Goal: Task Accomplishment & Management: Manage account settings

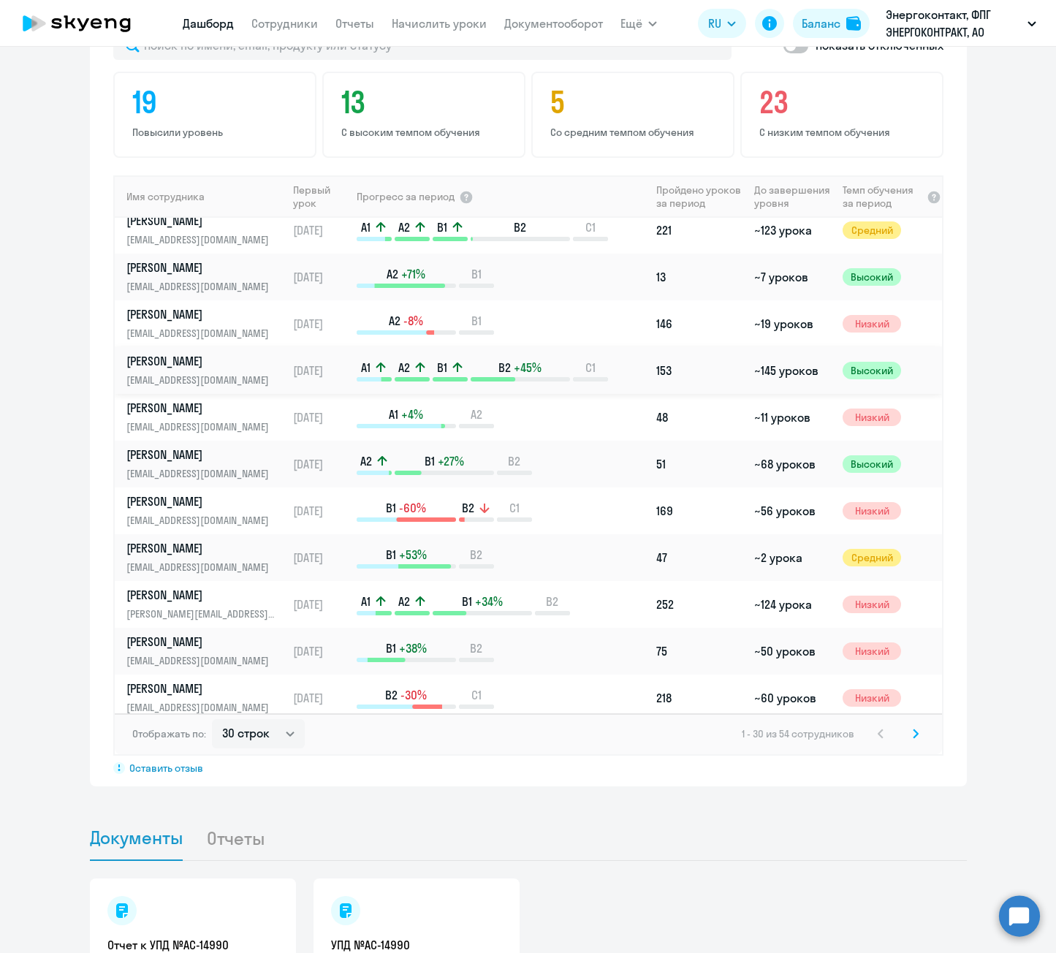
scroll to position [292, 0]
click at [262, 719] on select "30 строк 50 строк 100 строк" at bounding box center [258, 733] width 93 height 29
select select "100"
click at [212, 719] on select "30 строк 50 строк 100 строк" at bounding box center [258, 733] width 93 height 29
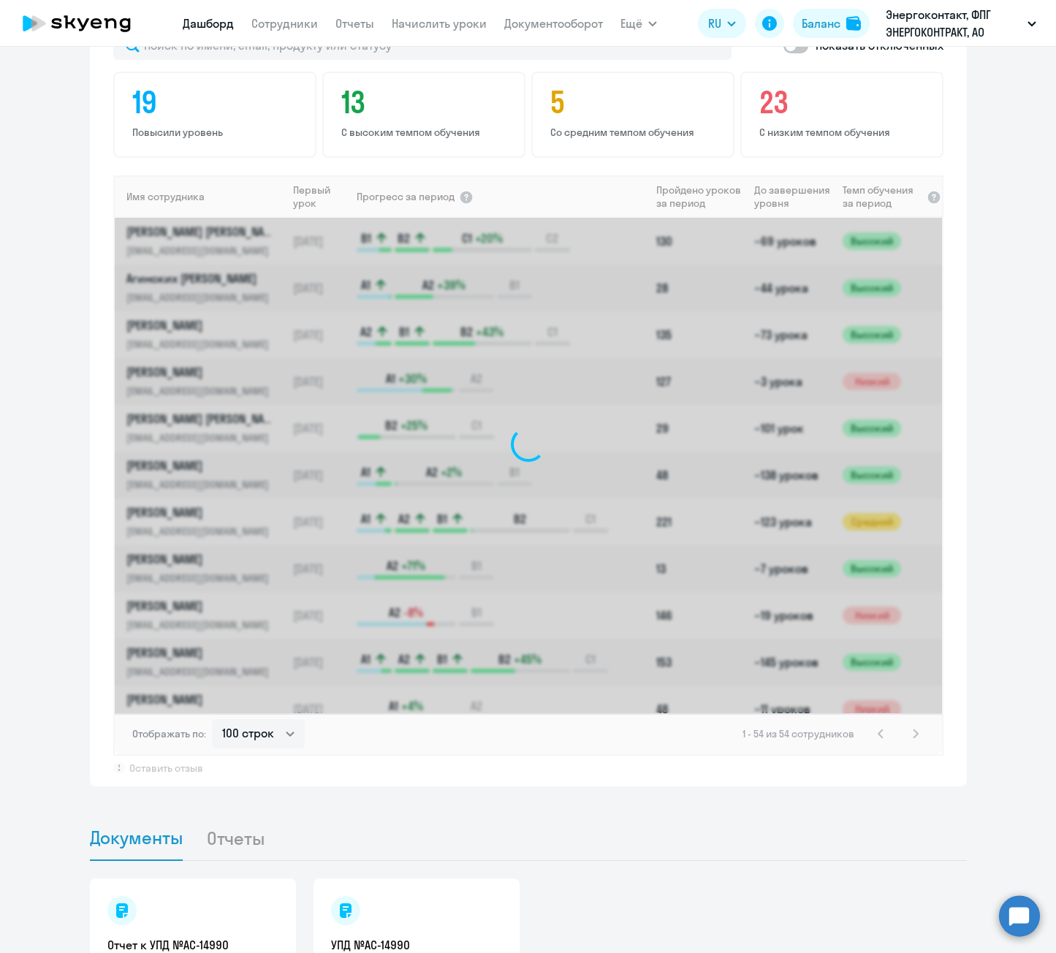
click at [42, 531] on app-progress-dashboard "Прогресс за: Весь период – [DATE] — [DATE] Как мы считаем Скачать отчет Показат…" at bounding box center [528, 375] width 1056 height 821
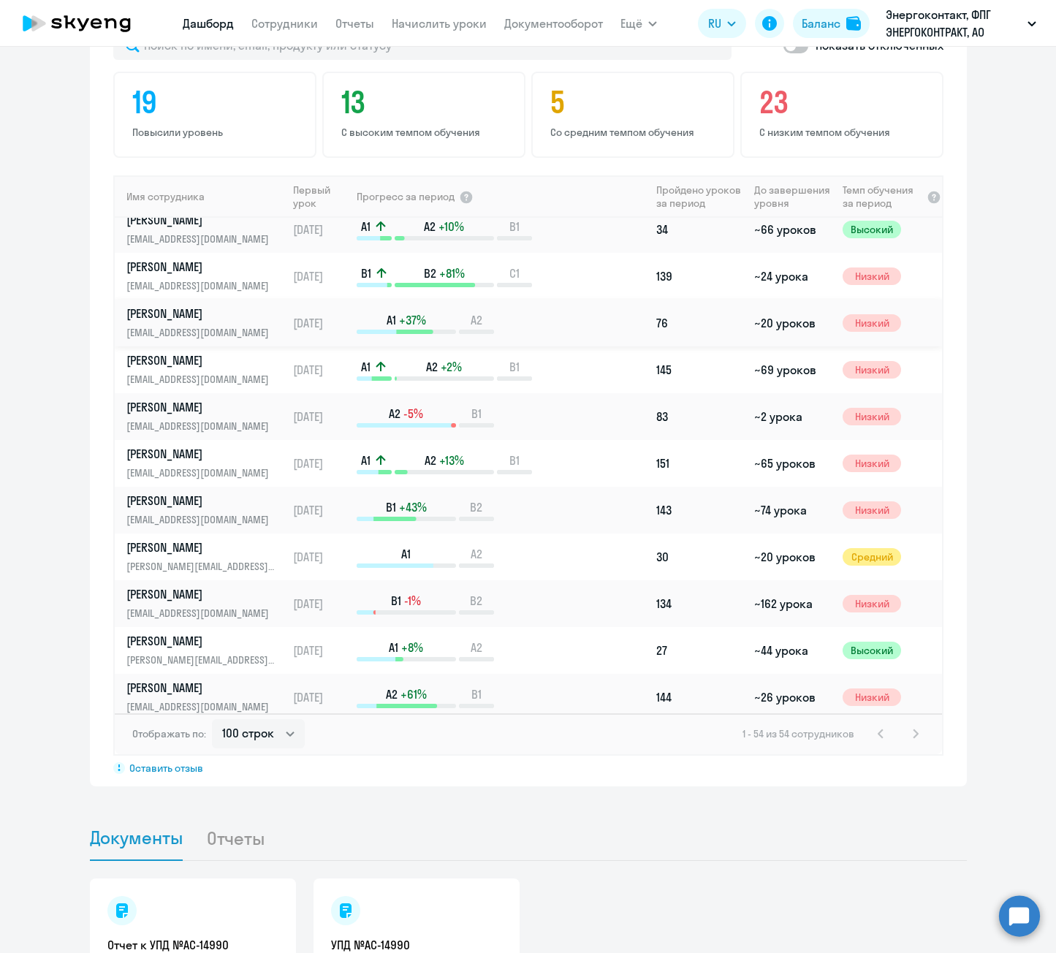
scroll to position [1023, 0]
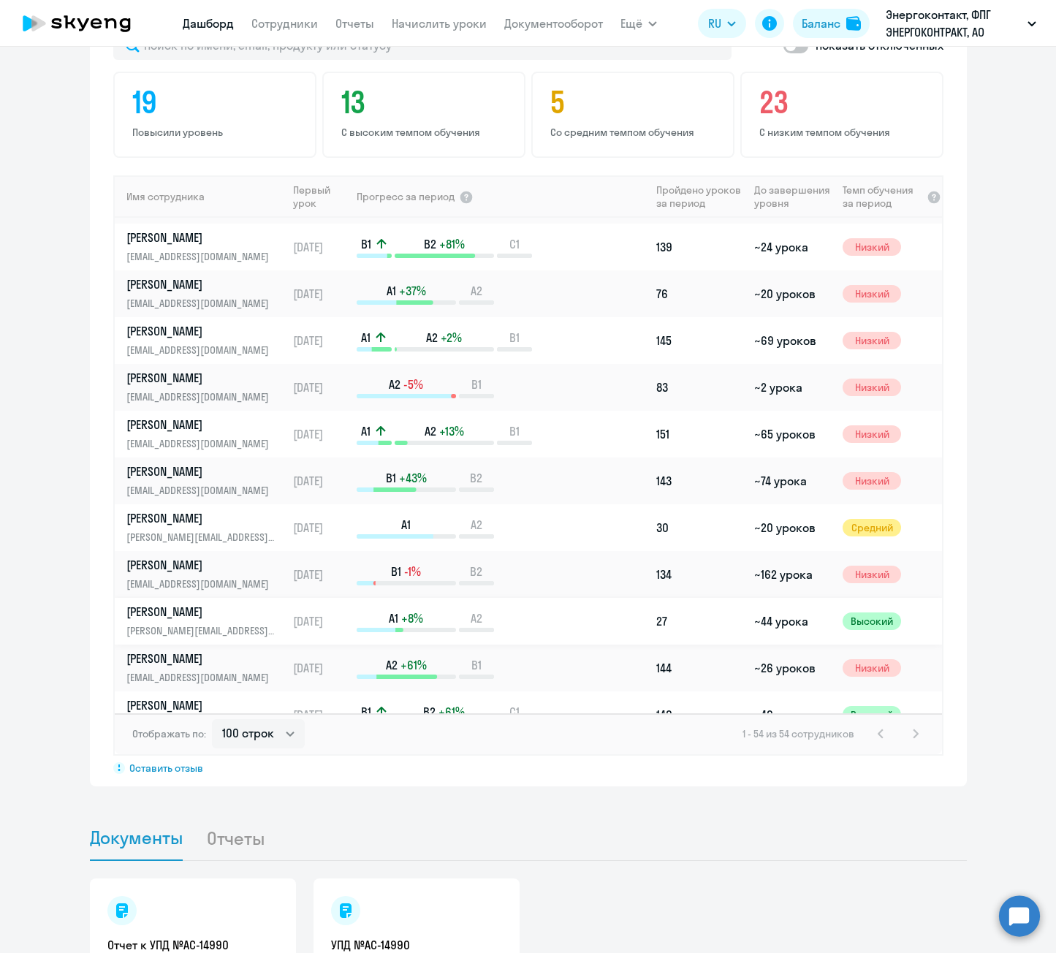
click at [159, 622] on p "[PERSON_NAME][EMAIL_ADDRESS][DOMAIN_NAME]" at bounding box center [201, 630] width 150 height 16
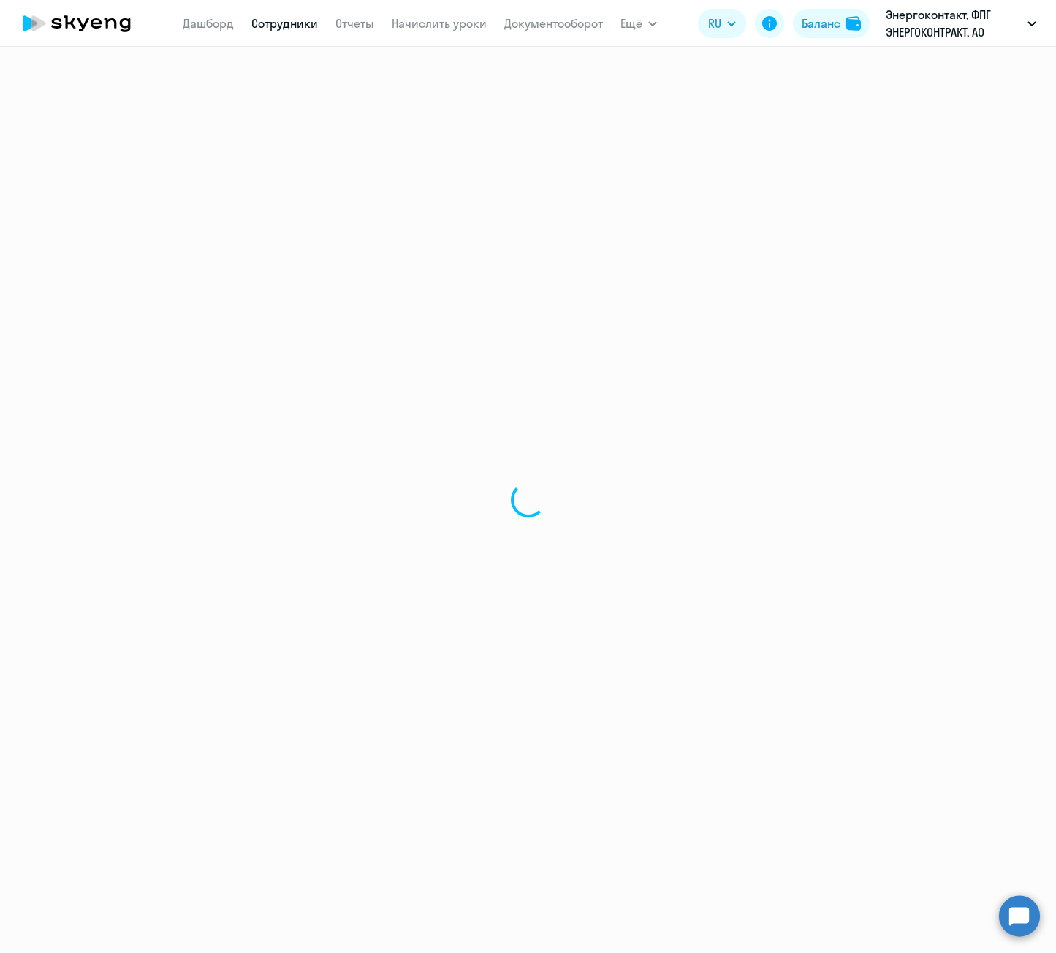
select select "english"
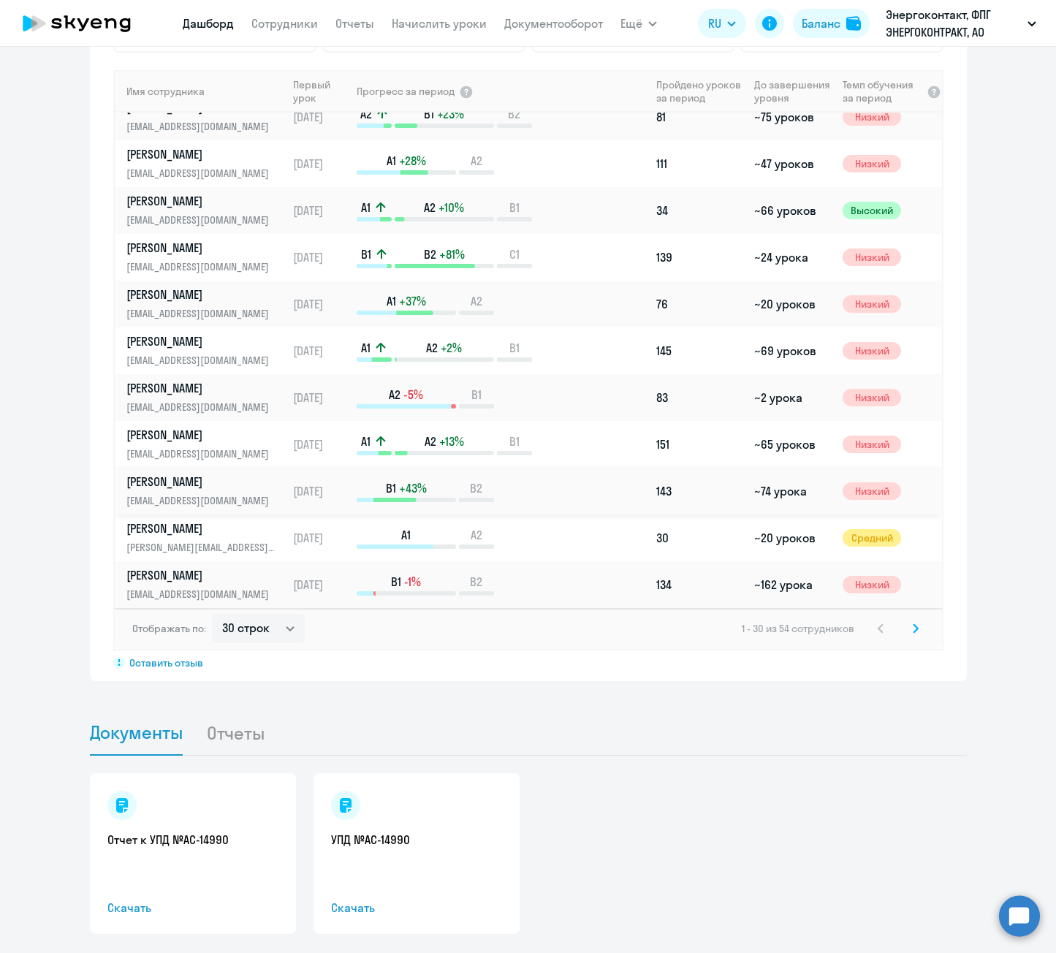
scroll to position [1081, 0]
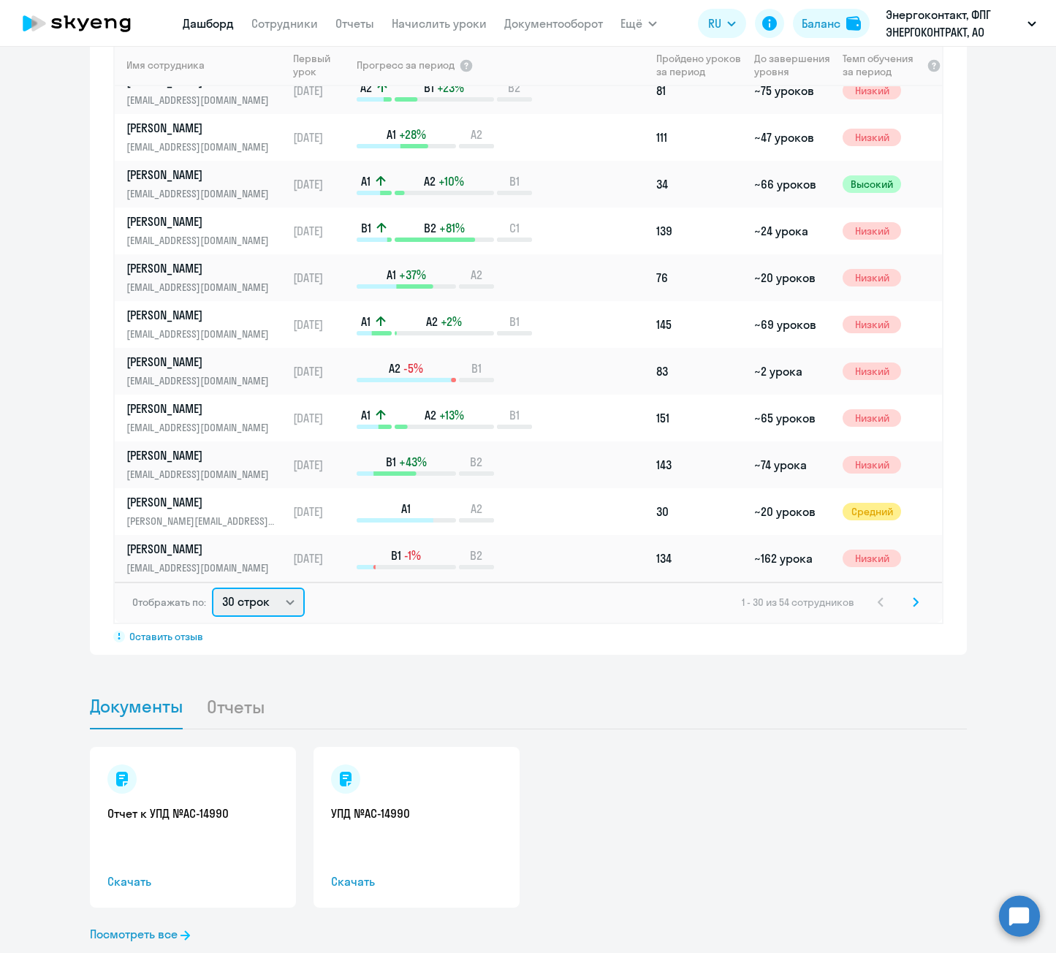
click at [254, 587] on select "30 строк 50 строк 100 строк" at bounding box center [258, 601] width 93 height 29
select select "100"
click at [212, 587] on select "30 строк 50 строк 100 строк" at bounding box center [258, 601] width 93 height 29
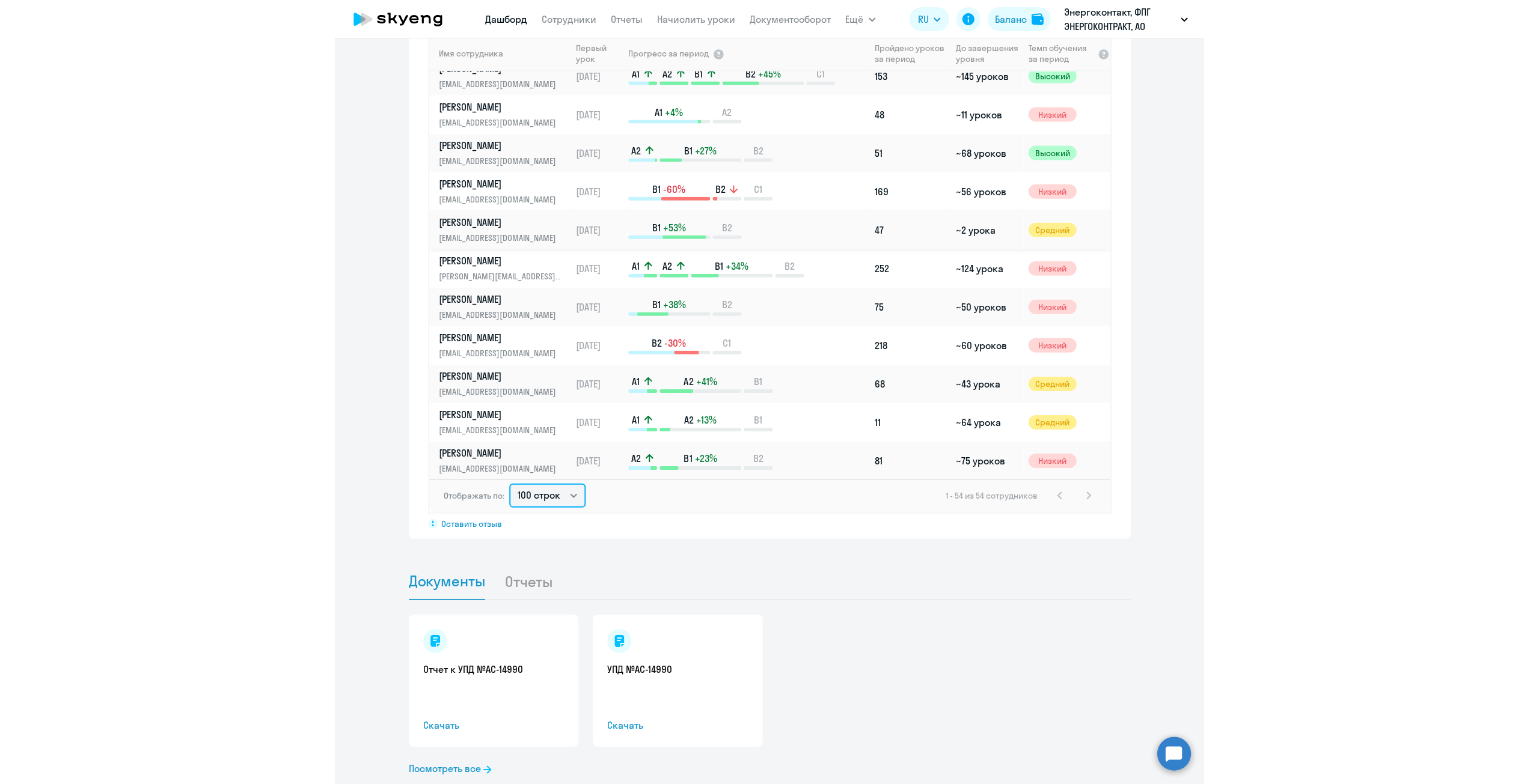
scroll to position [782, 0]
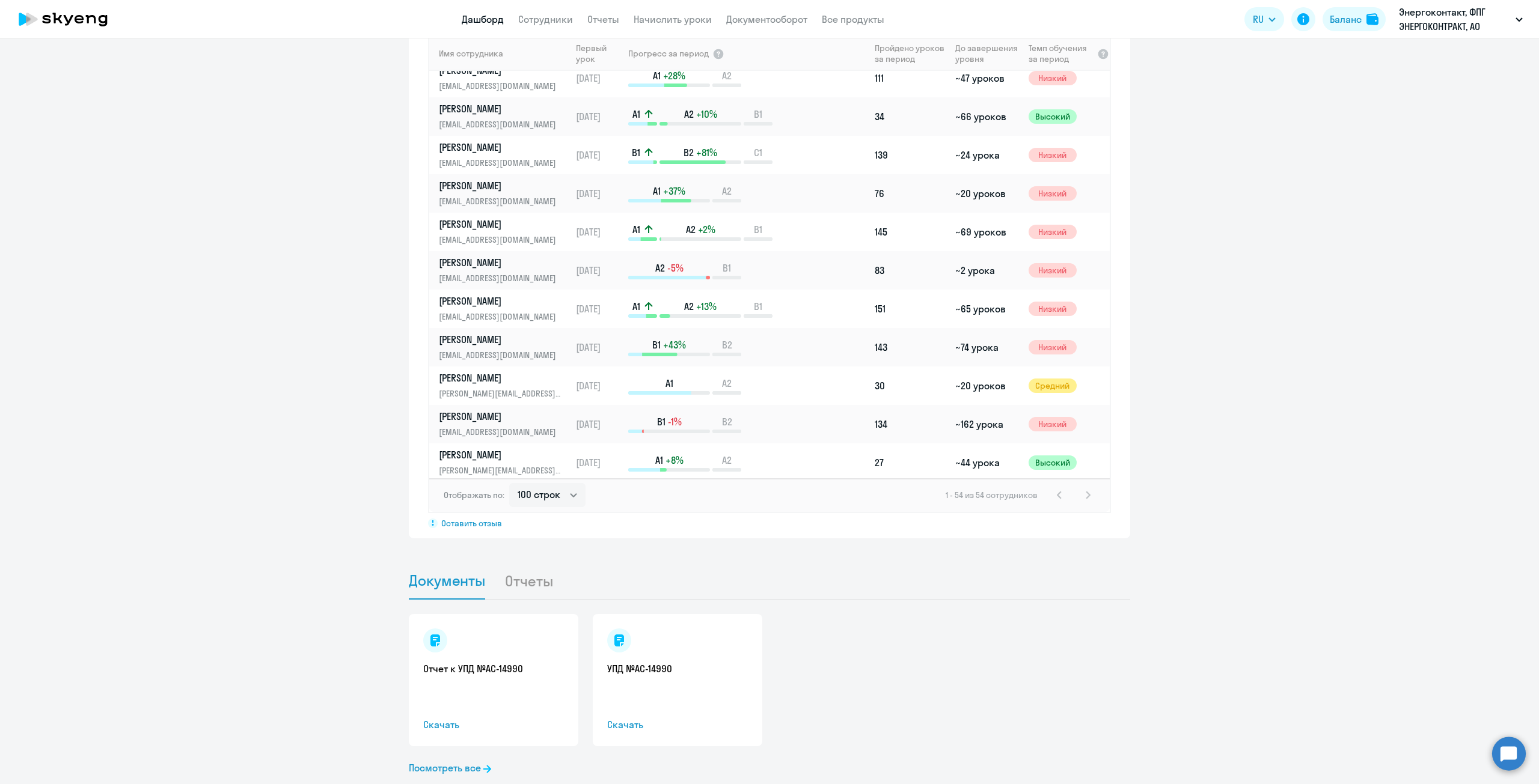
click at [868, 750] on circle at bounding box center [1509, 754] width 34 height 34
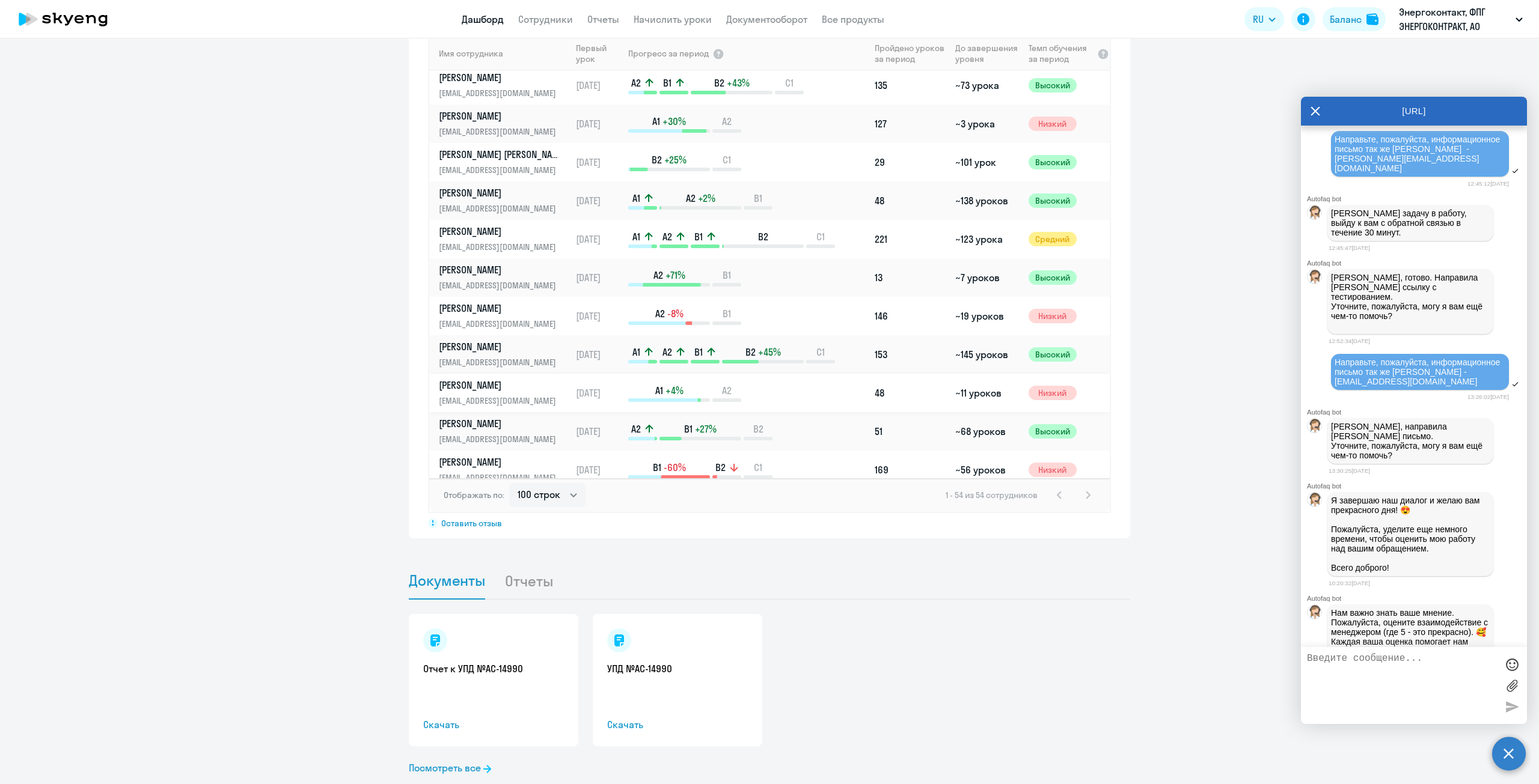
scroll to position [60, 0]
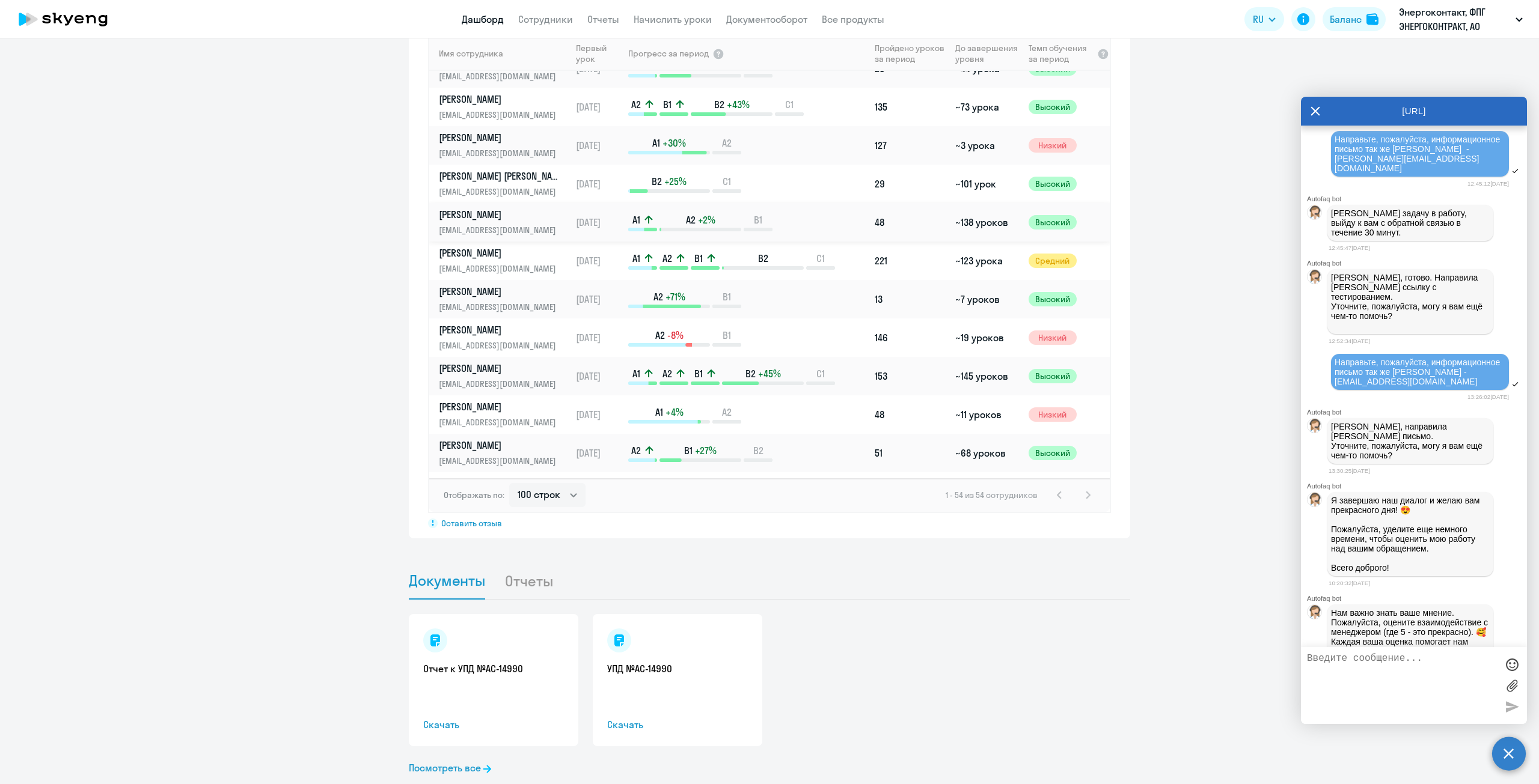
click at [484, 224] on p "[EMAIL_ADDRESS][DOMAIN_NAME]" at bounding box center [500, 230] width 123 height 13
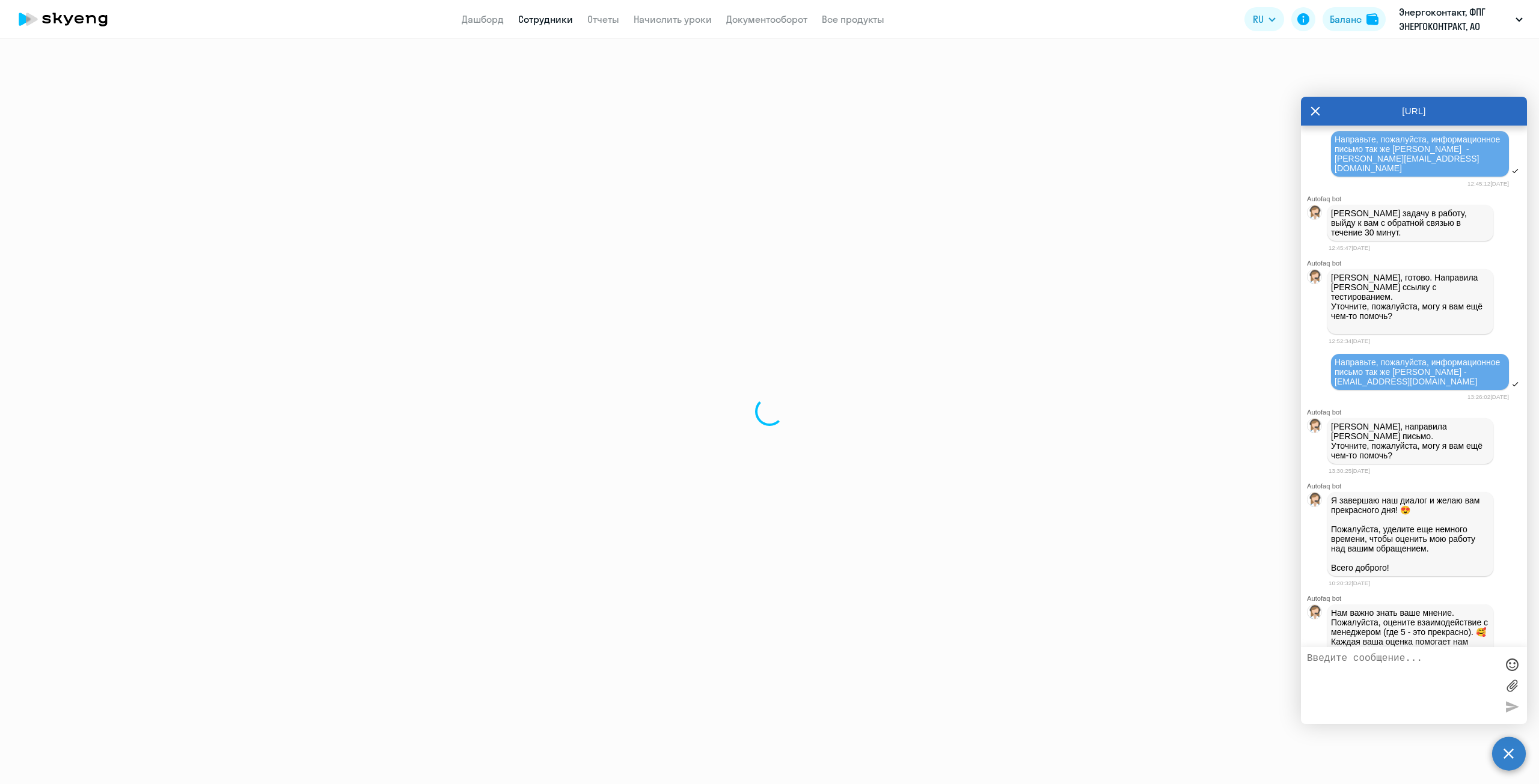
select select "english"
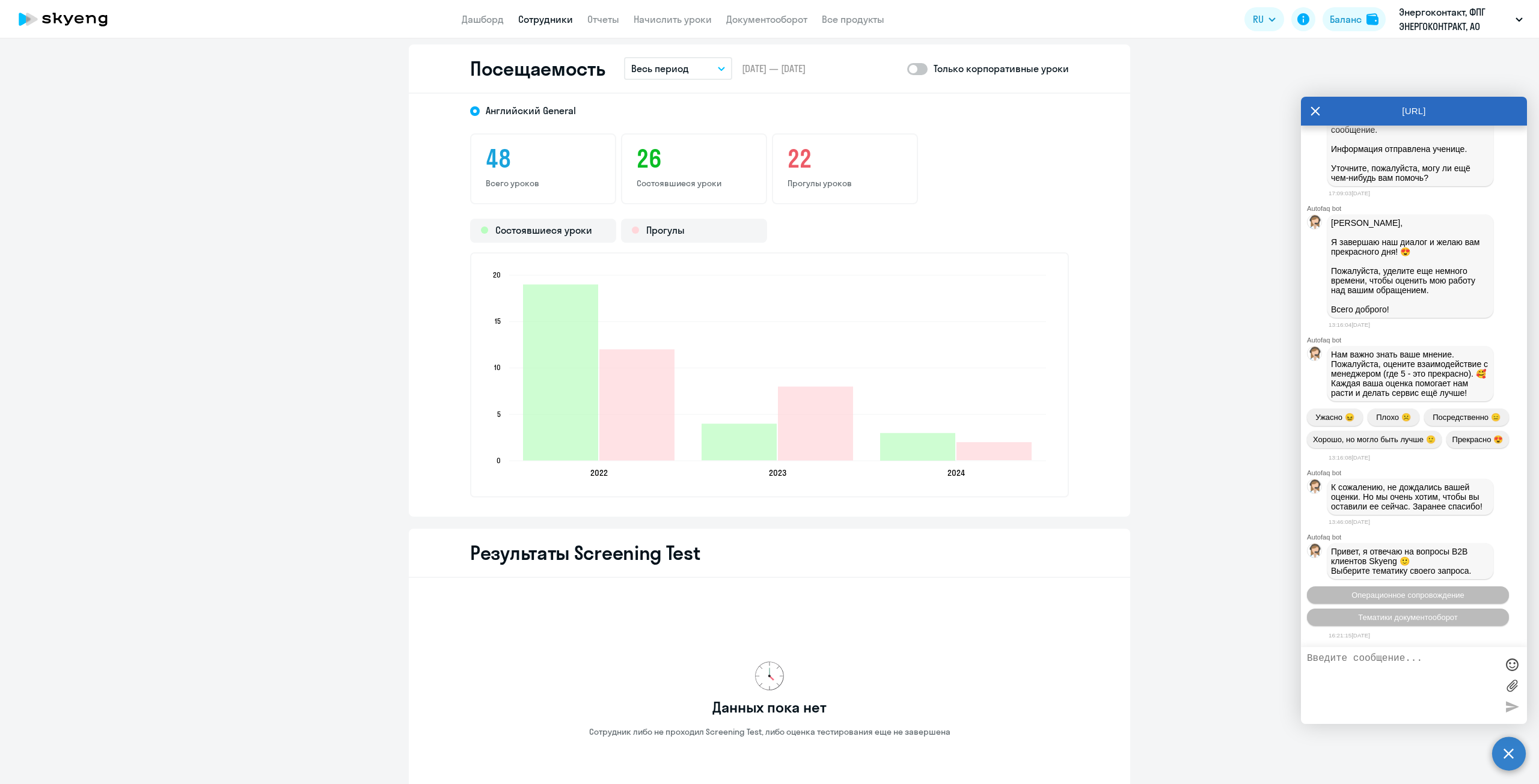
scroll to position [6717, 0]
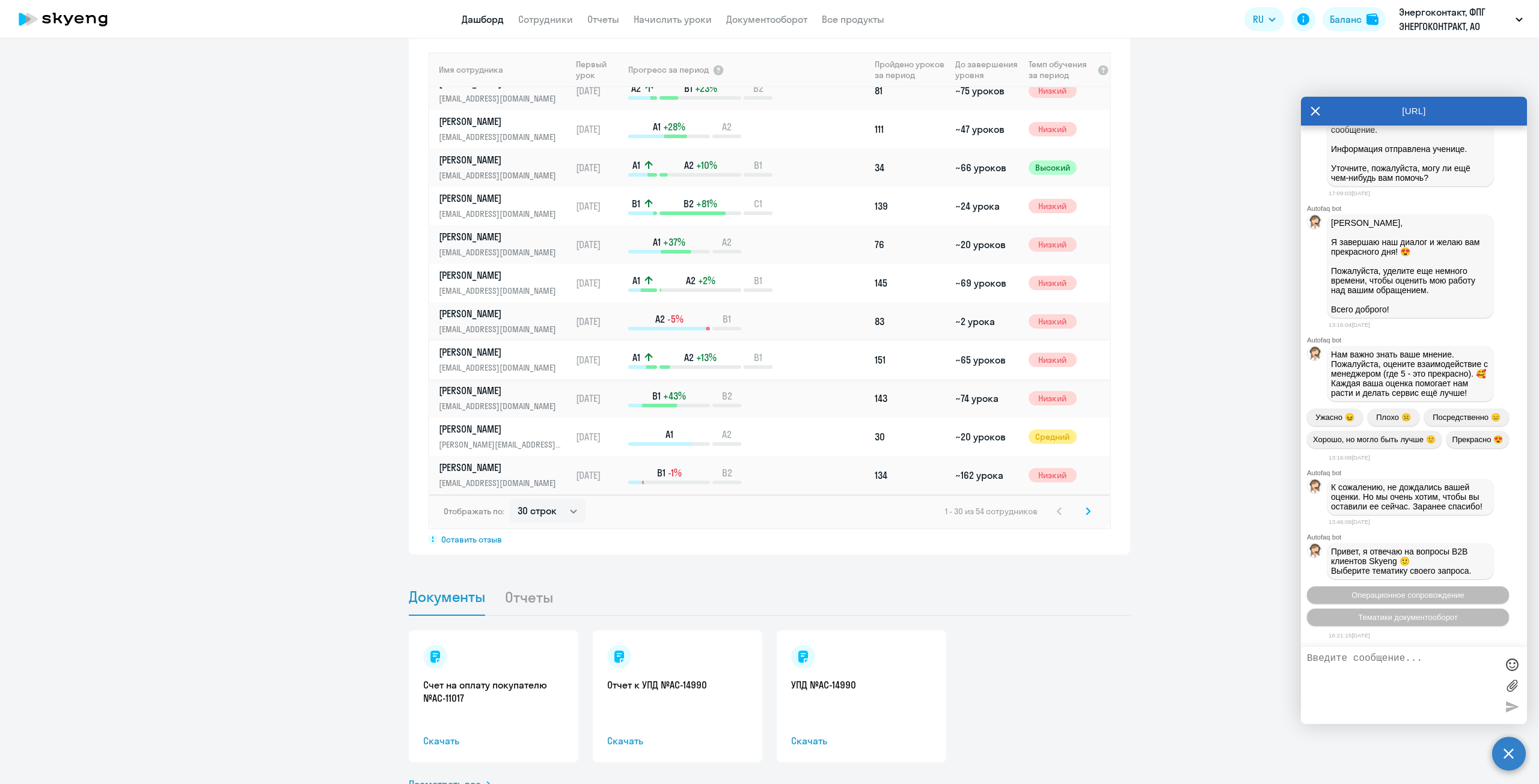
scroll to position [900, 0]
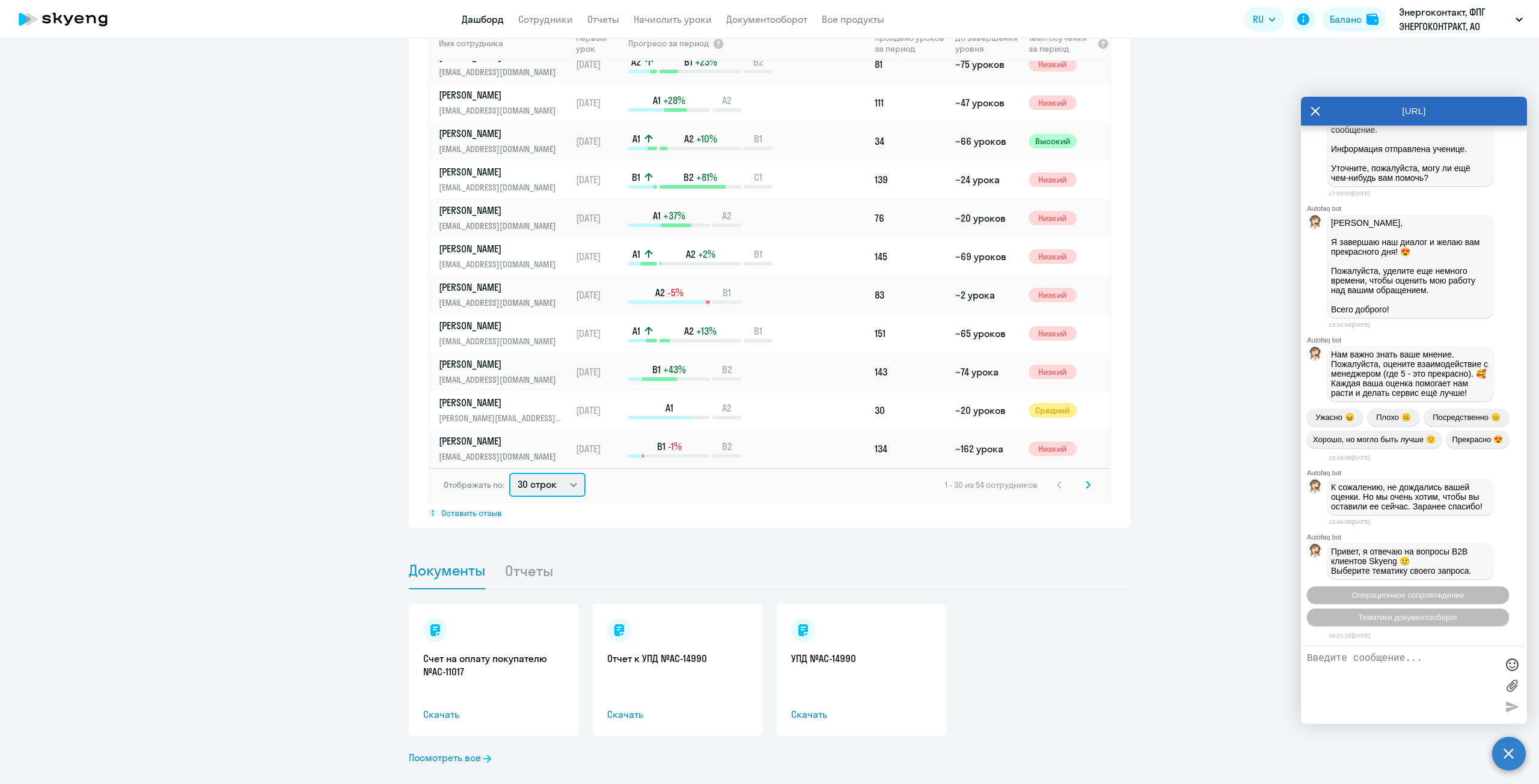
click at [548, 473] on select "30 строк 50 строк 100 строк" at bounding box center [547, 485] width 77 height 24
select select "100"
click at [509, 473] on select "30 строк 50 строк 100 строк" at bounding box center [547, 485] width 77 height 24
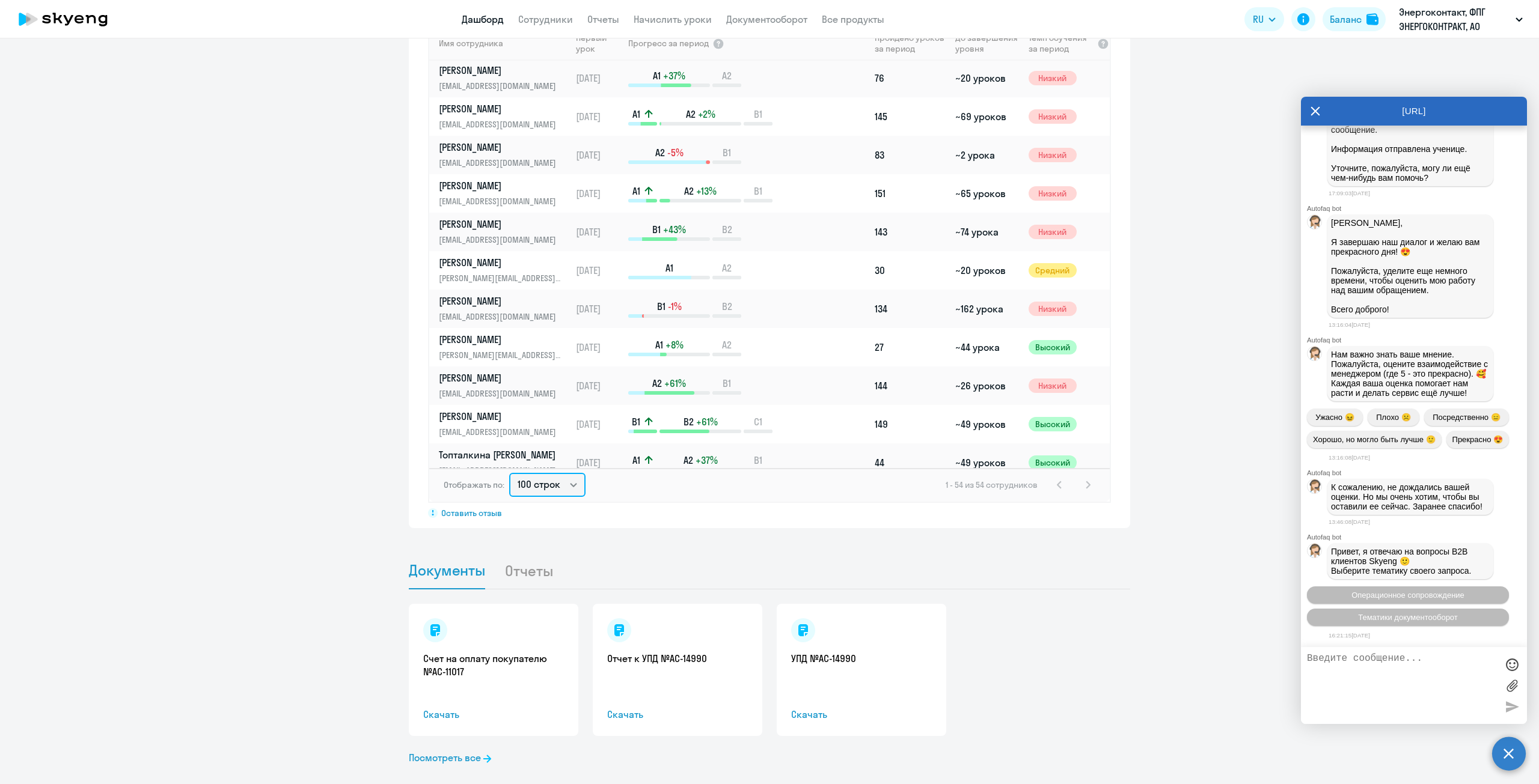
scroll to position [902, 0]
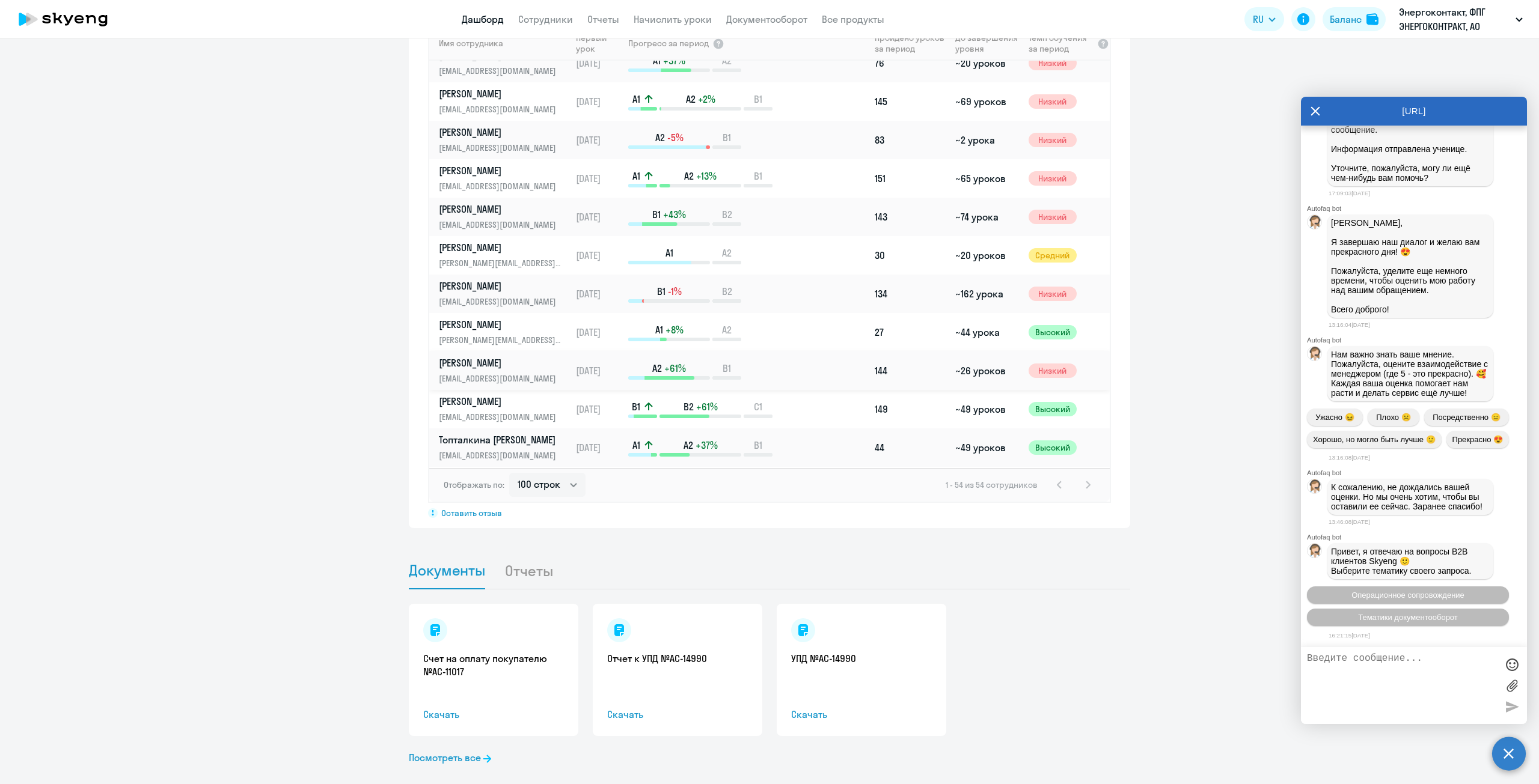
click at [471, 372] on p "[EMAIL_ADDRESS][DOMAIN_NAME]" at bounding box center [500, 378] width 123 height 13
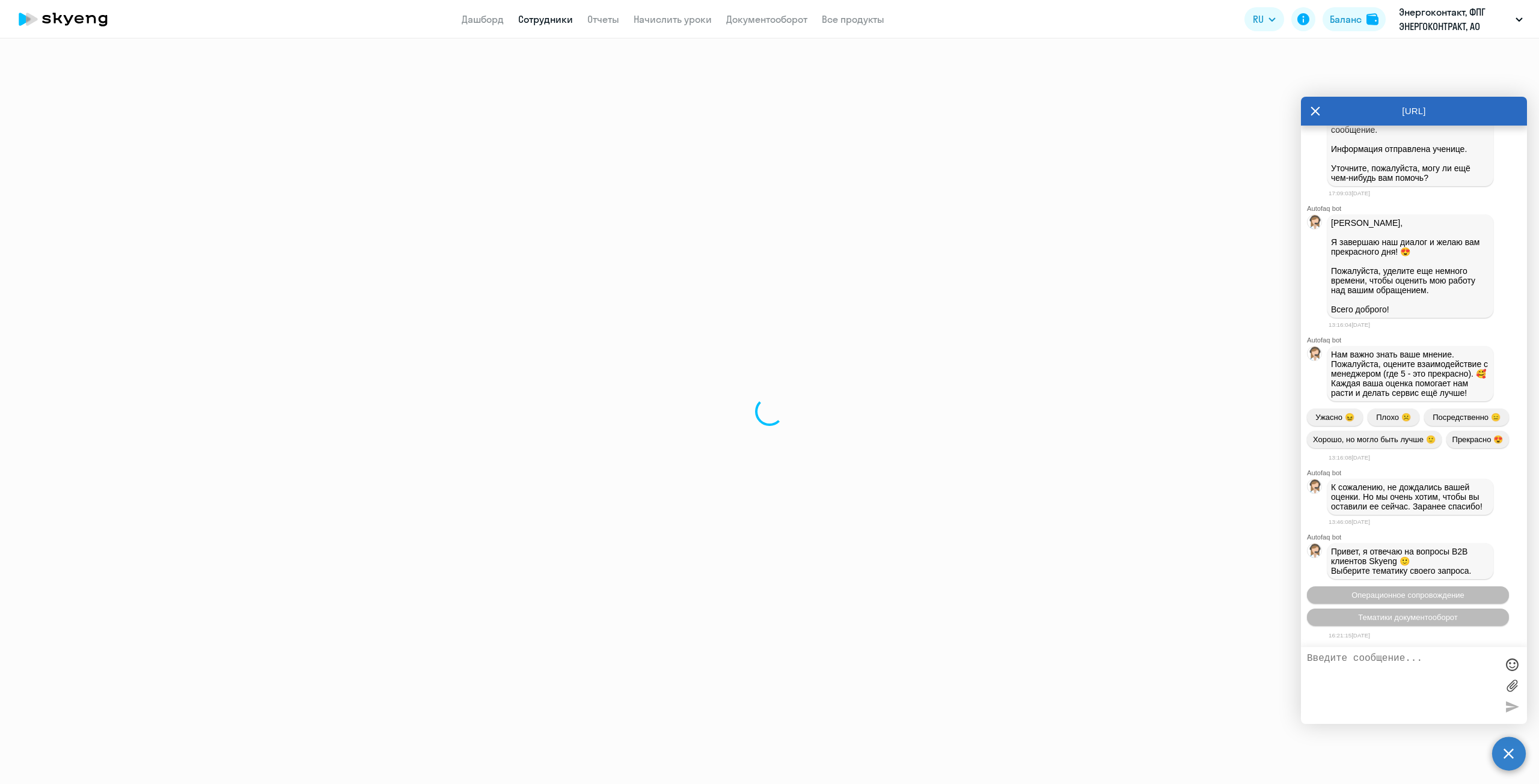
select select "english"
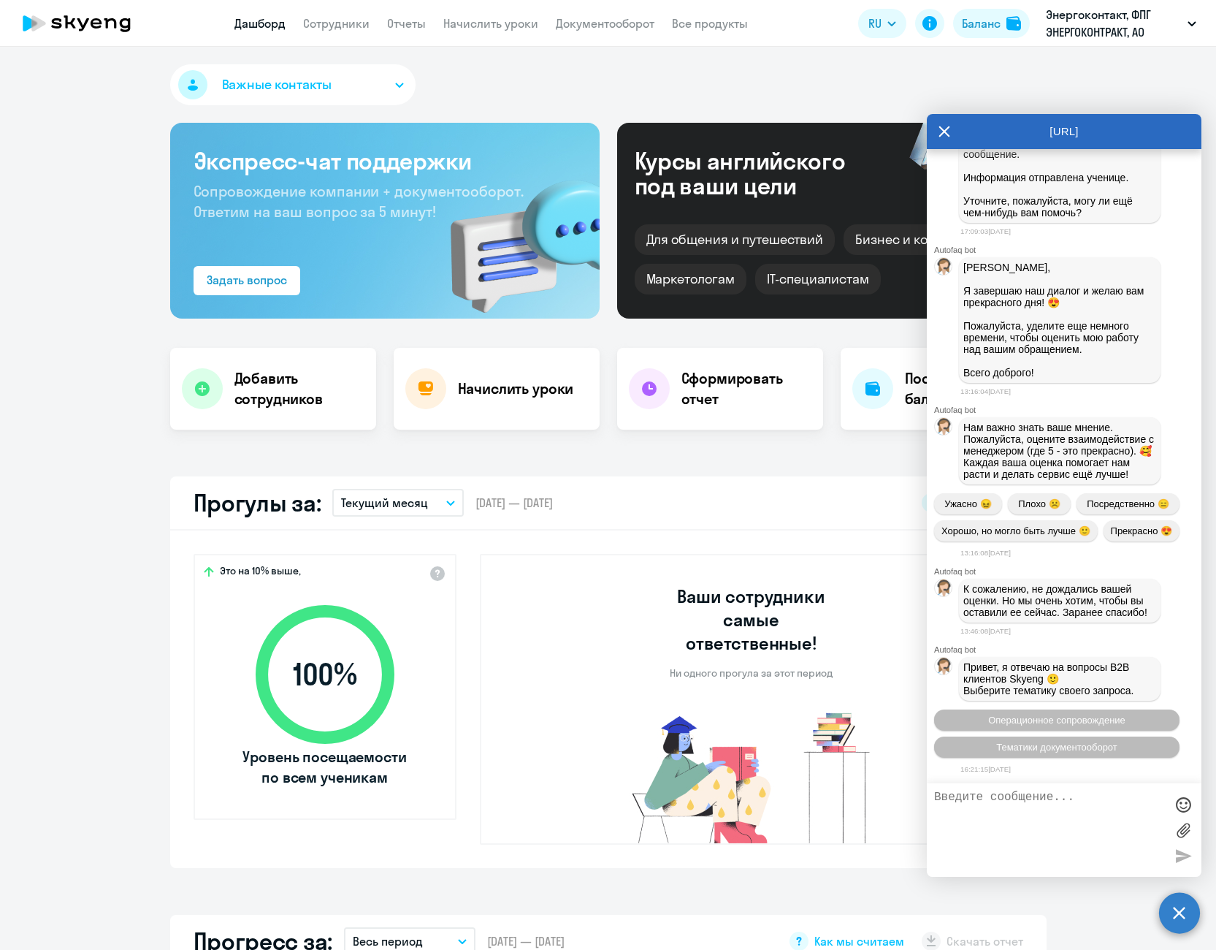
click at [947, 129] on icon at bounding box center [944, 131] width 11 height 11
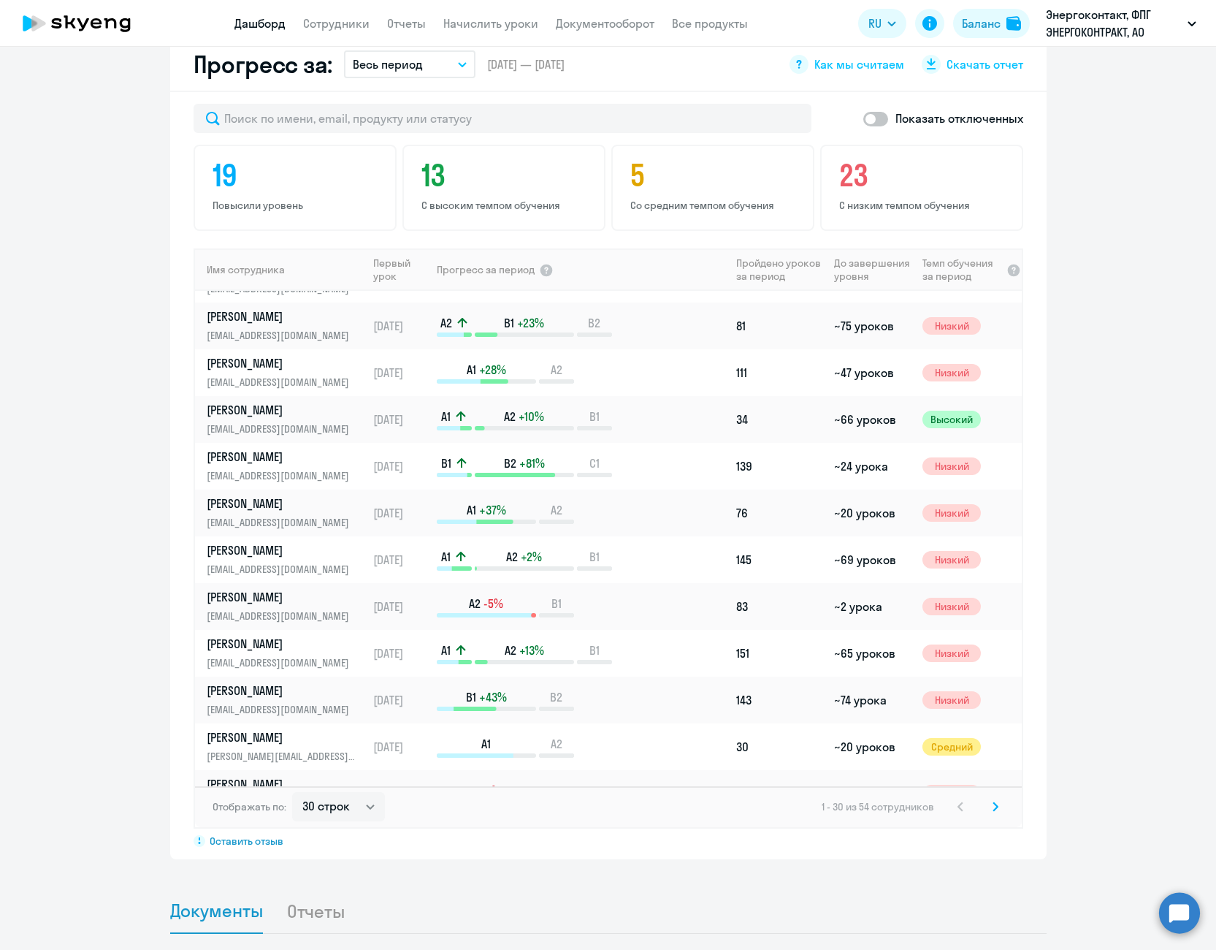
scroll to position [907, 0]
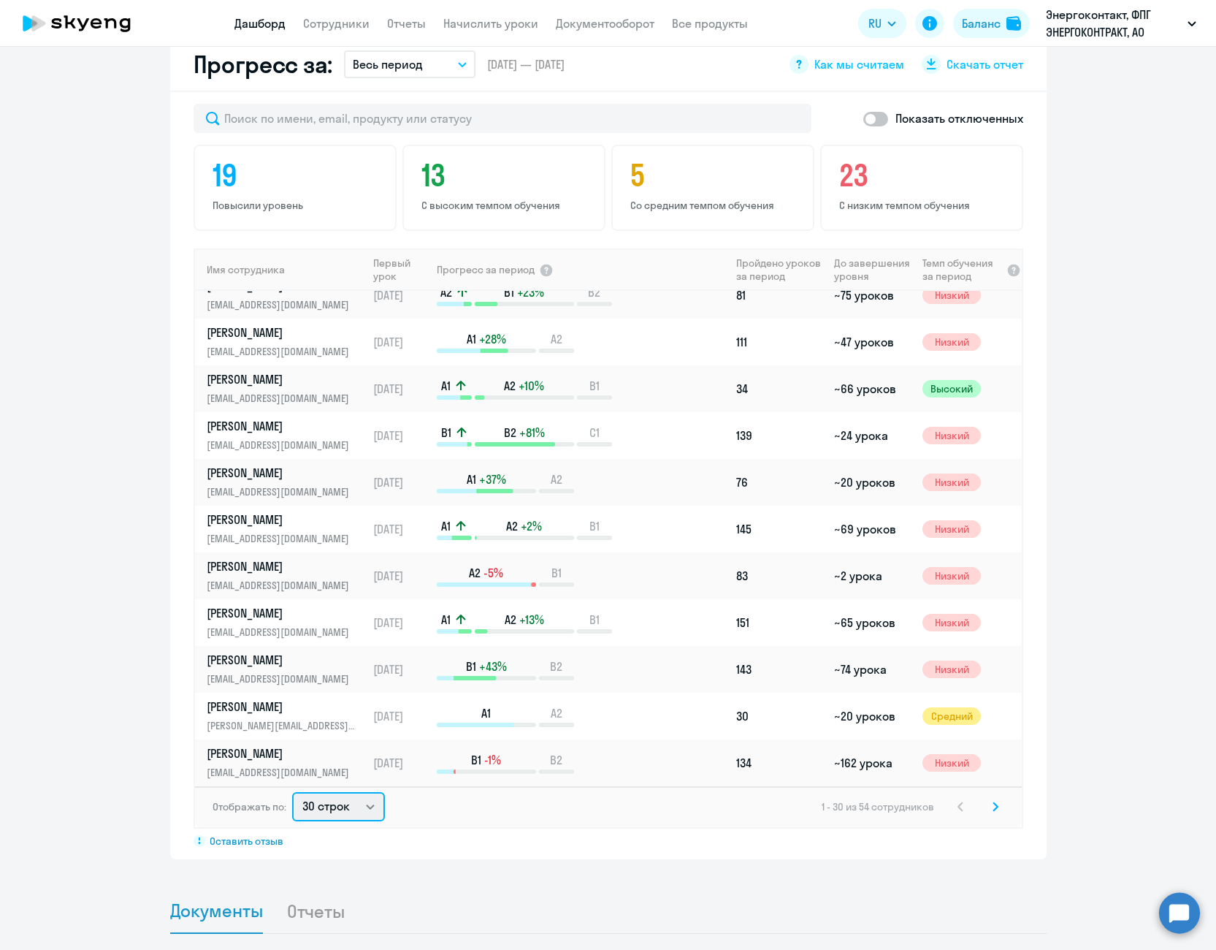
click at [344, 792] on select "30 строк 50 строк 100 строк" at bounding box center [338, 806] width 93 height 29
select select "100"
click at [292, 792] on select "30 строк 50 строк 100 строк" at bounding box center [338, 806] width 93 height 29
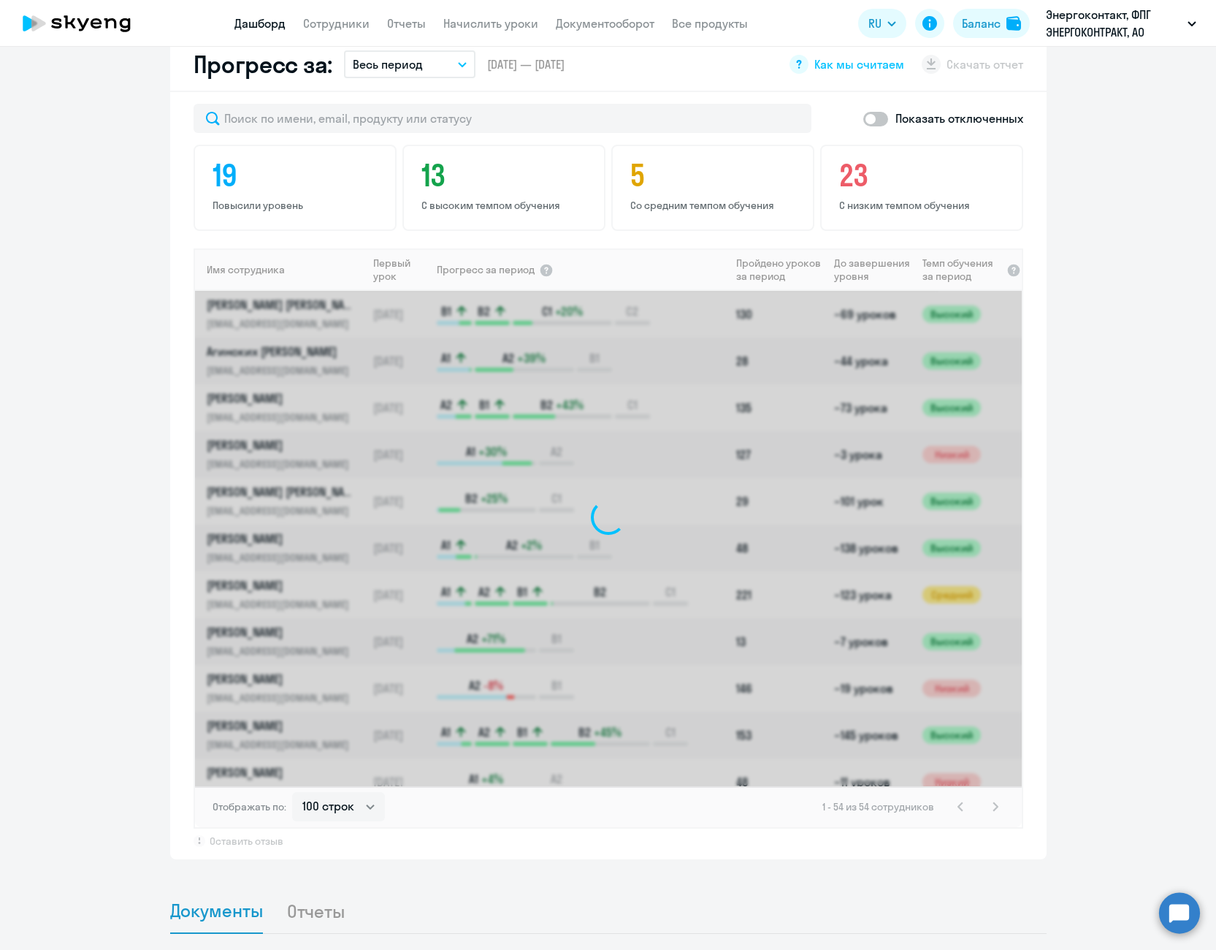
click at [69, 395] on app-progress-dashboard "Прогресс за: Весь период – [DATE] — [DATE] Как мы считаем Скачать отчет Показат…" at bounding box center [608, 448] width 1216 height 821
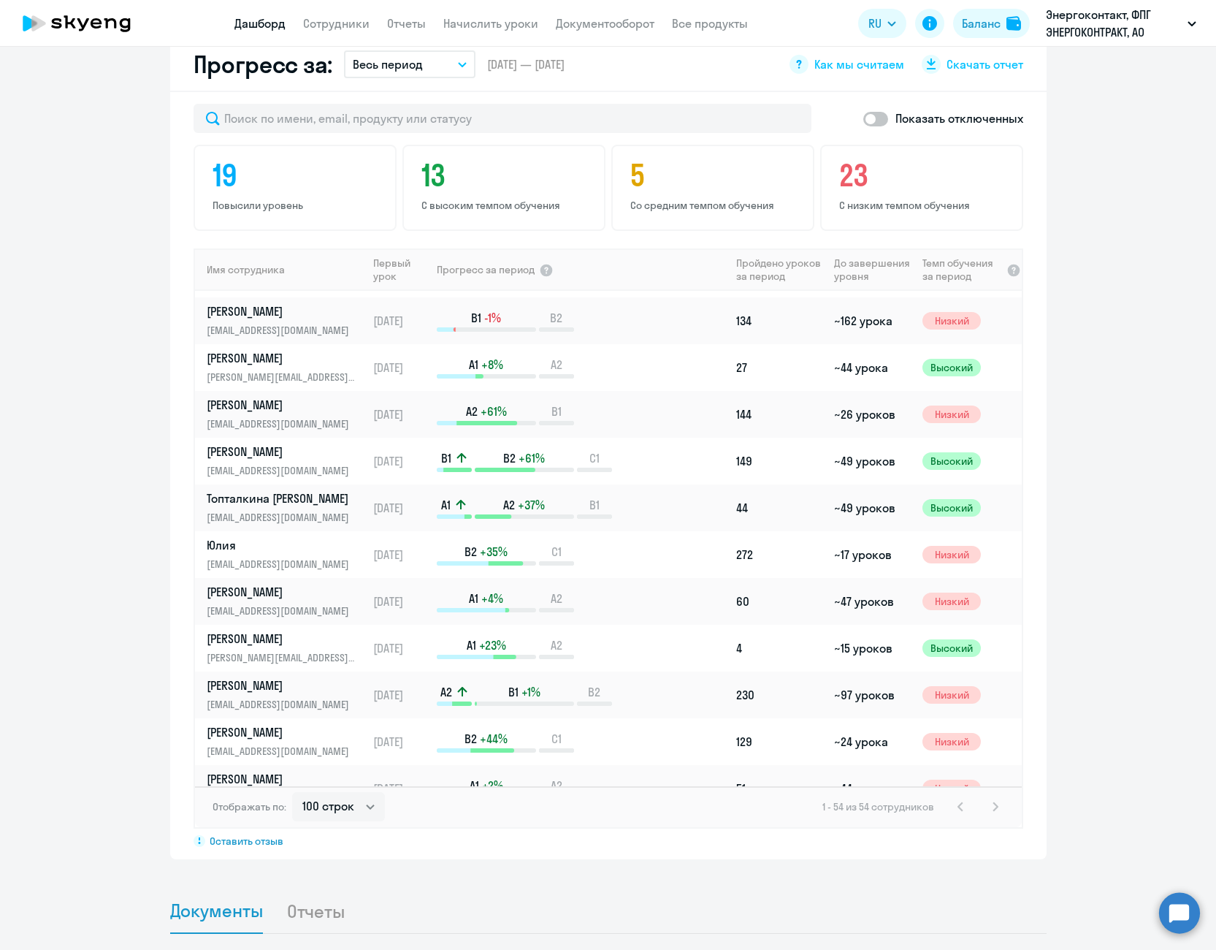
scroll to position [1388, 0]
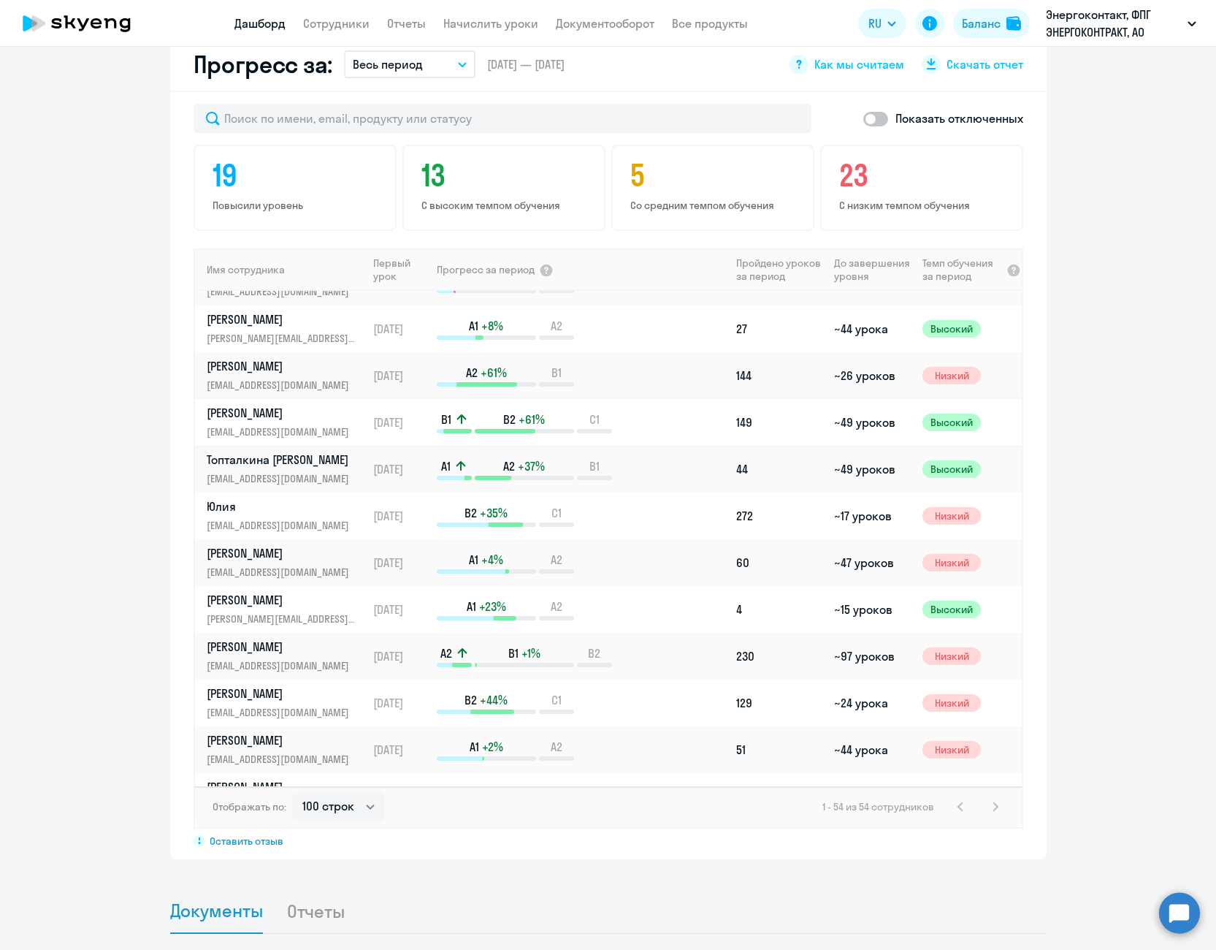
click at [271, 405] on p "[PERSON_NAME]" at bounding box center [282, 413] width 150 height 16
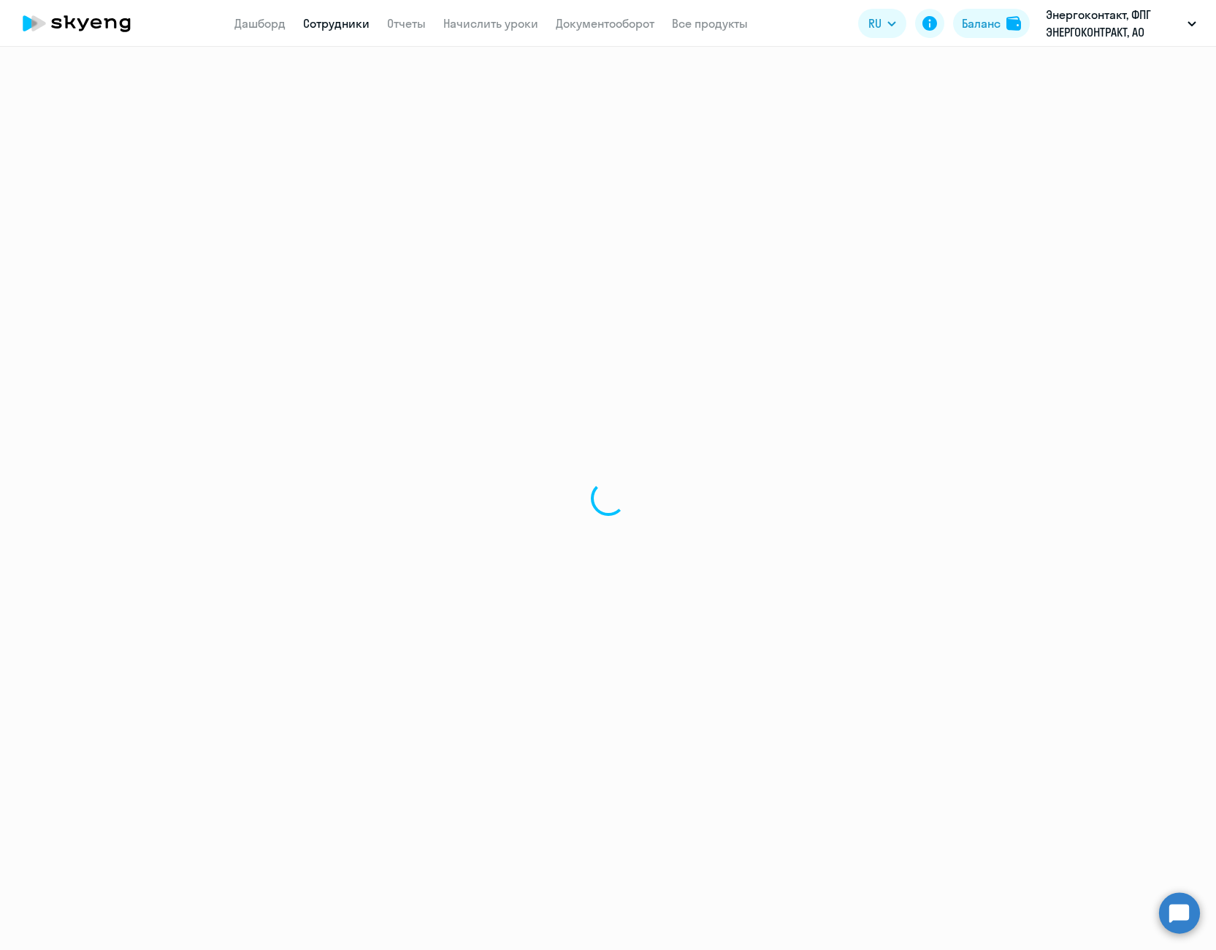
select select "english"
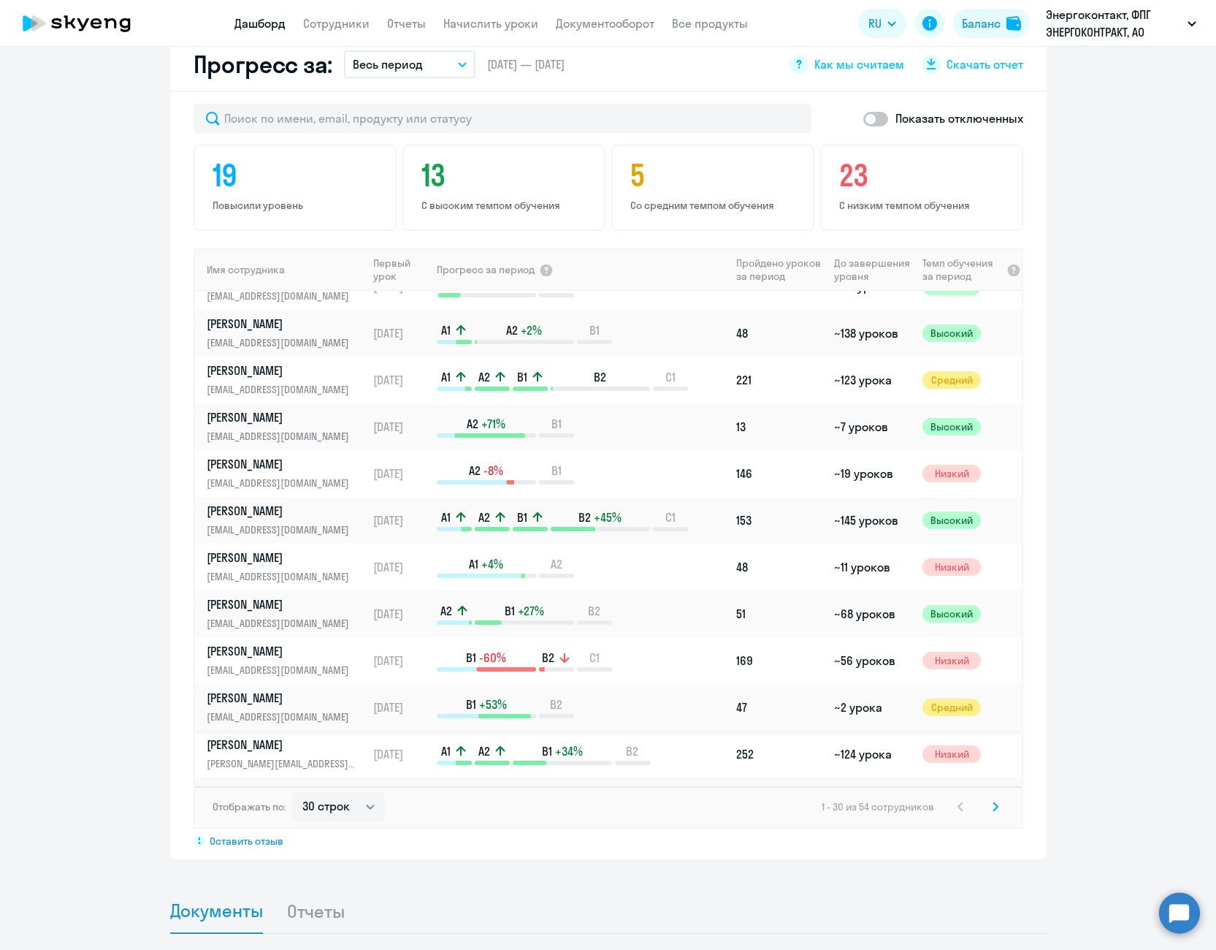
scroll to position [292, 0]
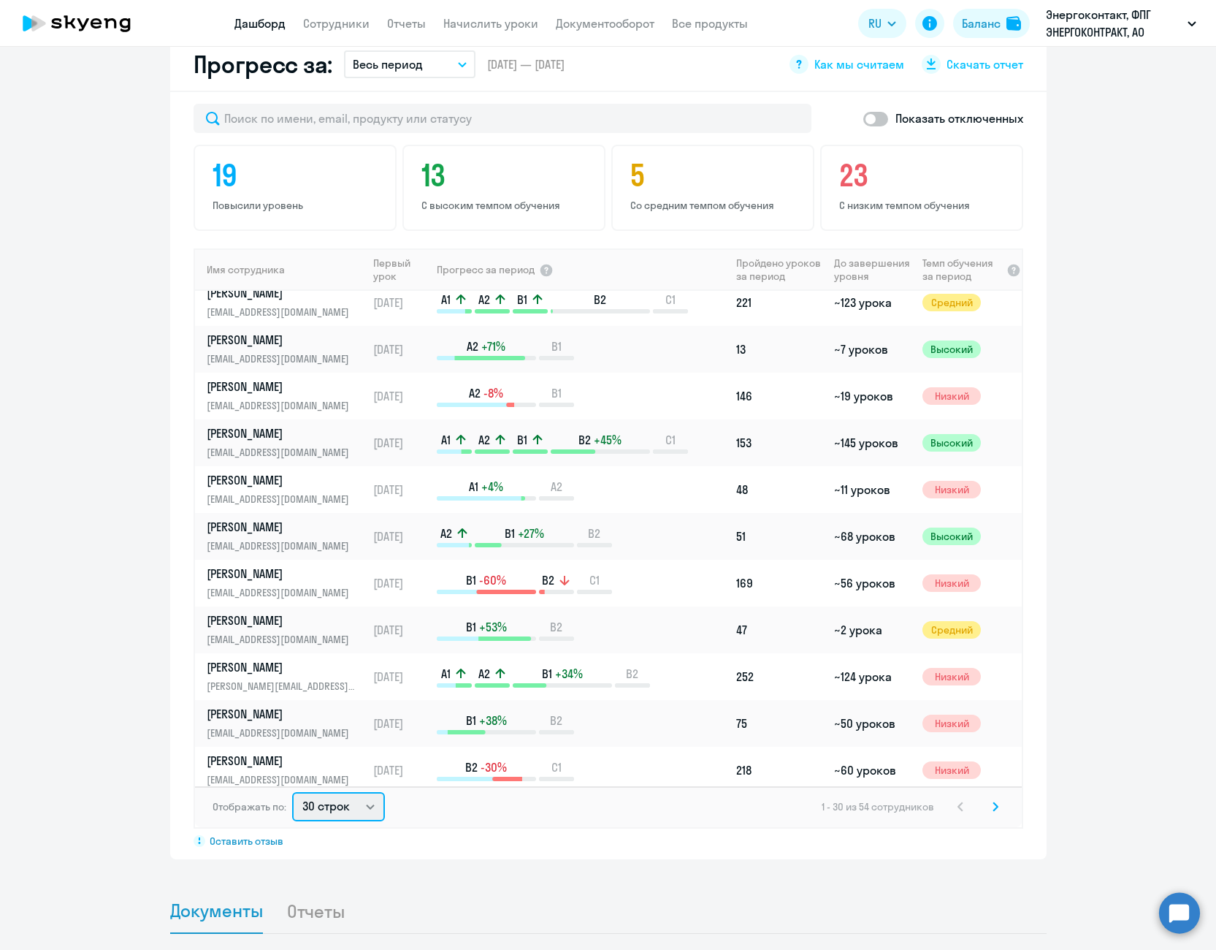
click at [326, 792] on select "30 строк 50 строк 100 строк" at bounding box center [338, 806] width 93 height 29
select select "100"
click at [292, 792] on select "30 строк 50 строк 100 строк" at bounding box center [338, 806] width 93 height 29
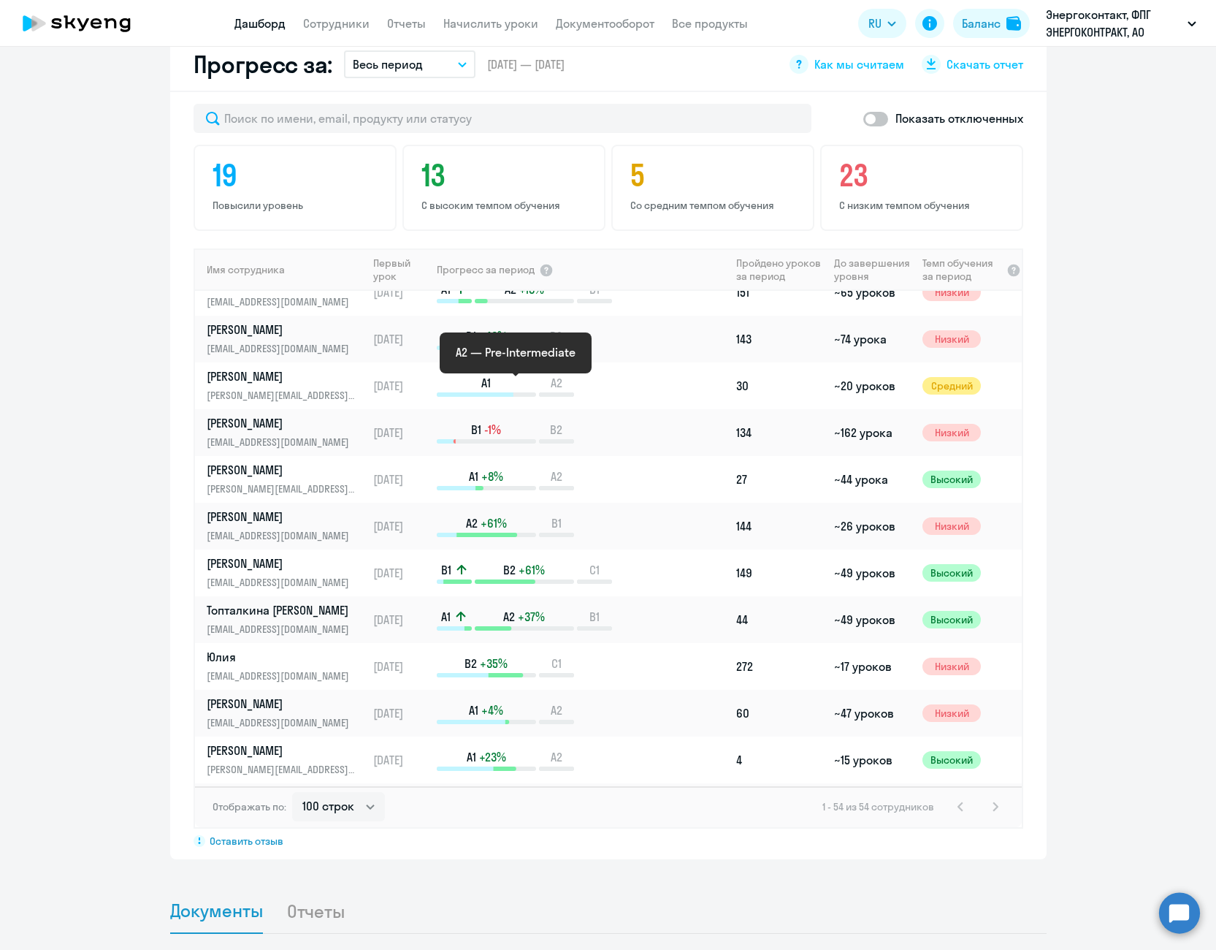
scroll to position [1242, 0]
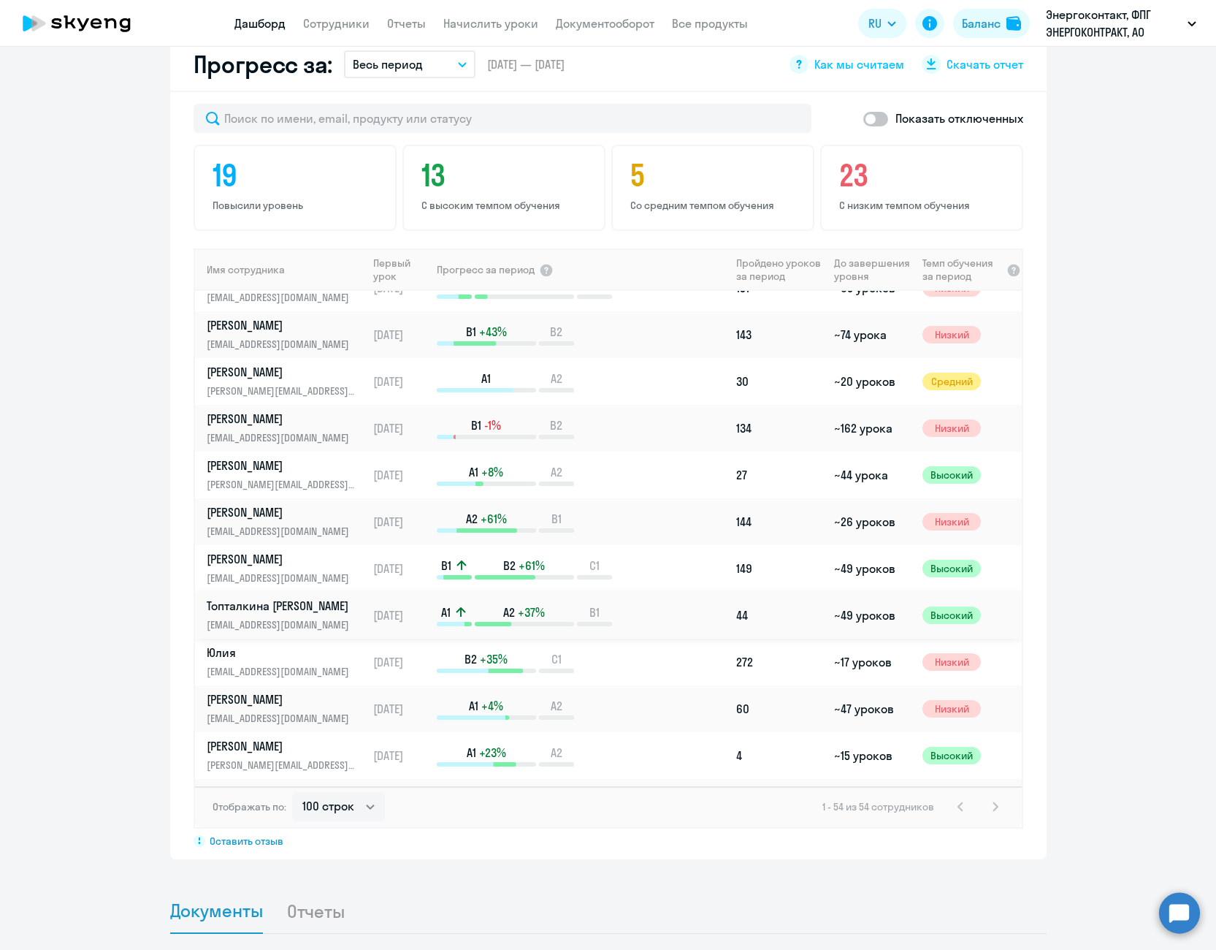
click at [284, 598] on link "Топталкина [PERSON_NAME] [PERSON_NAME][EMAIL_ADDRESS][DOMAIN_NAME]" at bounding box center [287, 615] width 160 height 35
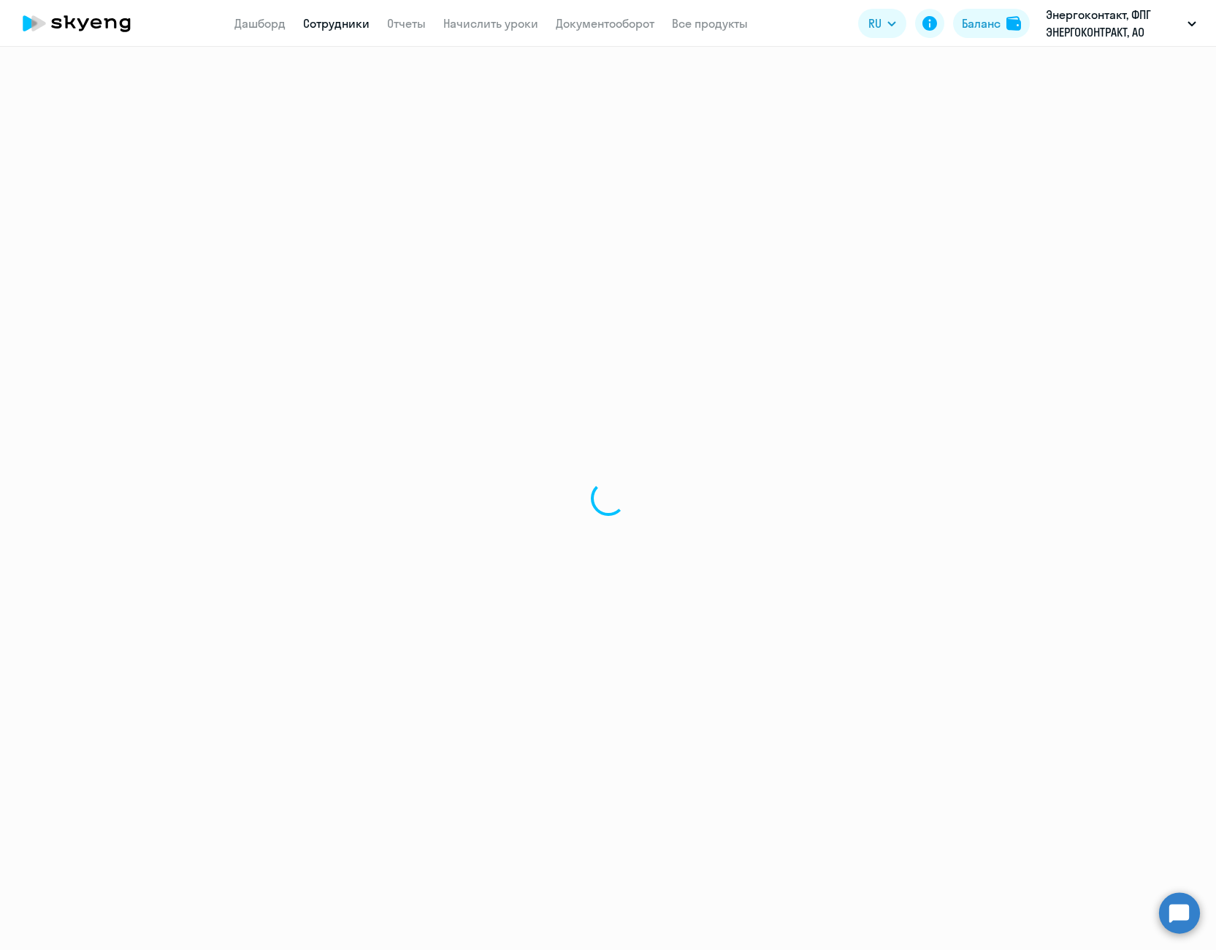
select select "english"
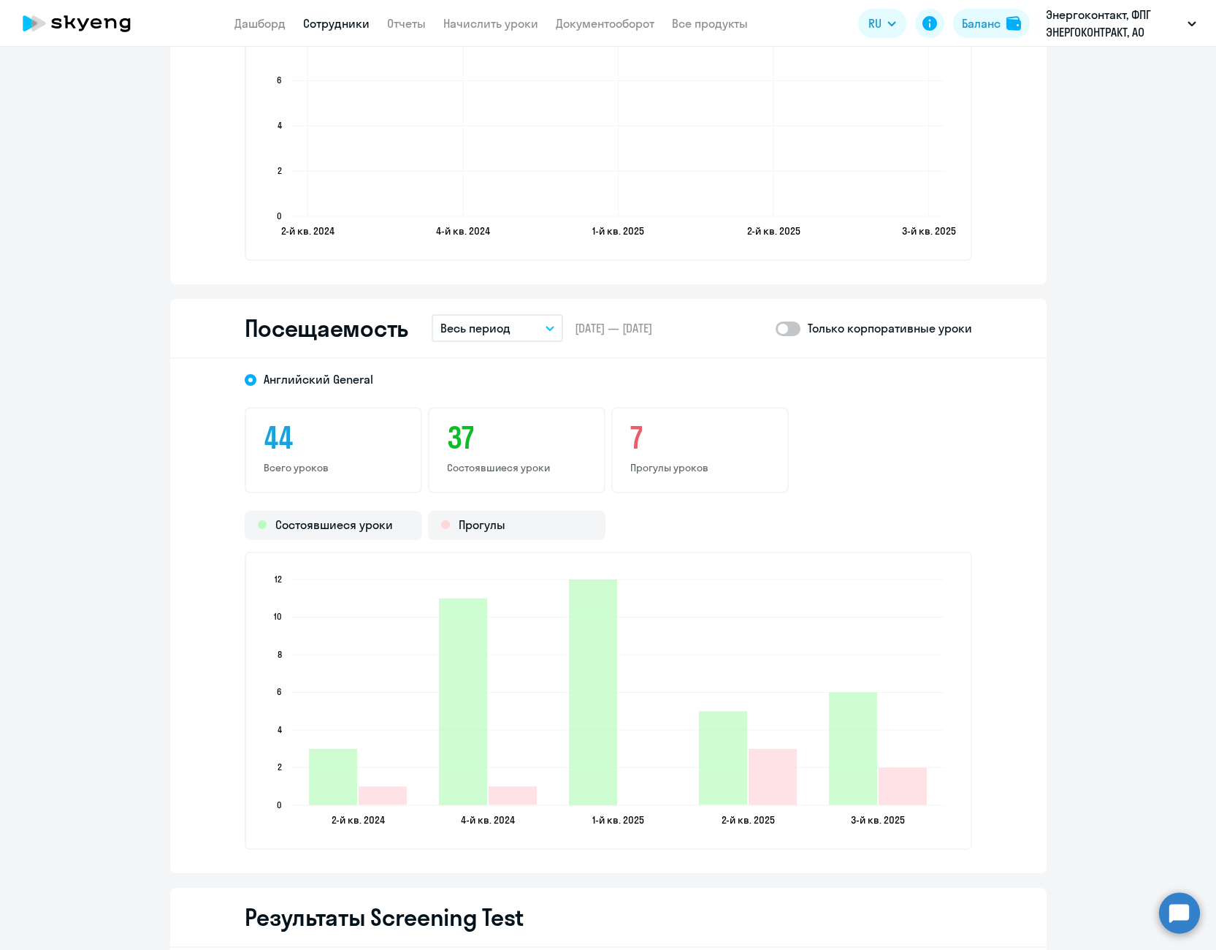
scroll to position [1680, 0]
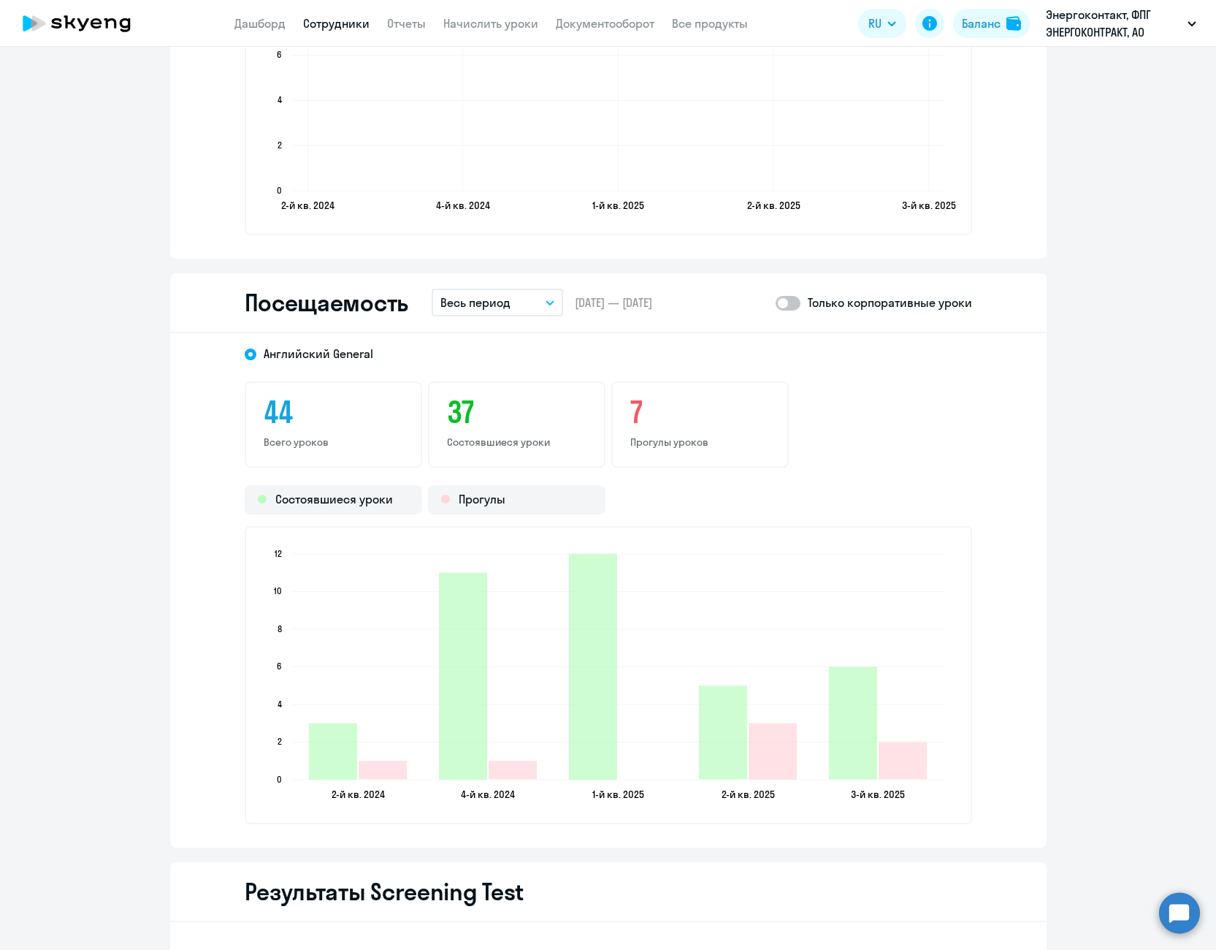
scroll to position [1077, 0]
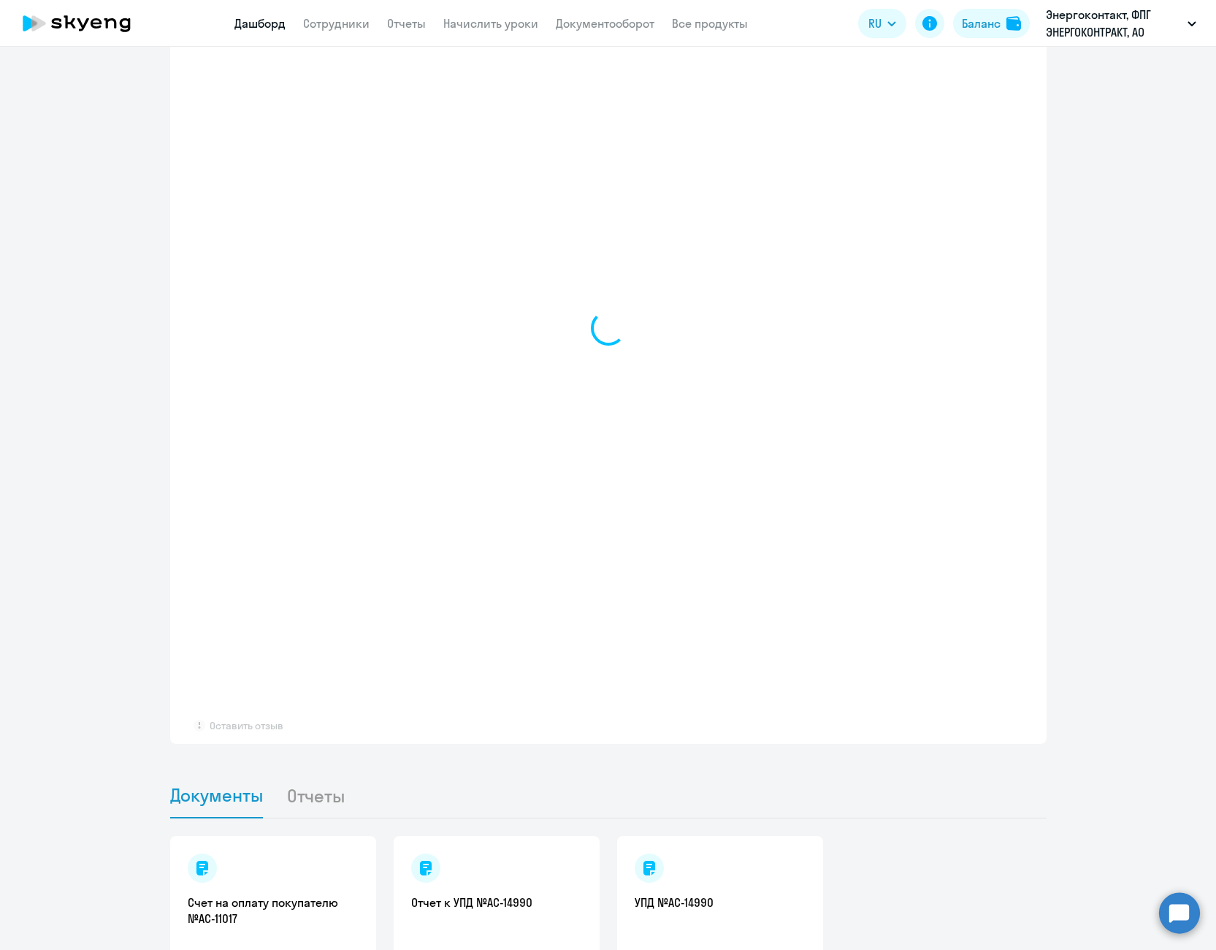
select select "30"
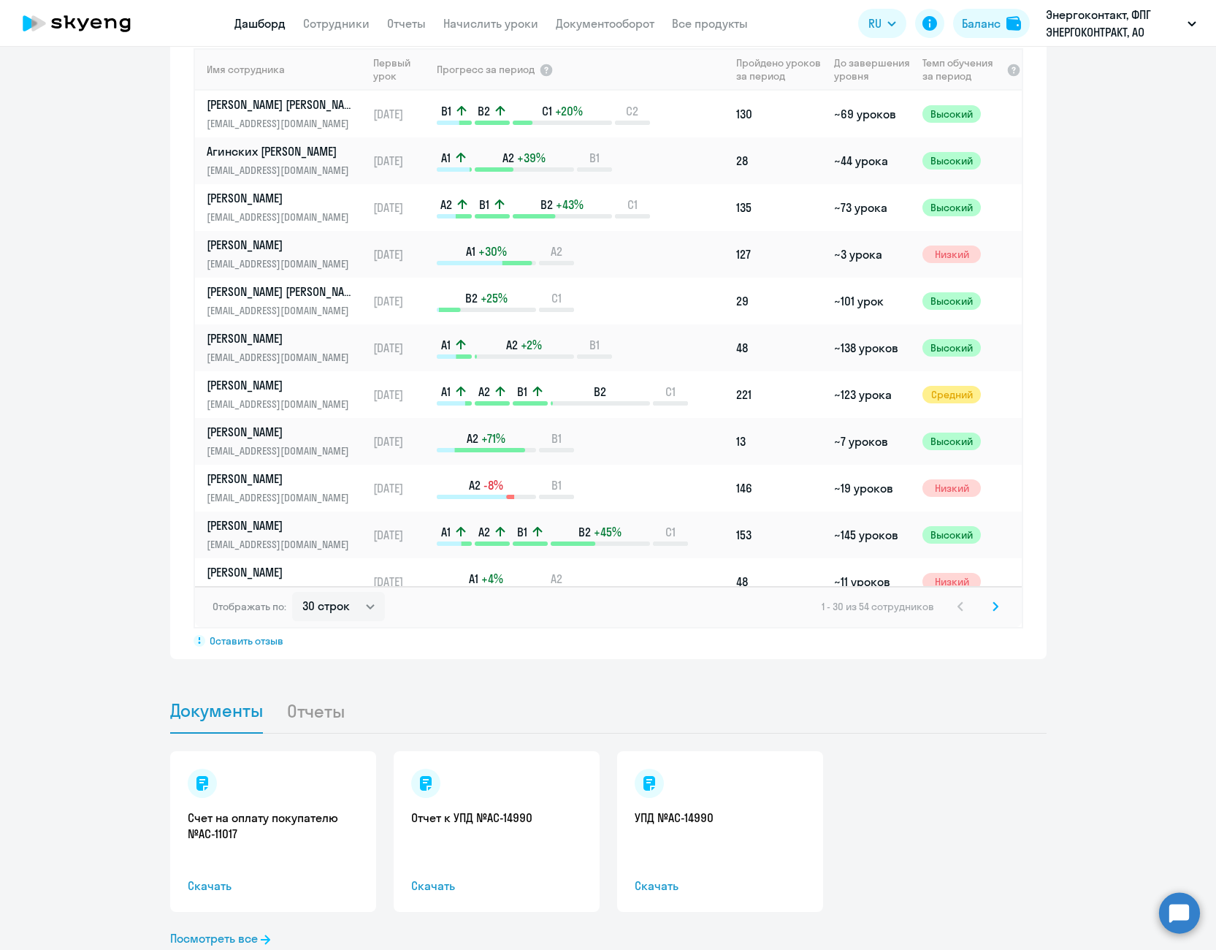
scroll to position [992, 0]
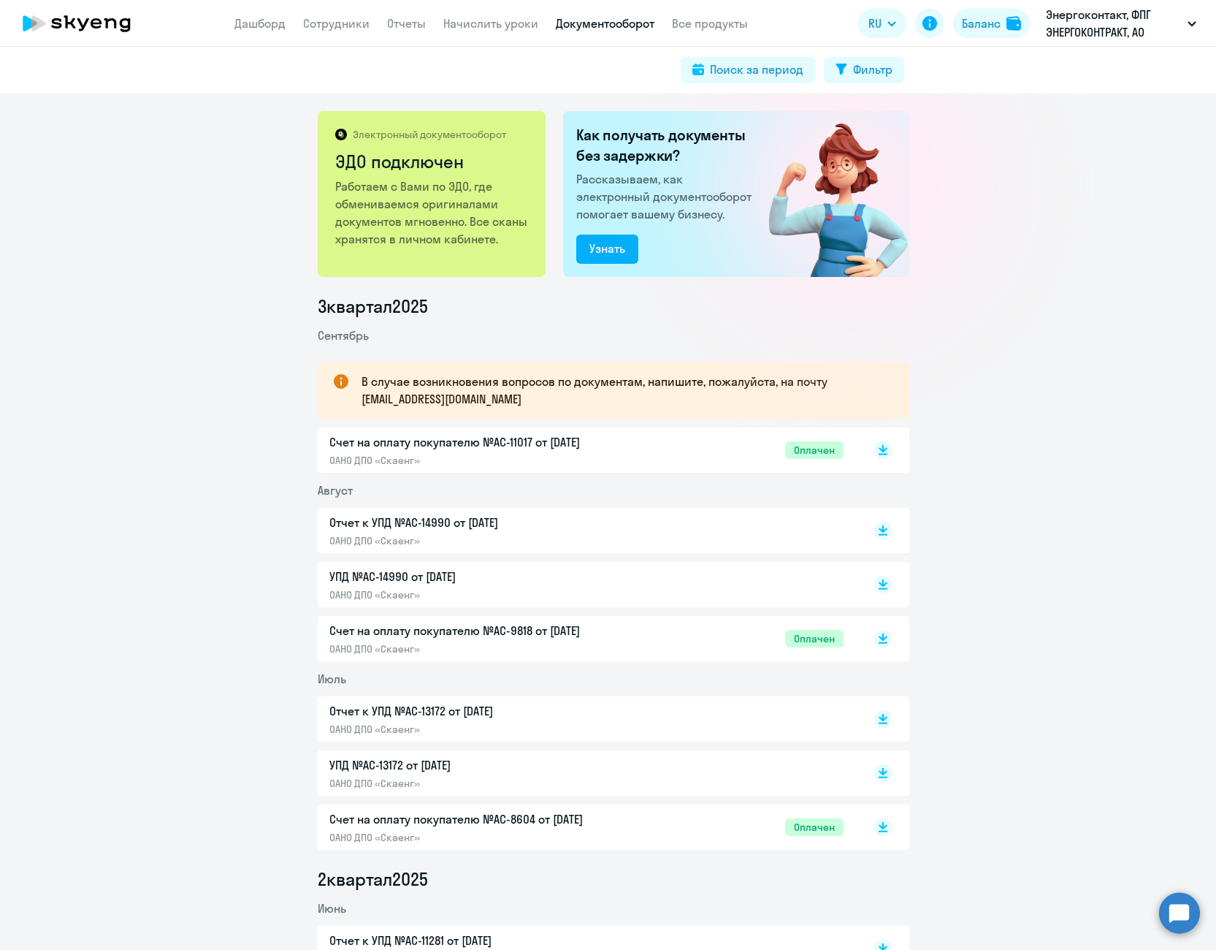
drag, startPoint x: 270, startPoint y: 22, endPoint x: 264, endPoint y: 4, distance: 18.7
click at [270, 22] on link "Дашборд" at bounding box center [259, 23] width 51 height 15
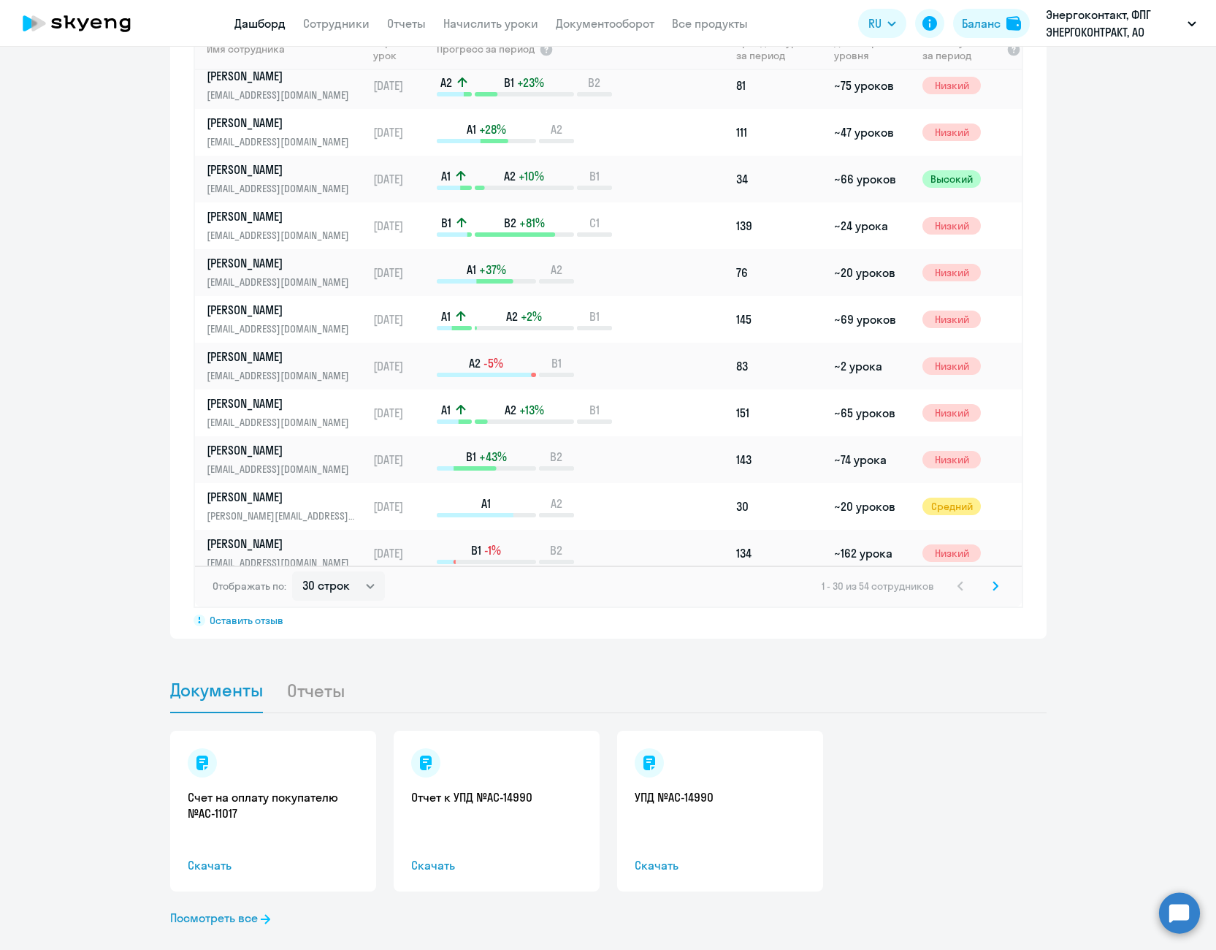
scroll to position [907, 0]
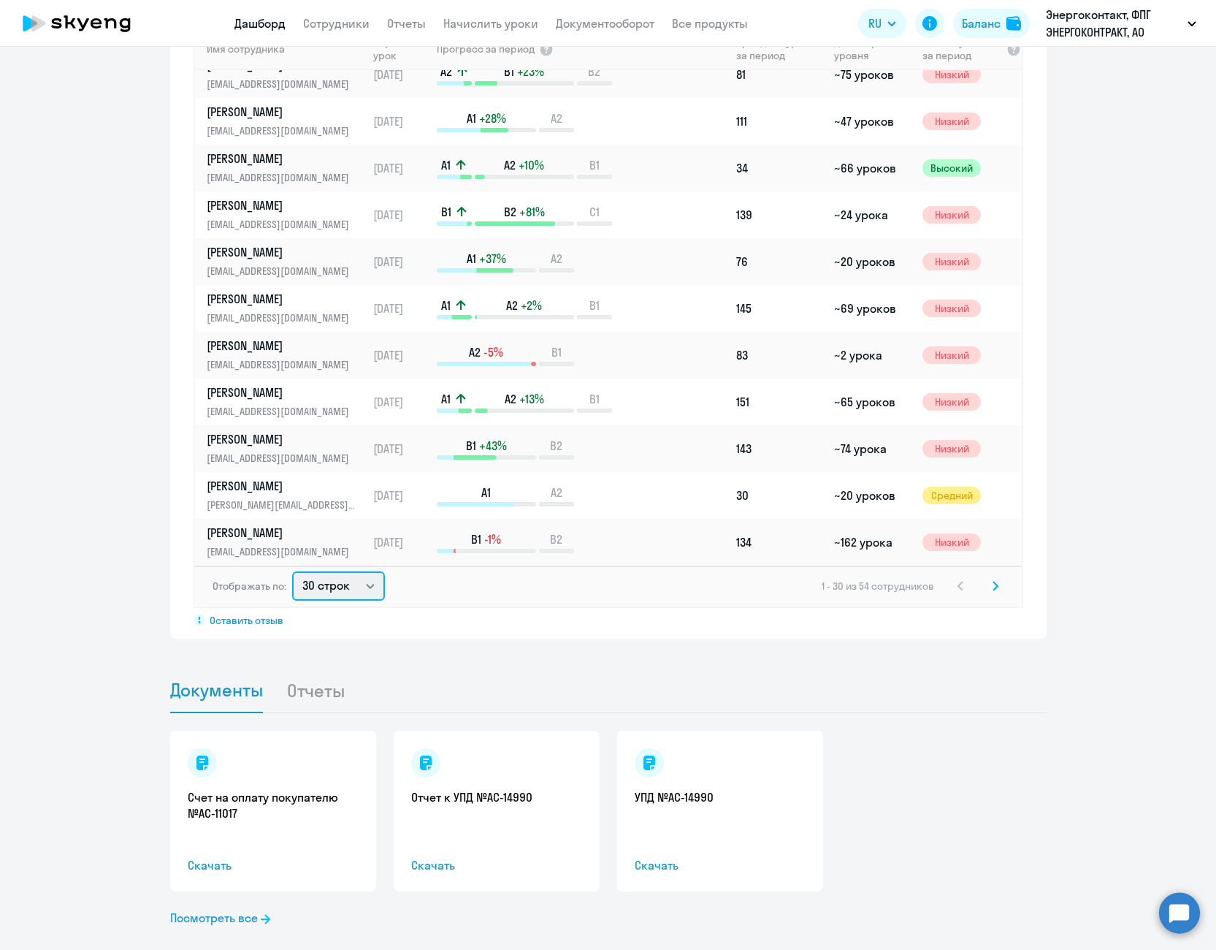
click at [346, 571] on select "30 строк 50 строк 100 строк" at bounding box center [338, 585] width 93 height 29
select select "100"
click at [292, 571] on select "30 строк 50 строк 100 строк" at bounding box center [338, 585] width 93 height 29
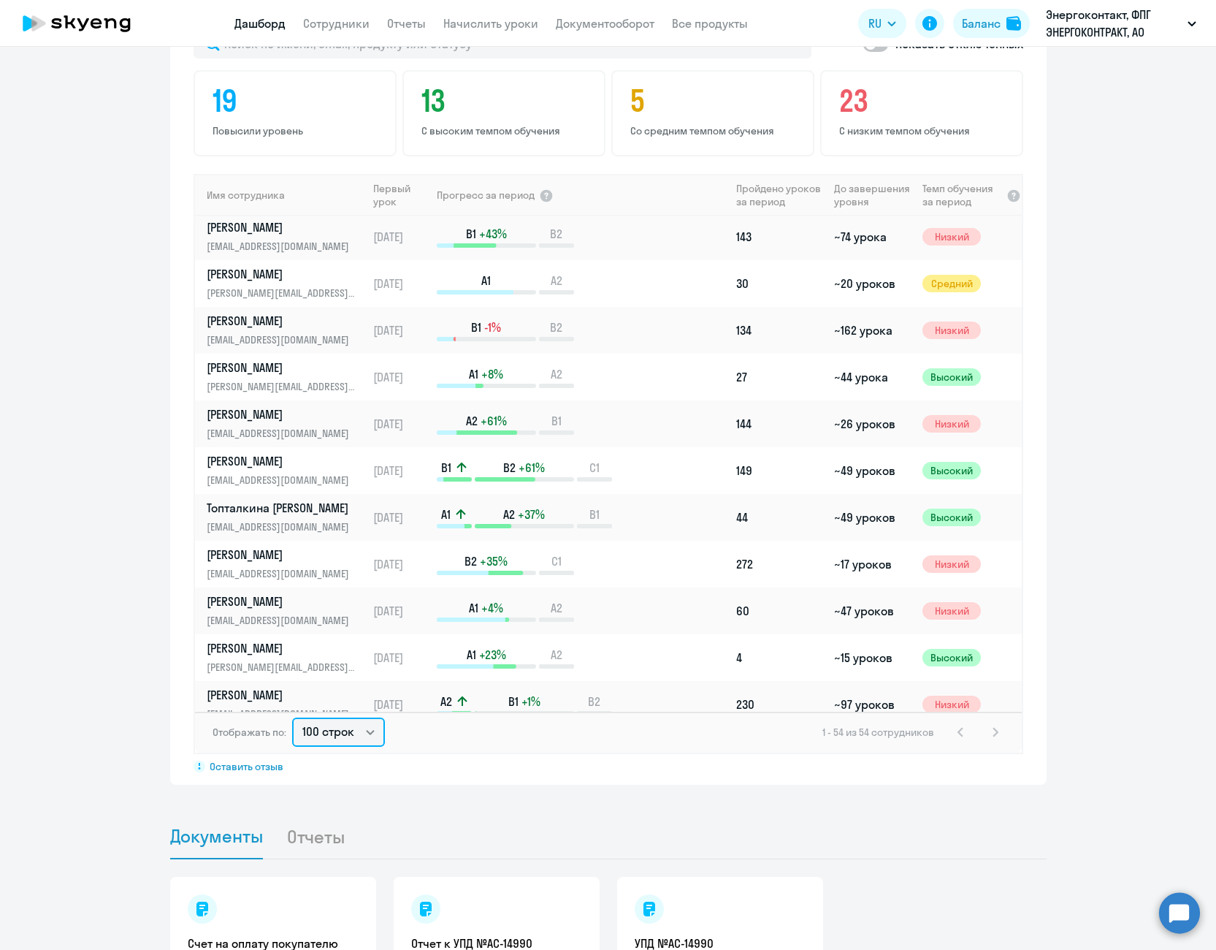
scroll to position [1315, 0]
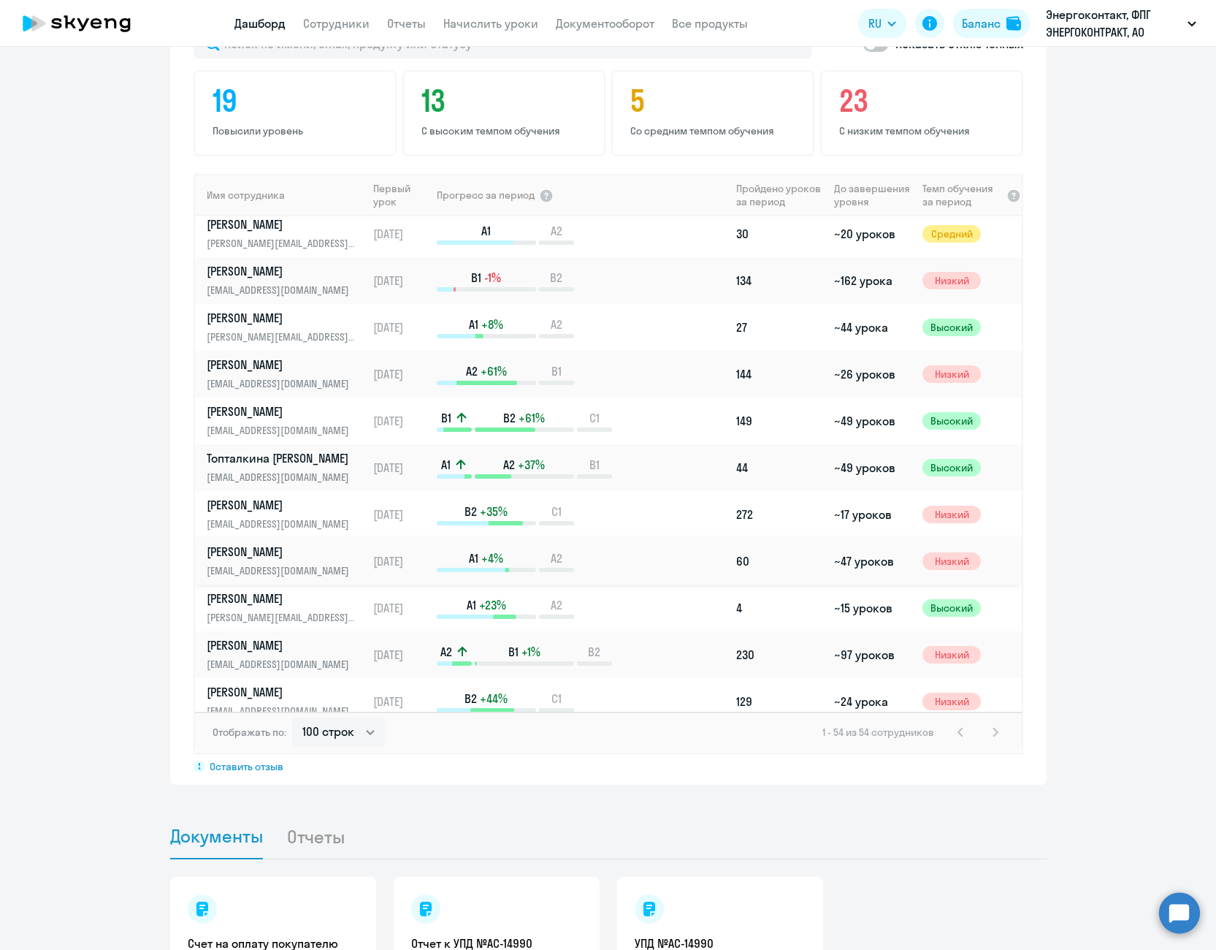
click at [315, 544] on p "[PERSON_NAME]" at bounding box center [282, 552] width 150 height 16
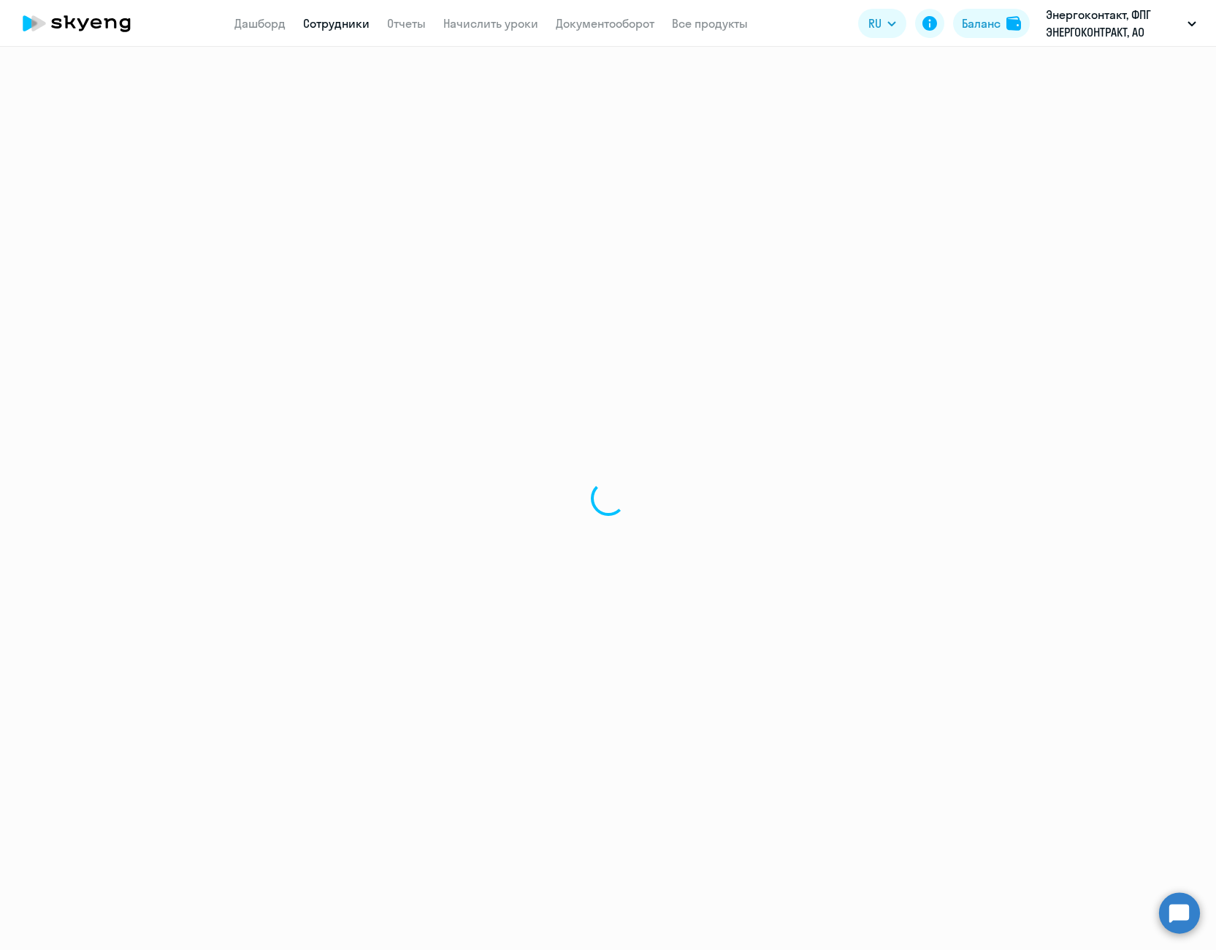
select select "english"
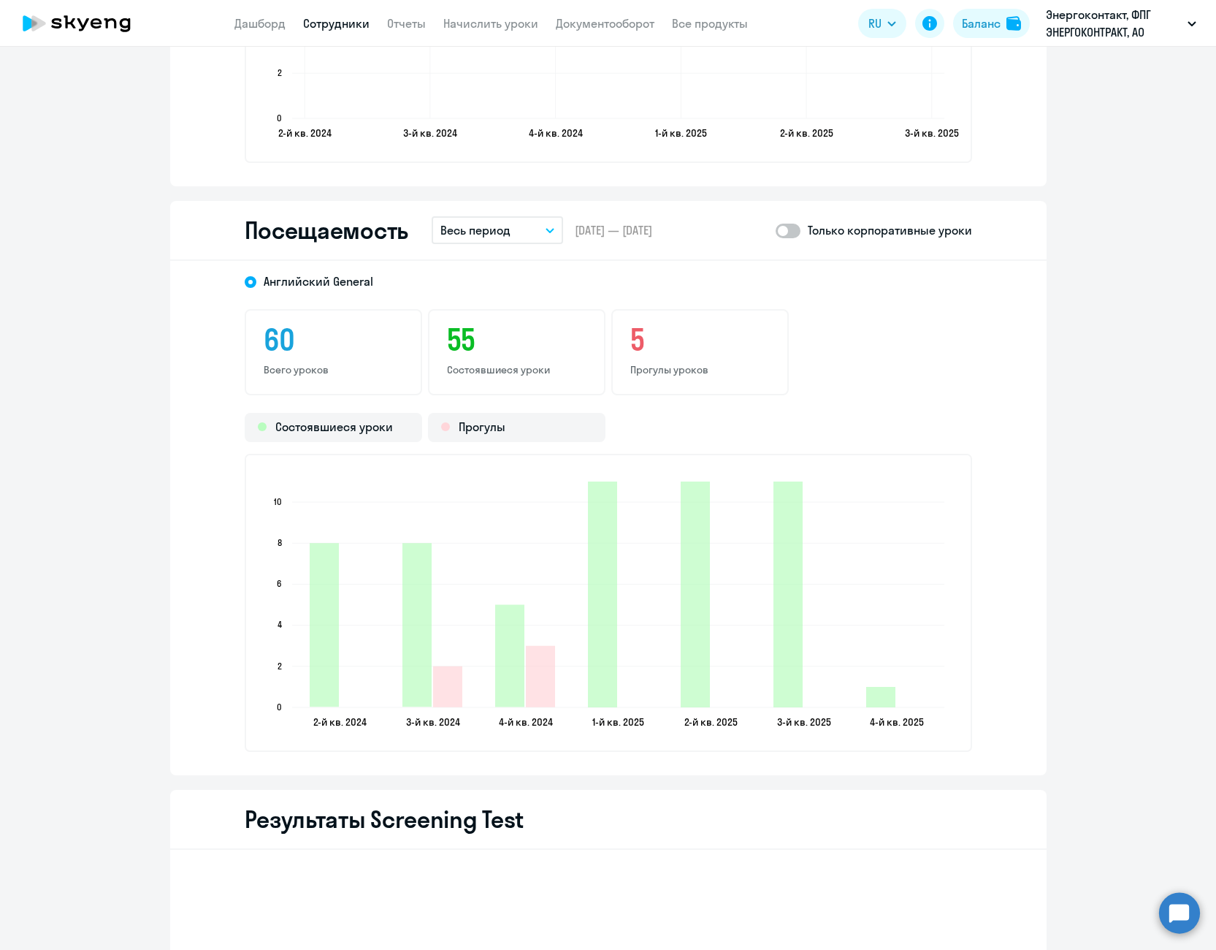
scroll to position [1753, 0]
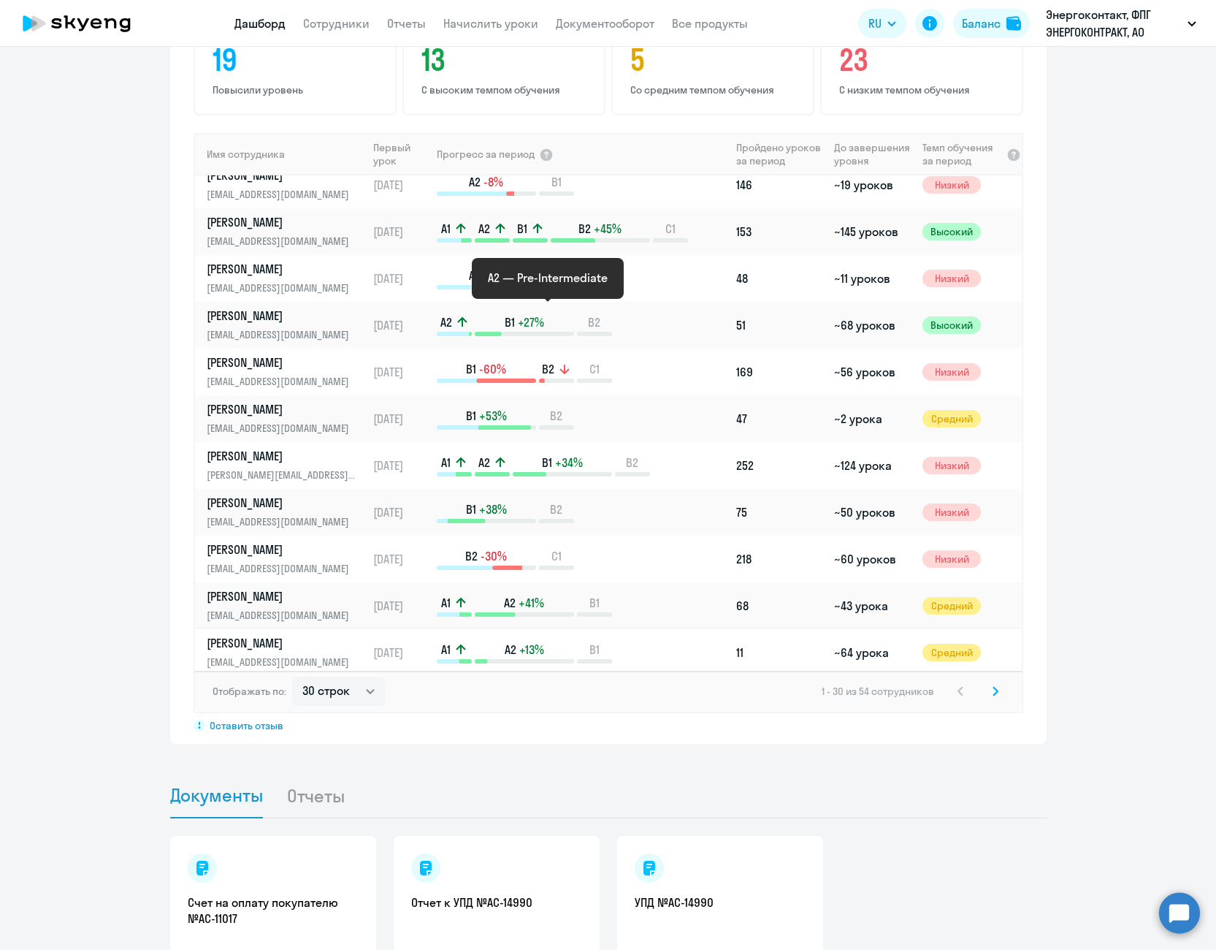
scroll to position [438, 0]
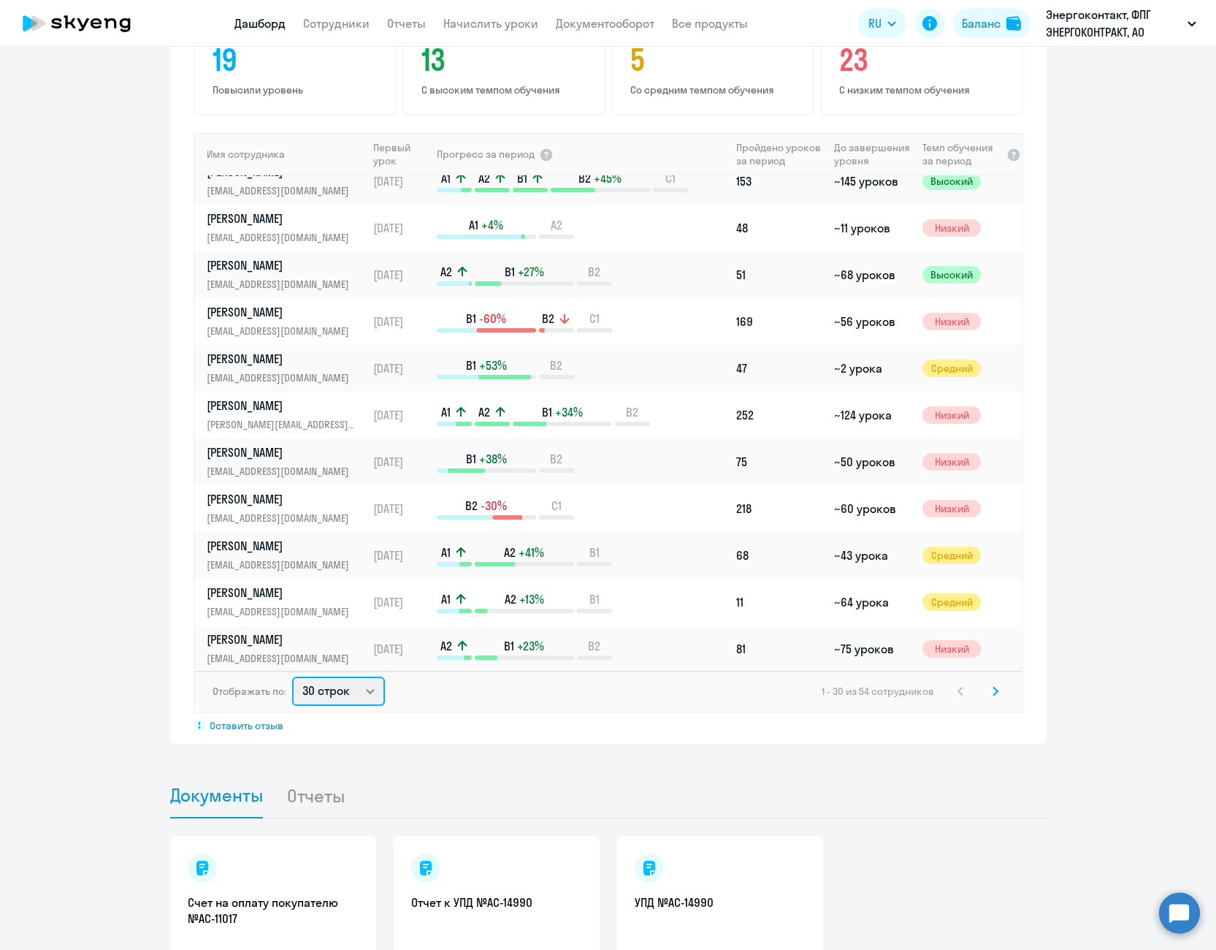
click at [350, 676] on select "30 строк 50 строк 100 строк" at bounding box center [338, 690] width 93 height 29
select select "100"
click at [292, 676] on select "30 строк 50 строк 100 строк" at bounding box center [338, 690] width 93 height 29
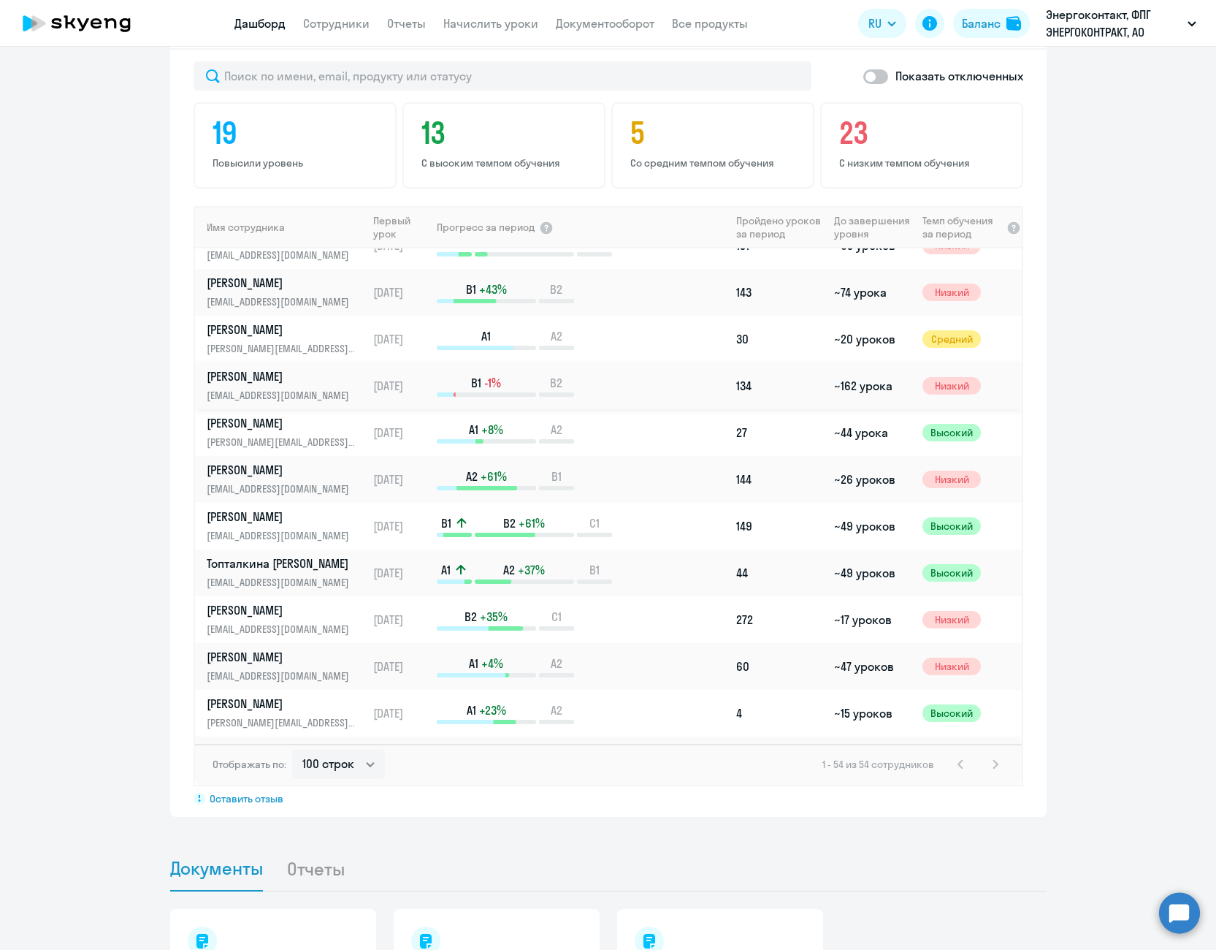
scroll to position [1315, 0]
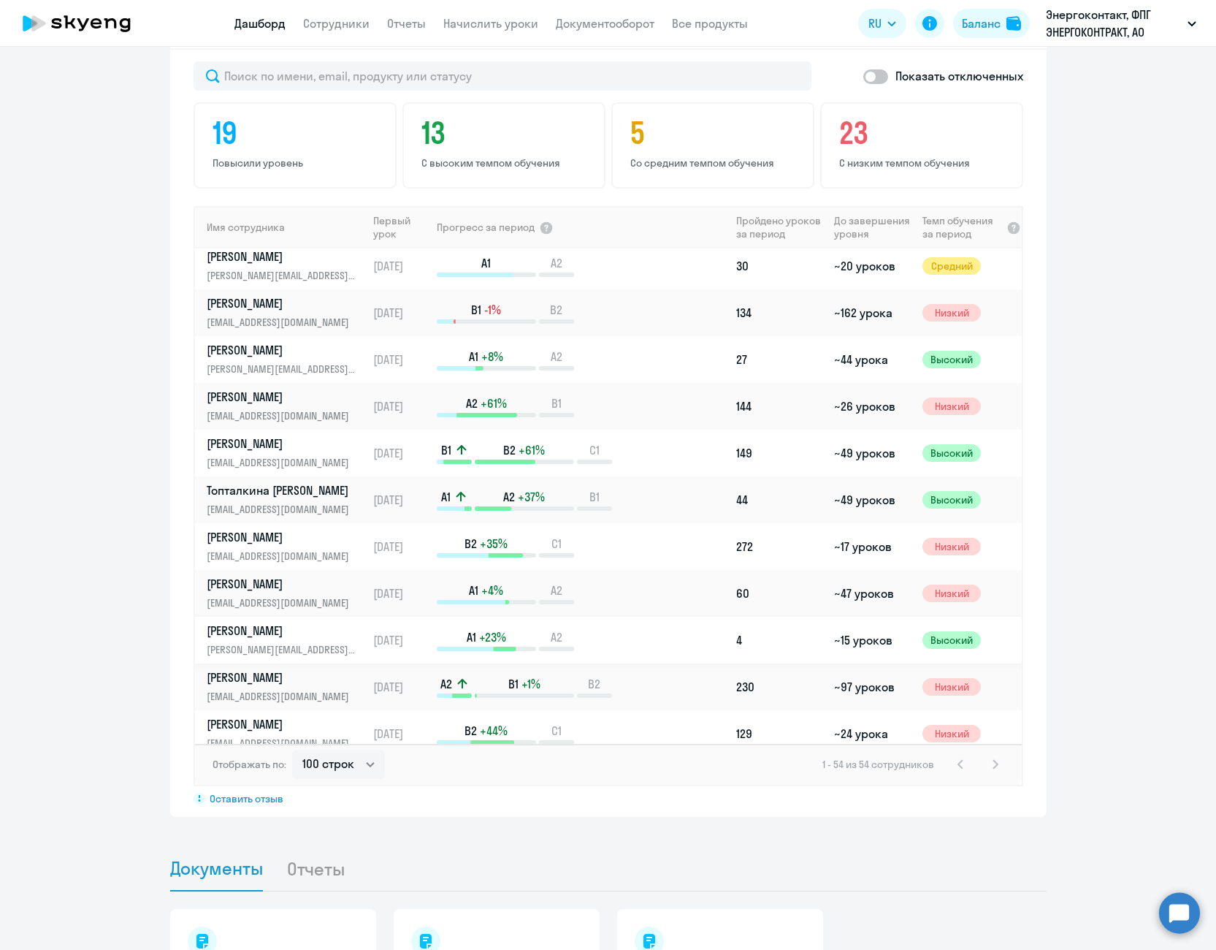
click at [283, 622] on p "[PERSON_NAME]" at bounding box center [282, 630] width 150 height 16
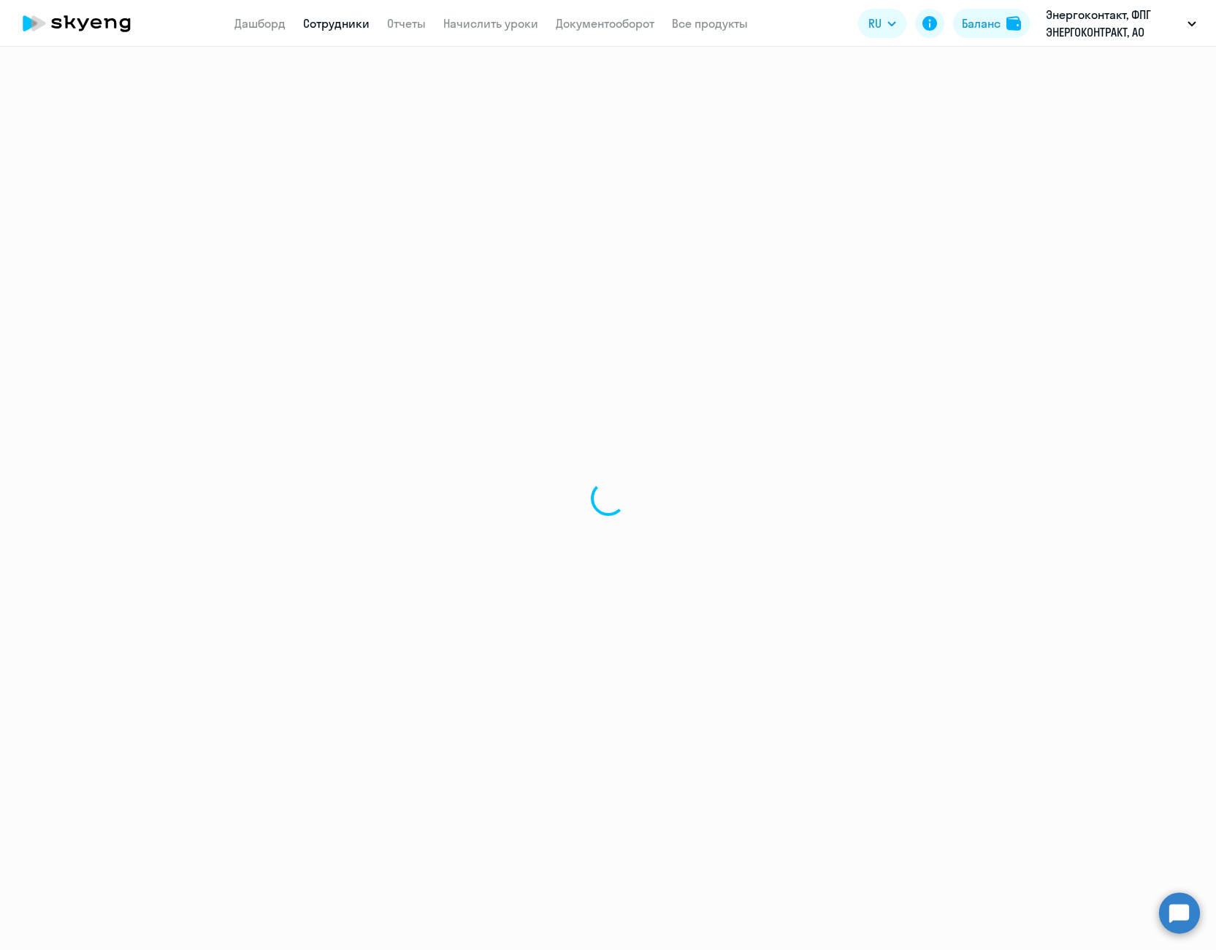
select select "english"
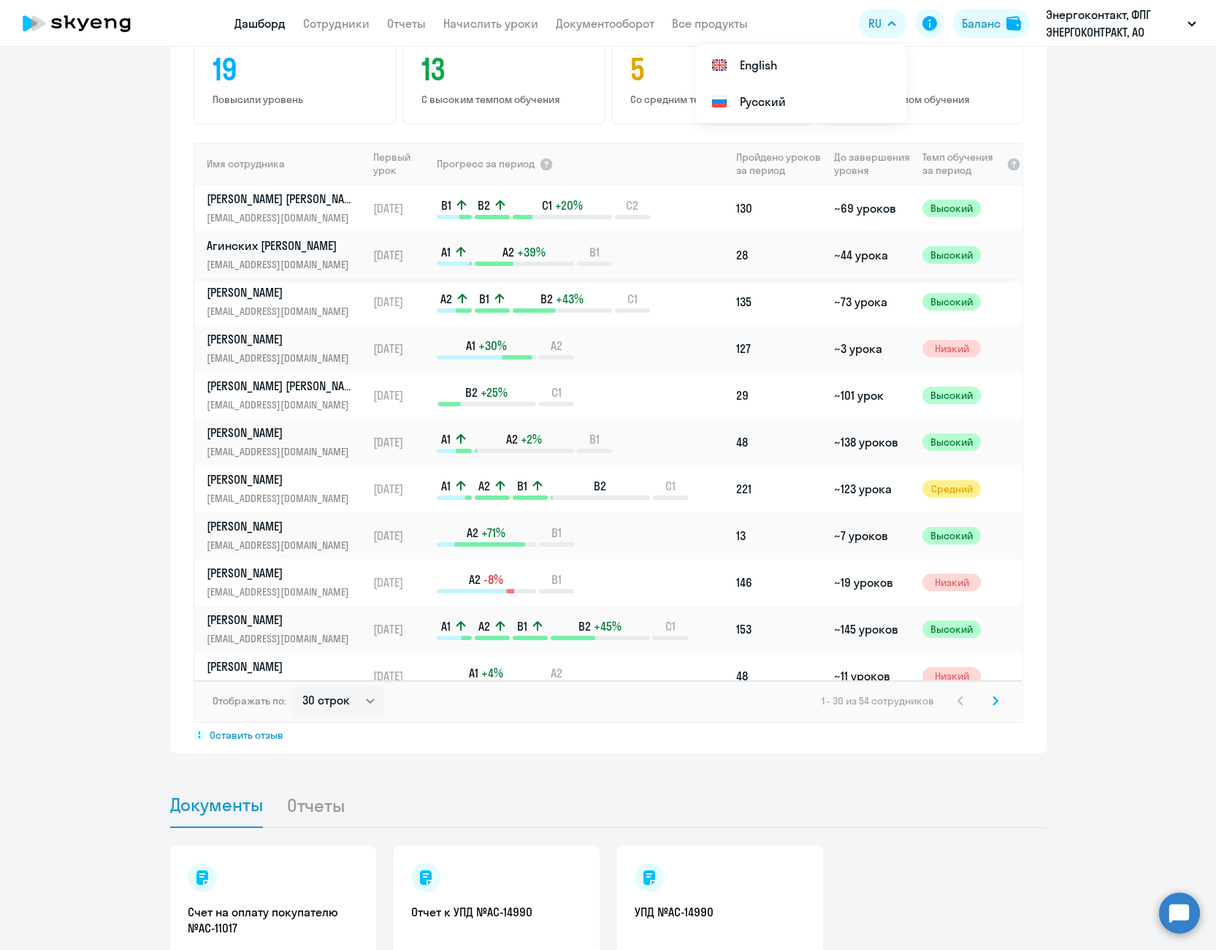
scroll to position [1097, 0]
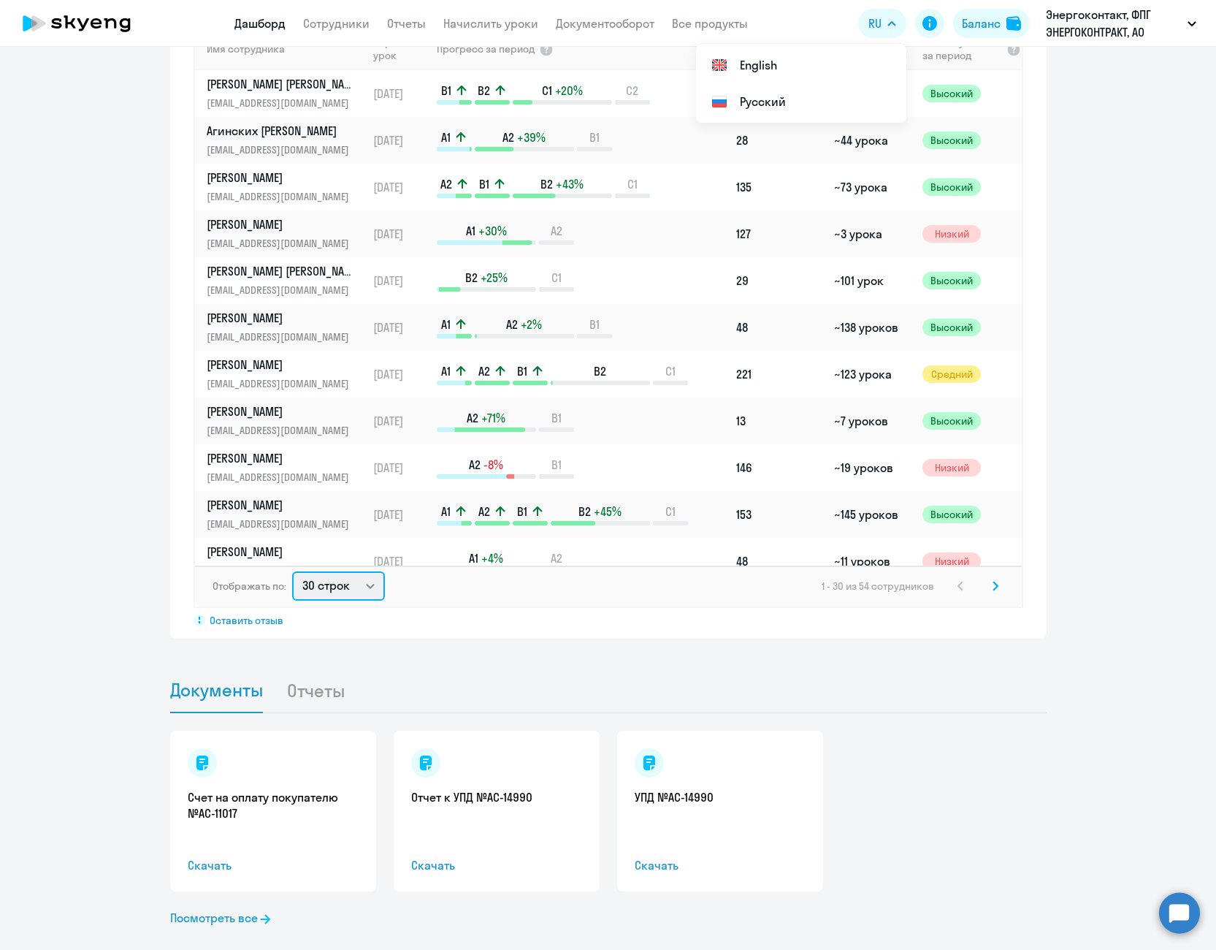
click at [322, 571] on select "30 строк 50 строк 100 строк" at bounding box center [338, 585] width 93 height 29
select select "100"
click at [292, 571] on select "30 строк 50 строк 100 строк" at bounding box center [338, 585] width 93 height 29
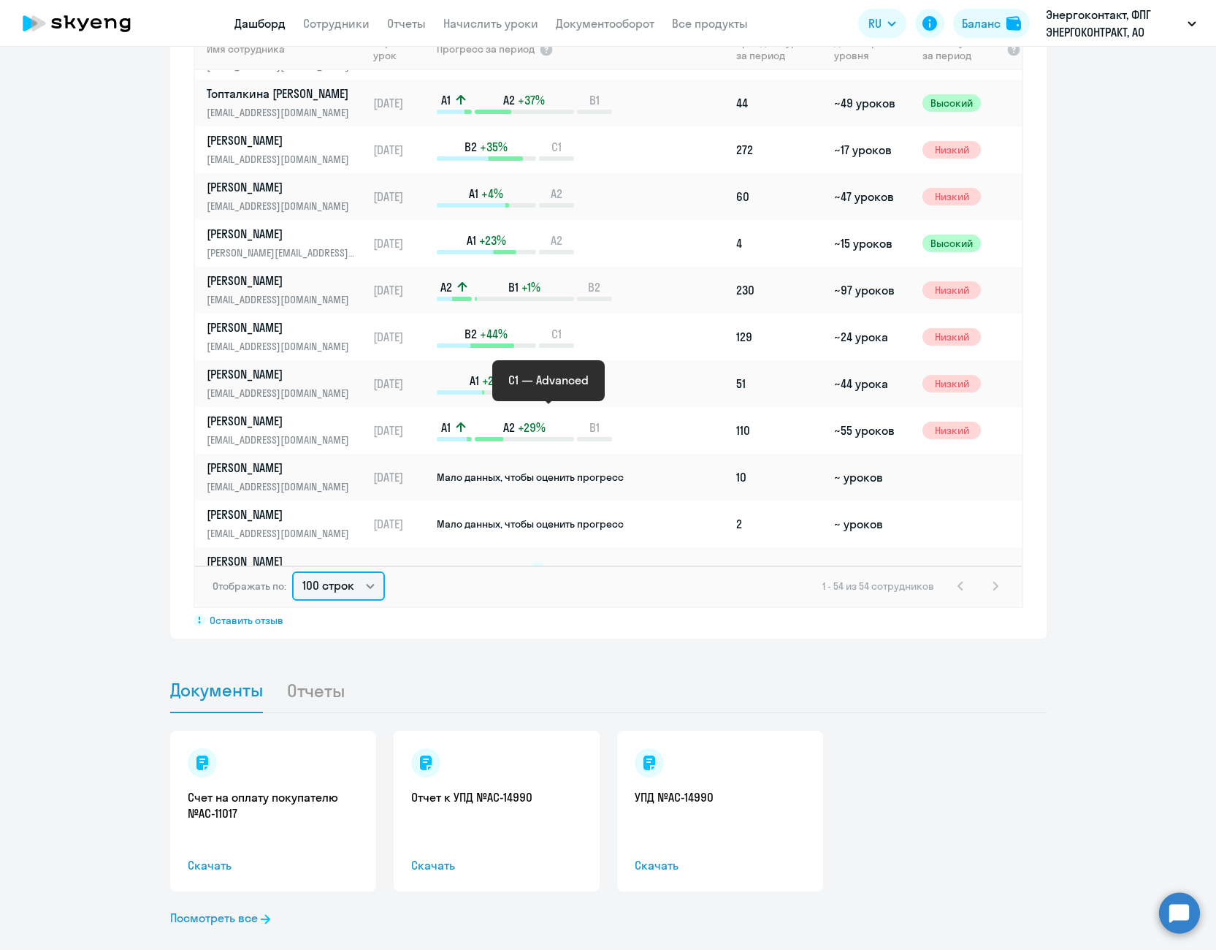
scroll to position [1534, 0]
click at [316, 272] on p "[PERSON_NAME]" at bounding box center [282, 280] width 150 height 16
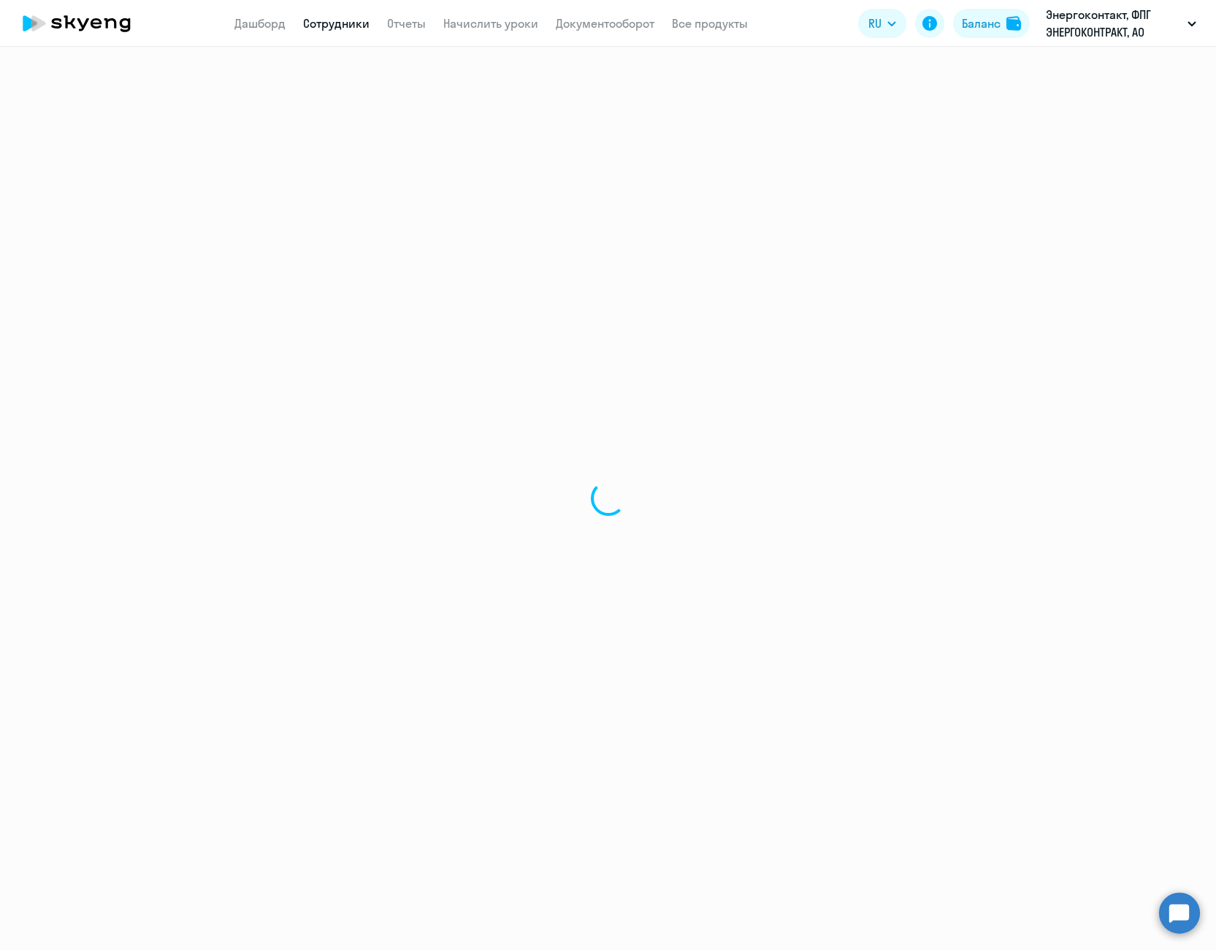
select select "english"
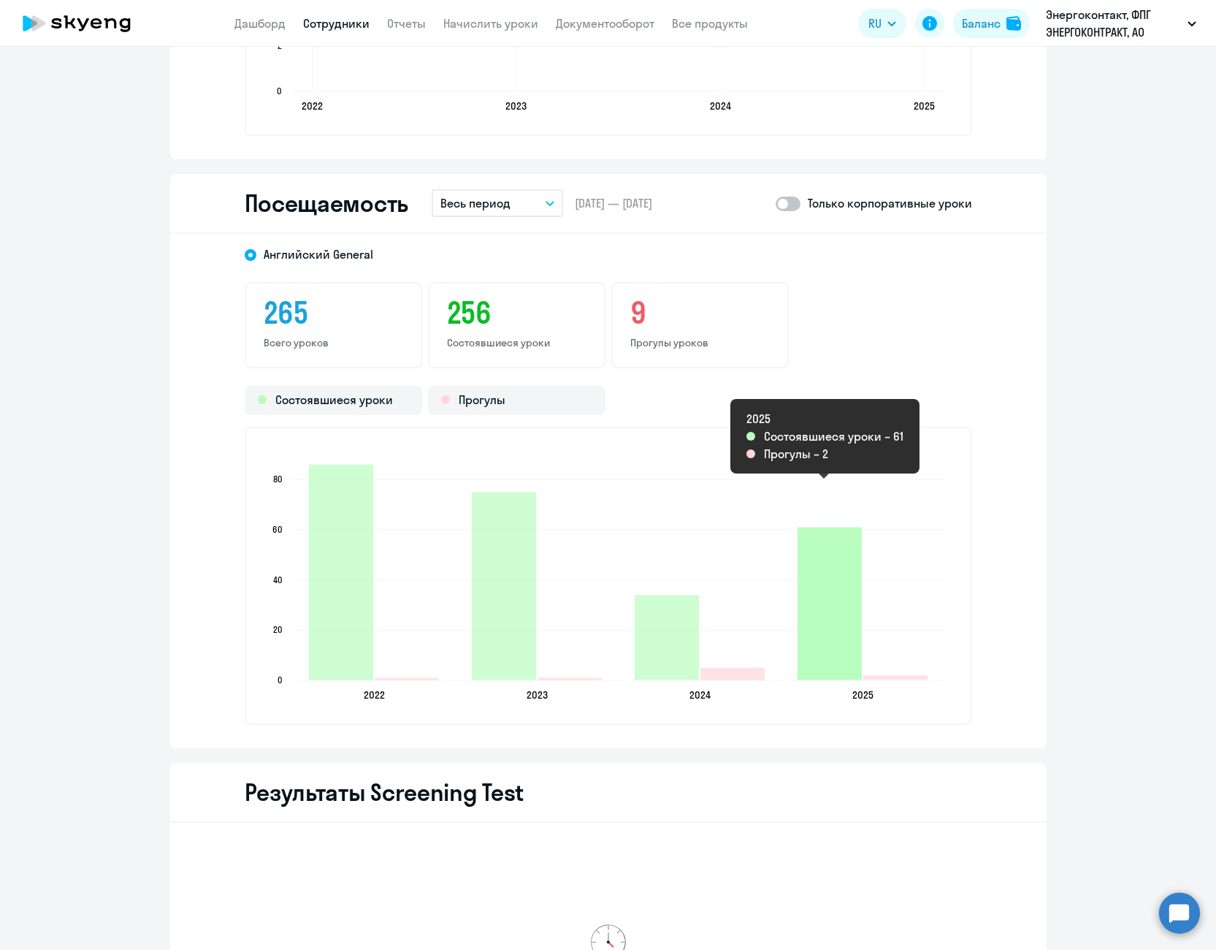
scroll to position [1753, 0]
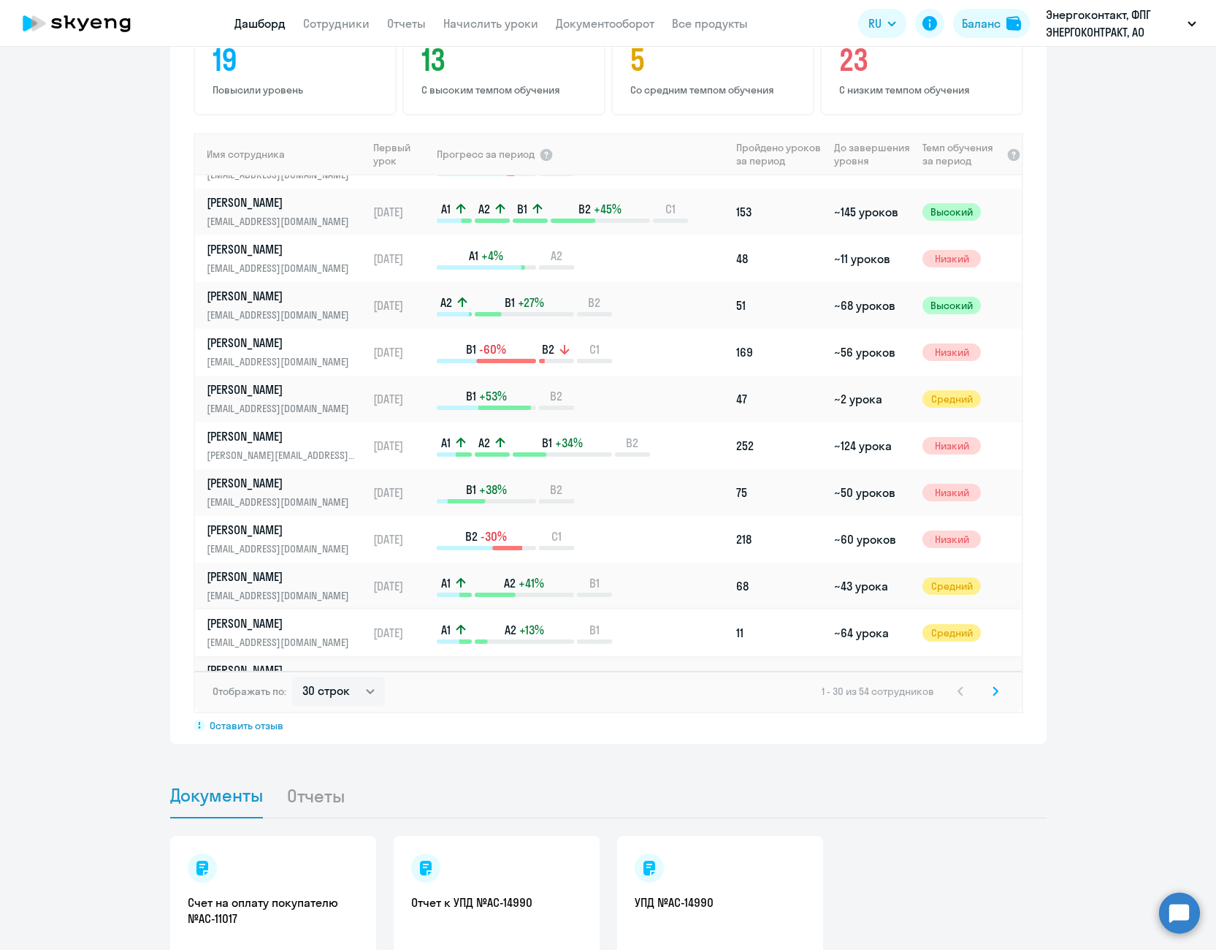
scroll to position [438, 0]
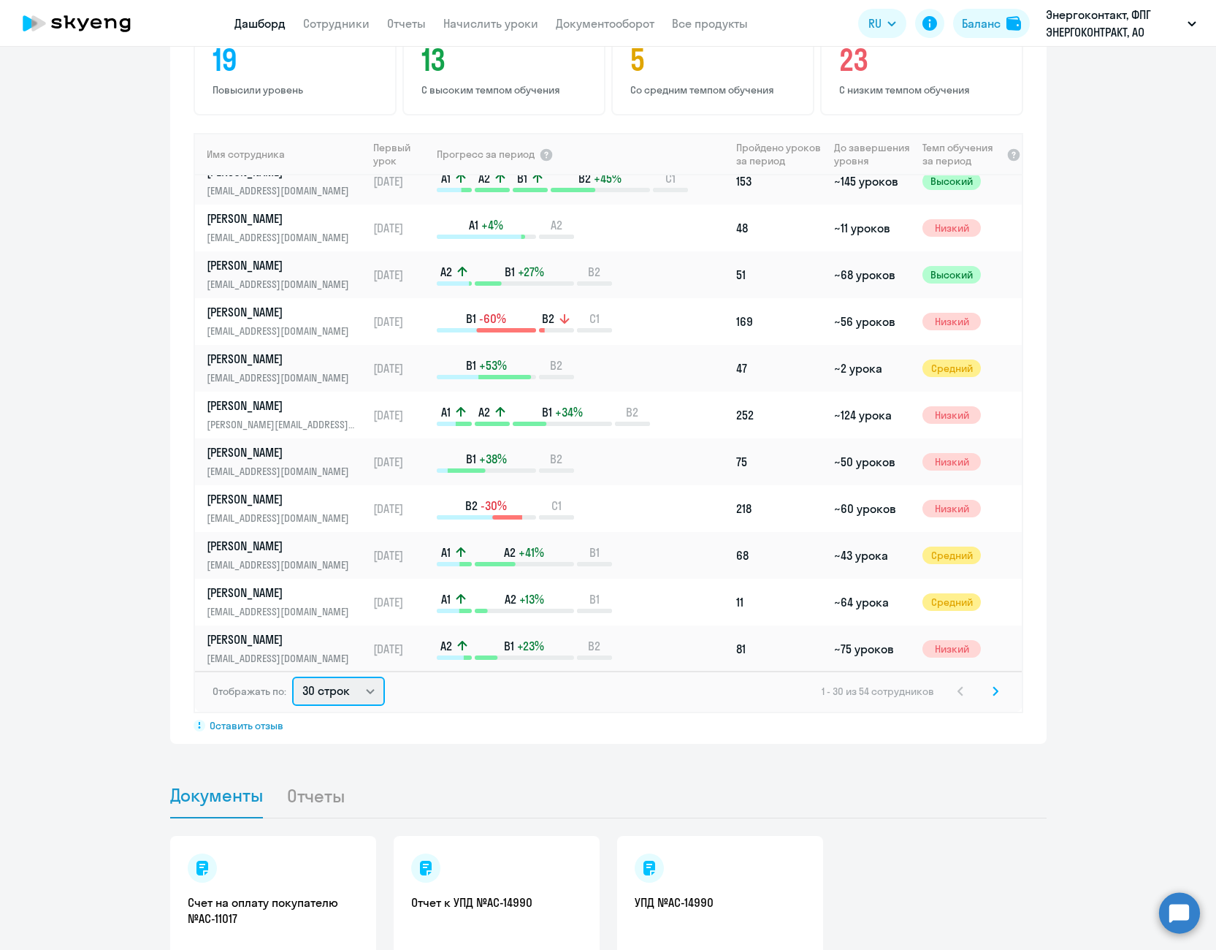
click at [351, 676] on select "30 строк 50 строк 100 строк" at bounding box center [338, 690] width 93 height 29
select select "100"
click at [292, 676] on select "30 строк 50 строк 100 строк" at bounding box center [338, 690] width 93 height 29
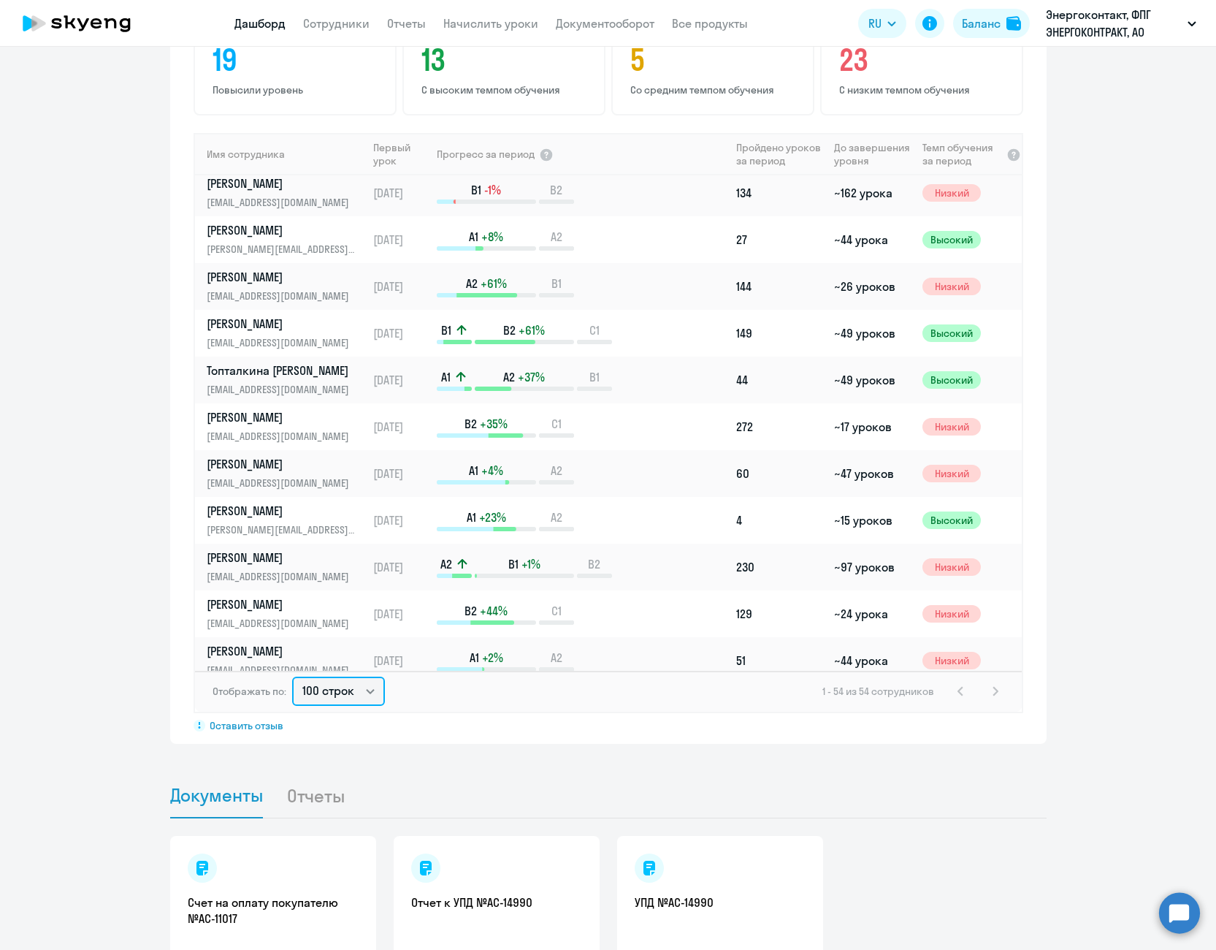
scroll to position [1388, 0]
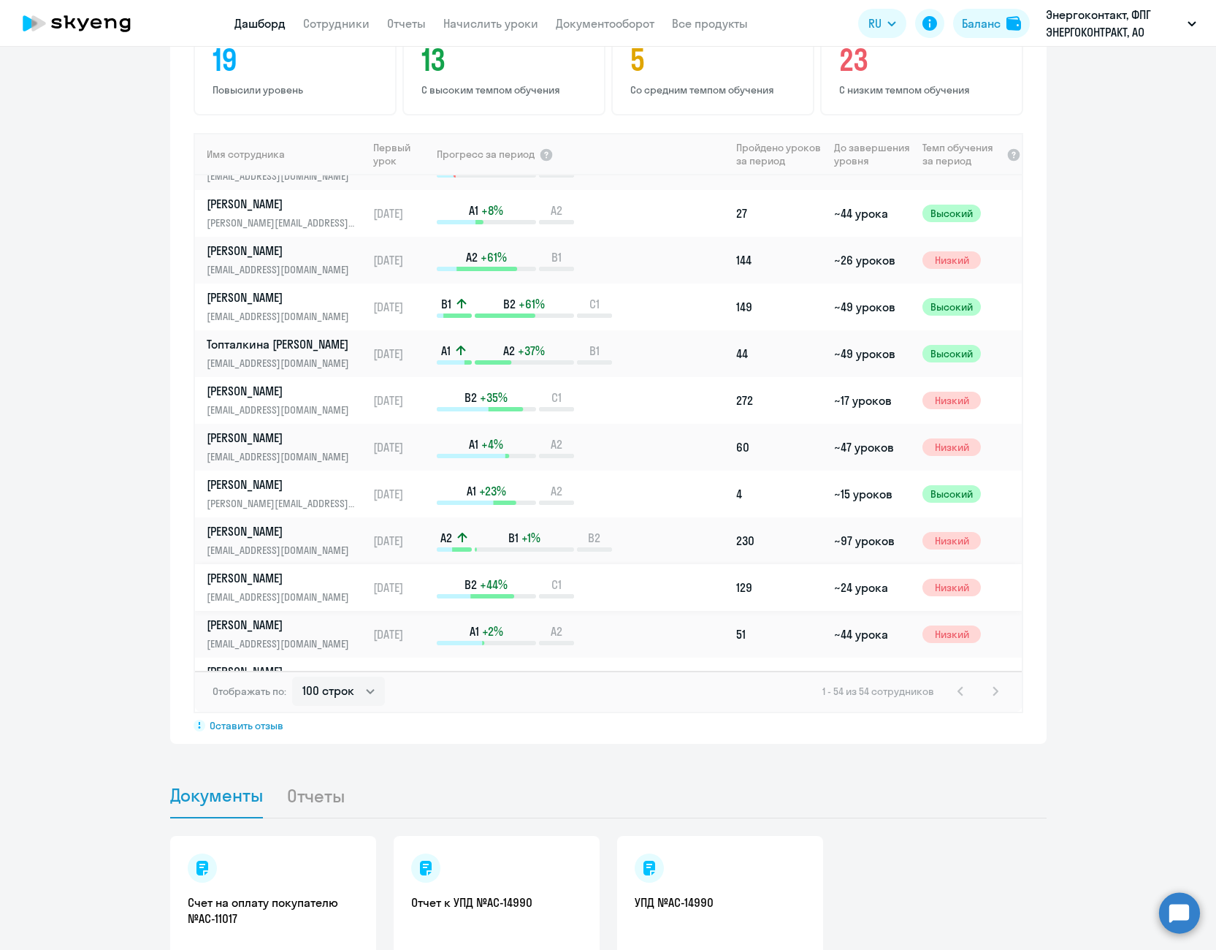
click at [291, 570] on p "[PERSON_NAME]" at bounding box center [282, 578] width 150 height 16
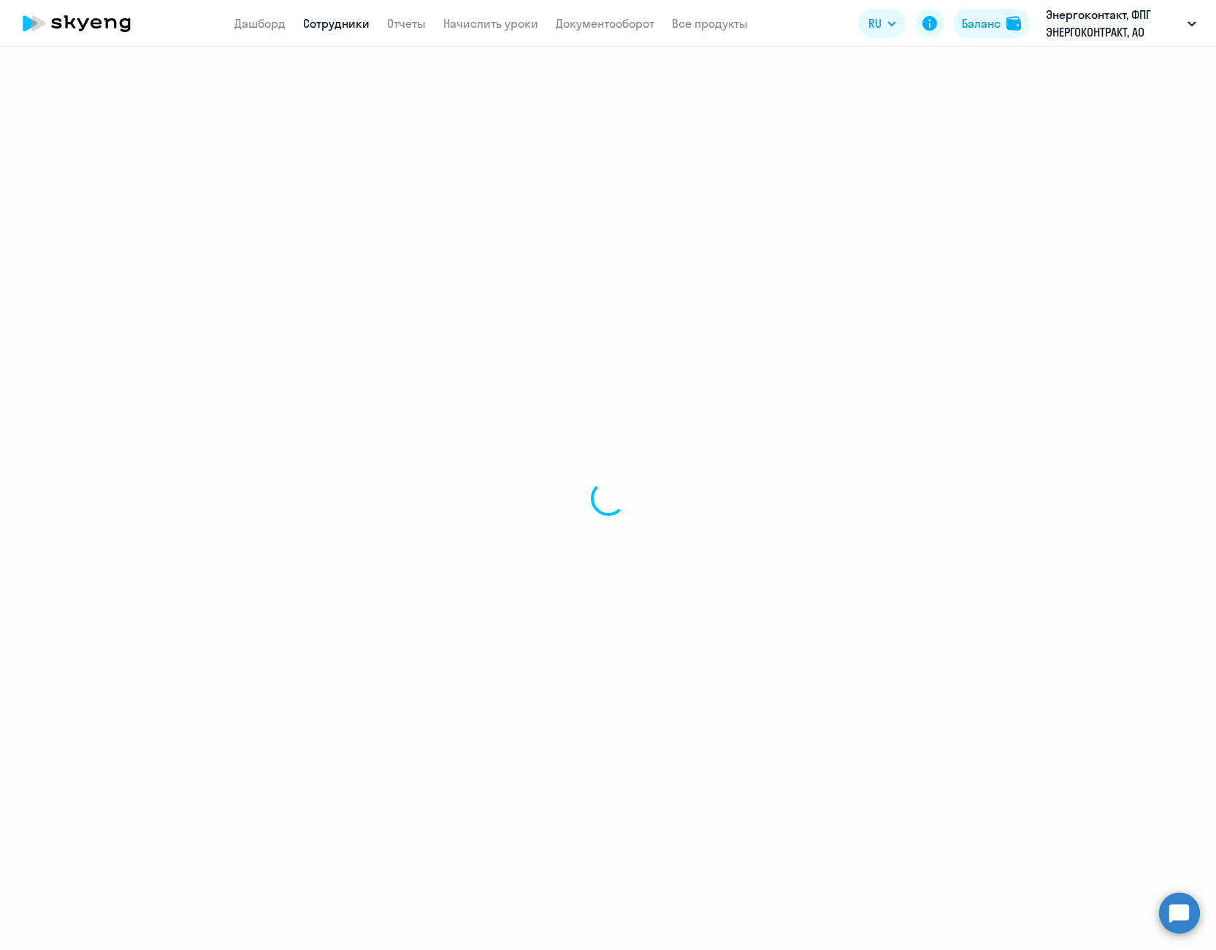
select select "english"
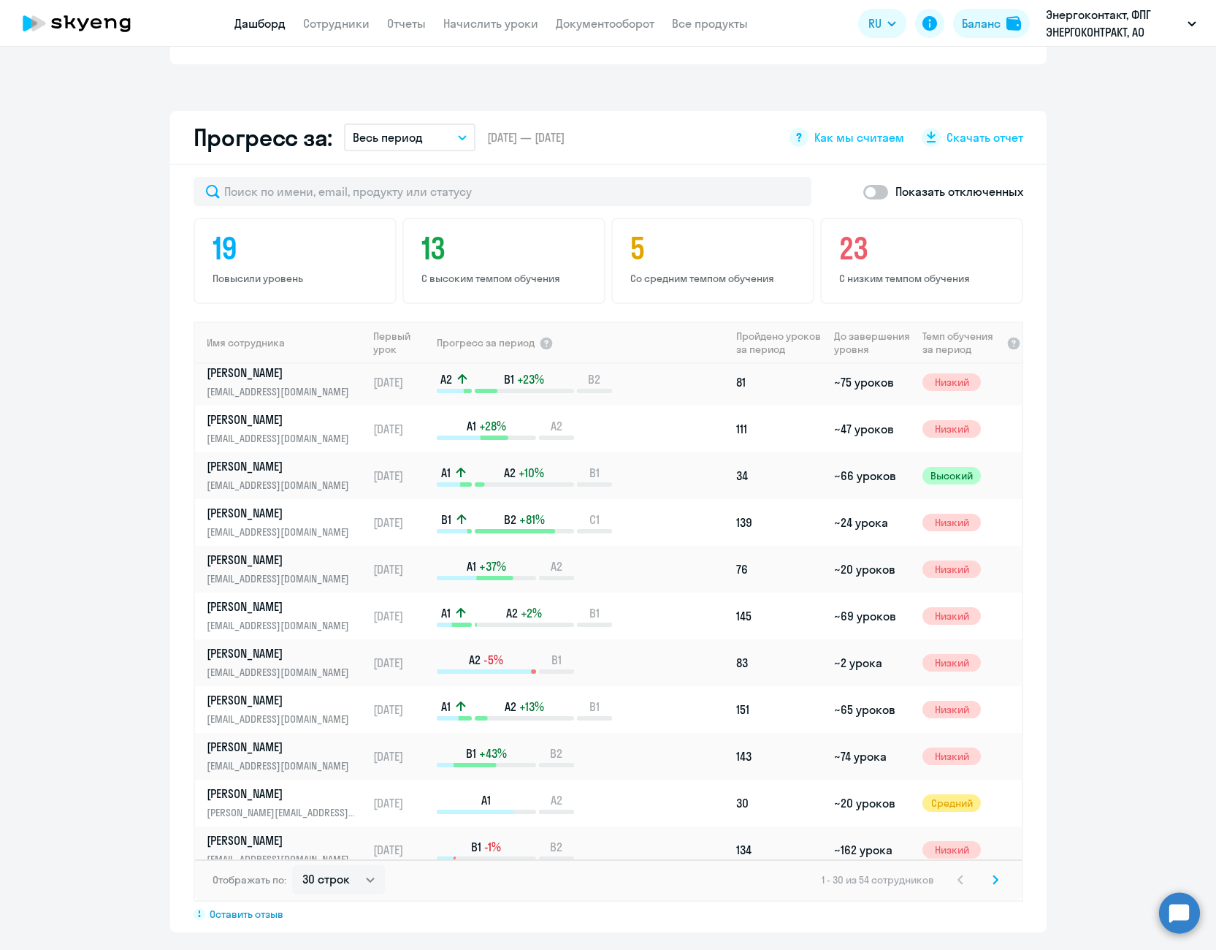
scroll to position [907, 0]
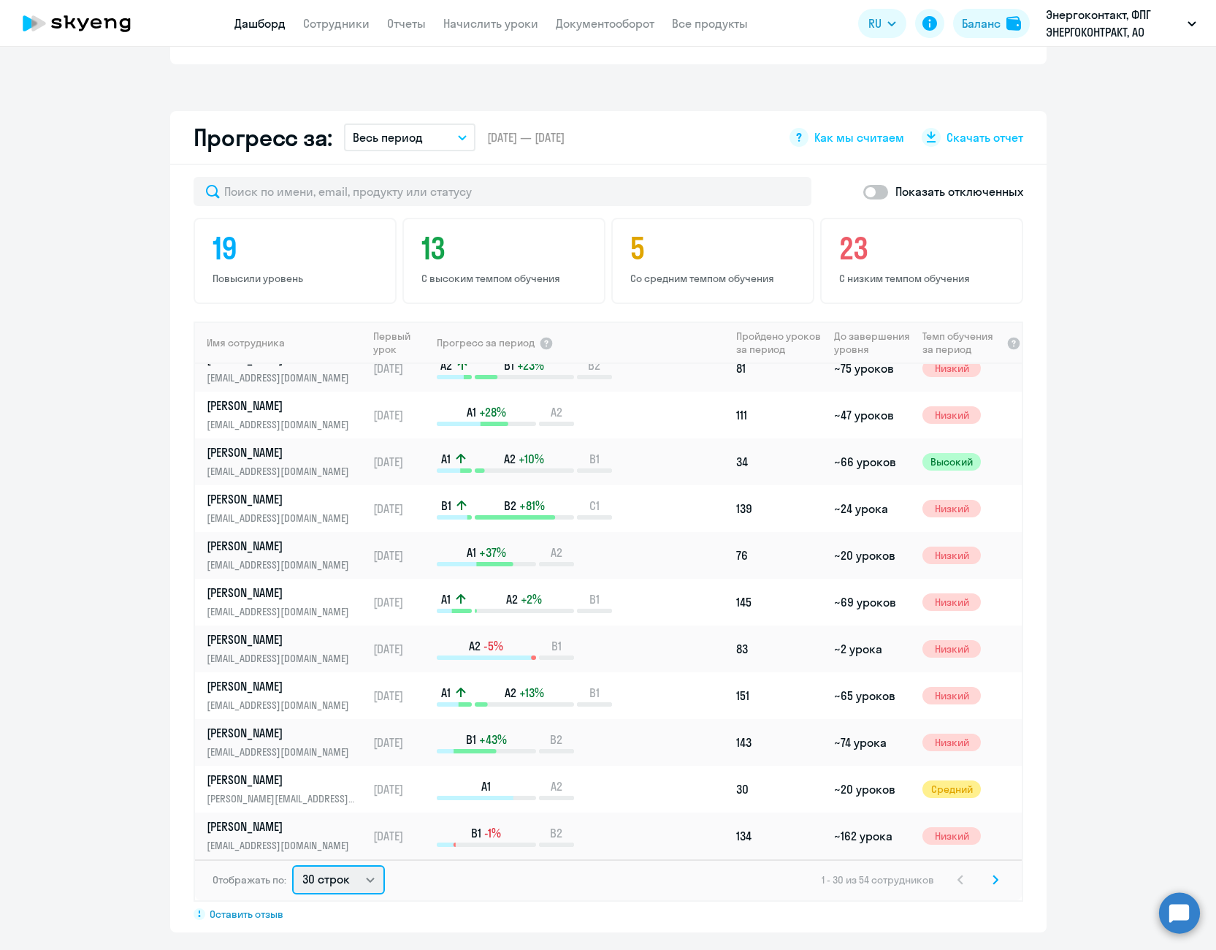
click at [354, 865] on select "30 строк 50 строк 100 строк" at bounding box center [338, 879] width 93 height 29
select select "100"
click at [292, 865] on select "30 строк 50 строк 100 строк" at bounding box center [338, 879] width 93 height 29
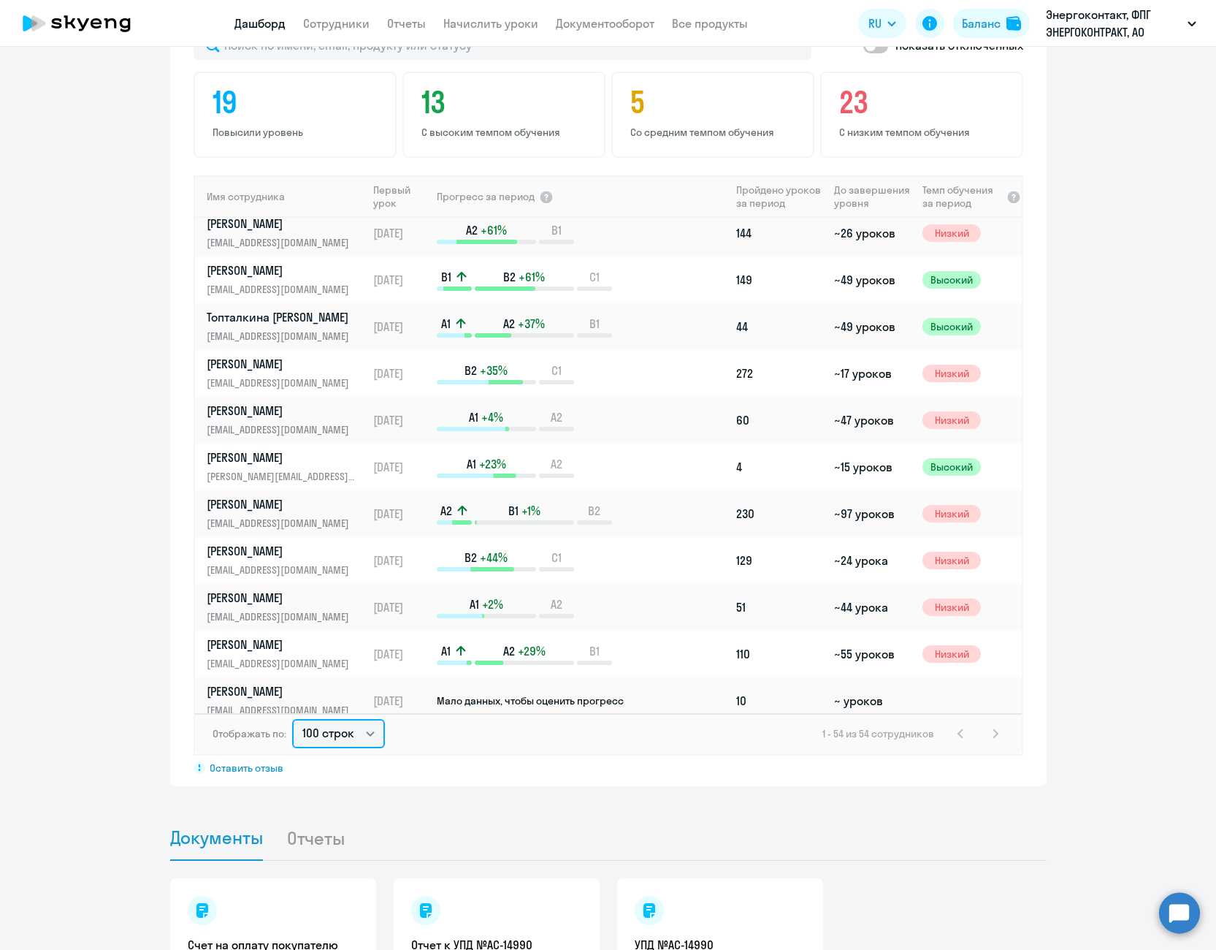
scroll to position [1461, 0]
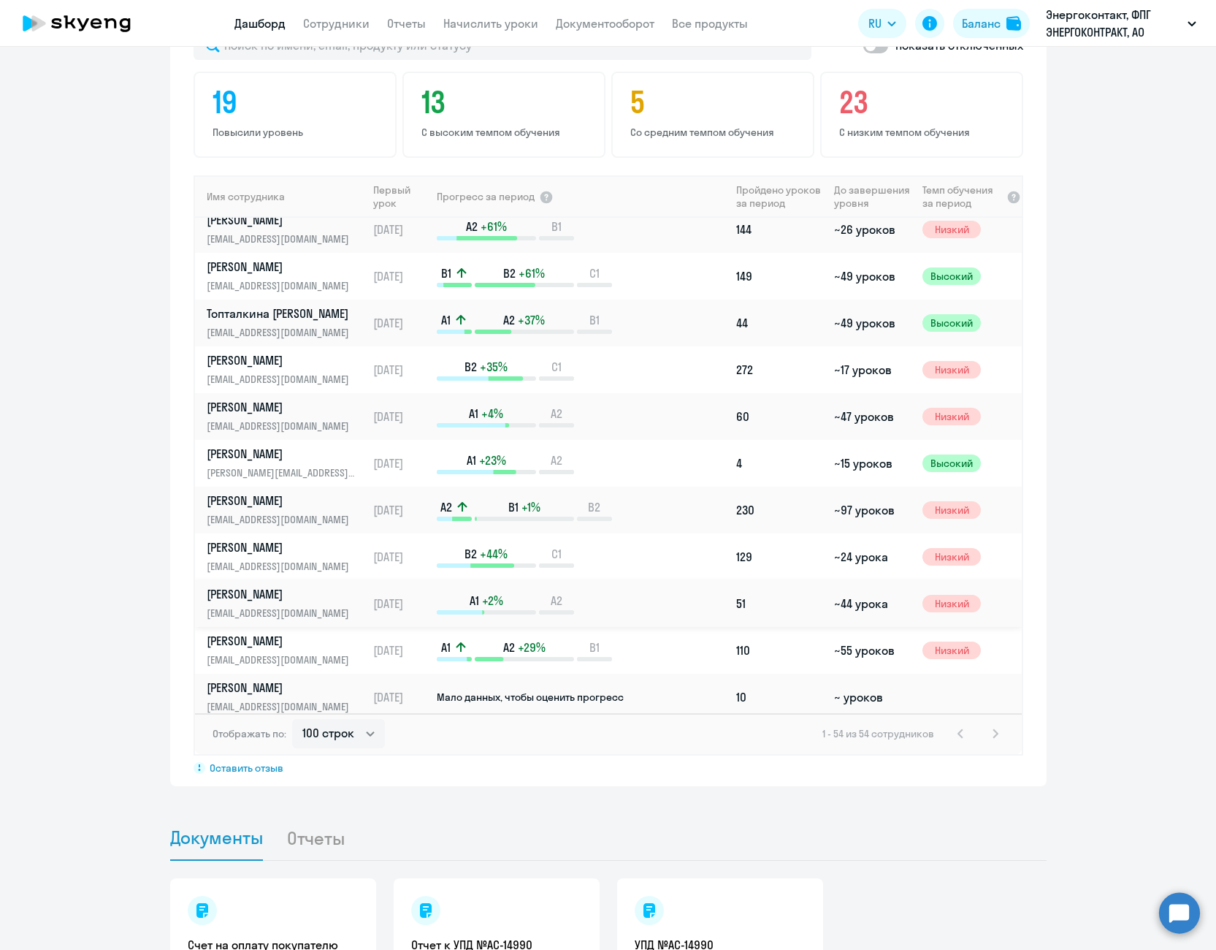
click at [316, 586] on p "[PERSON_NAME]" at bounding box center [282, 594] width 150 height 16
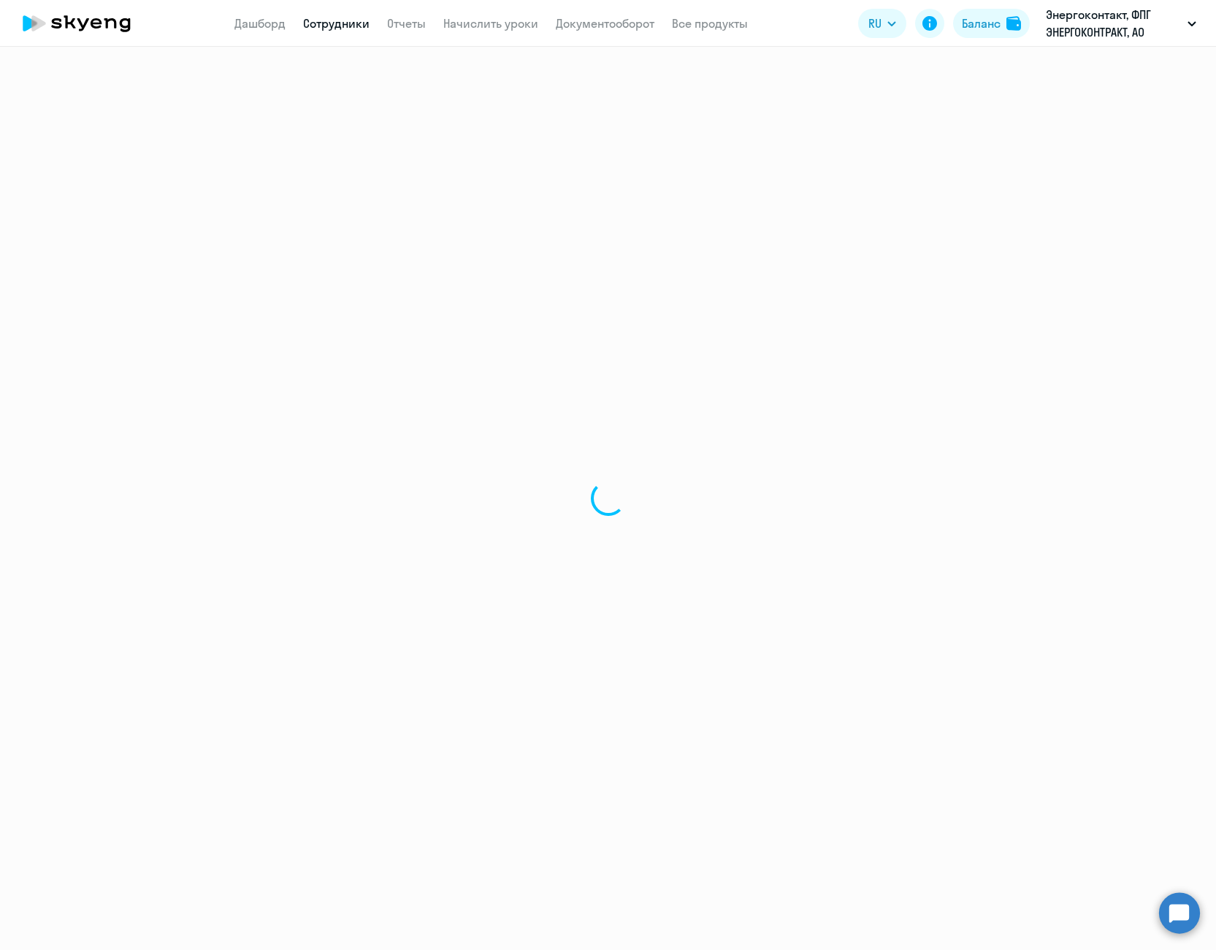
select select "english"
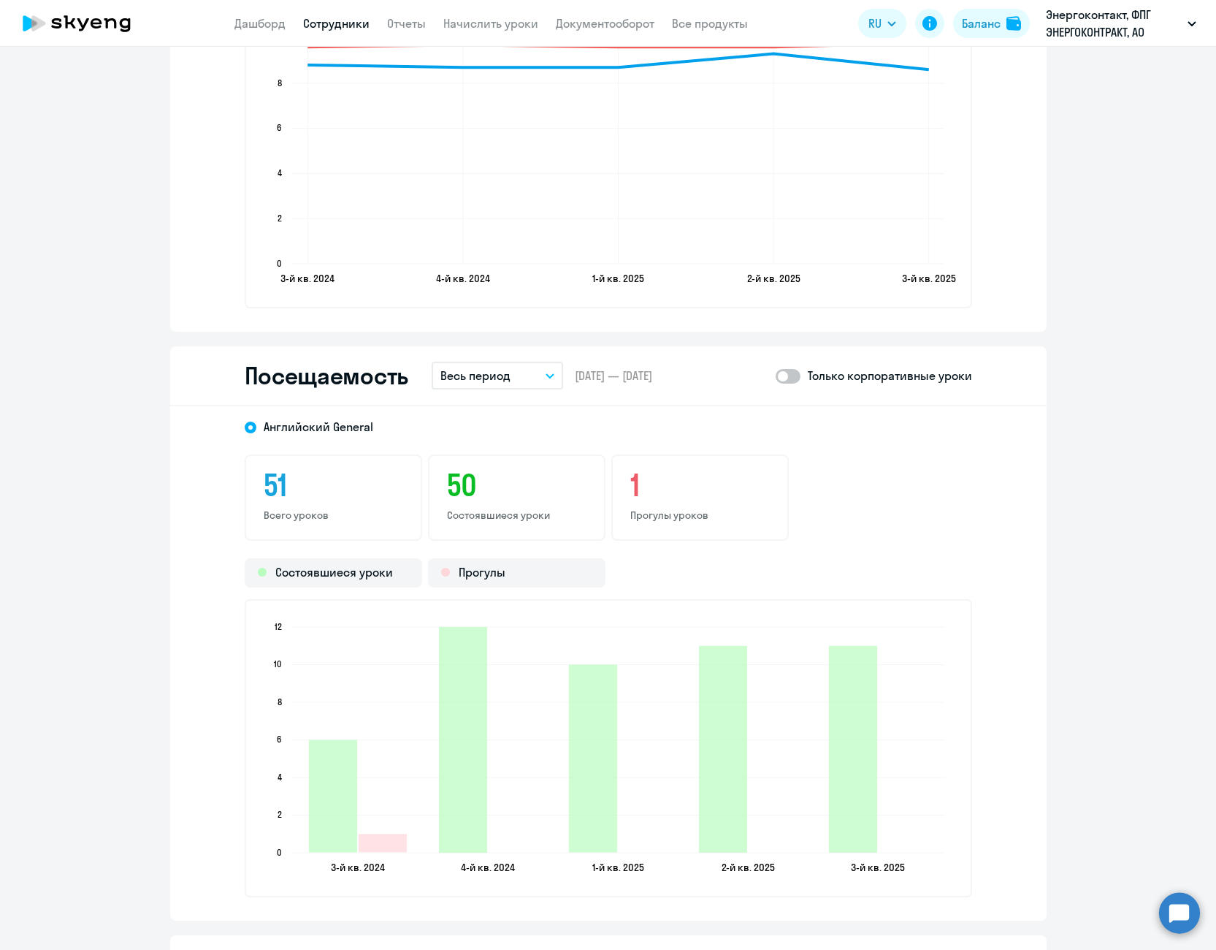
scroll to position [1972, 0]
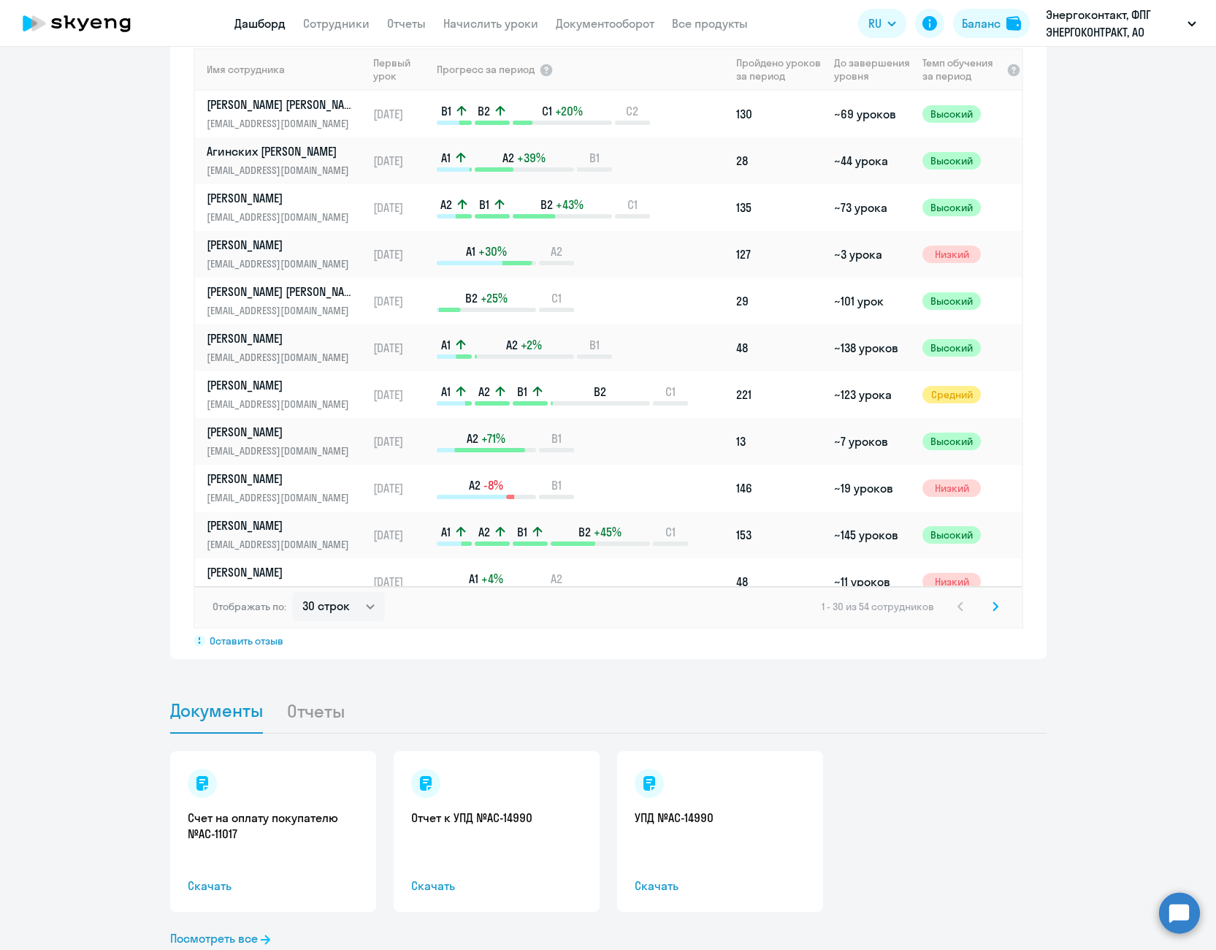
scroll to position [992, 0]
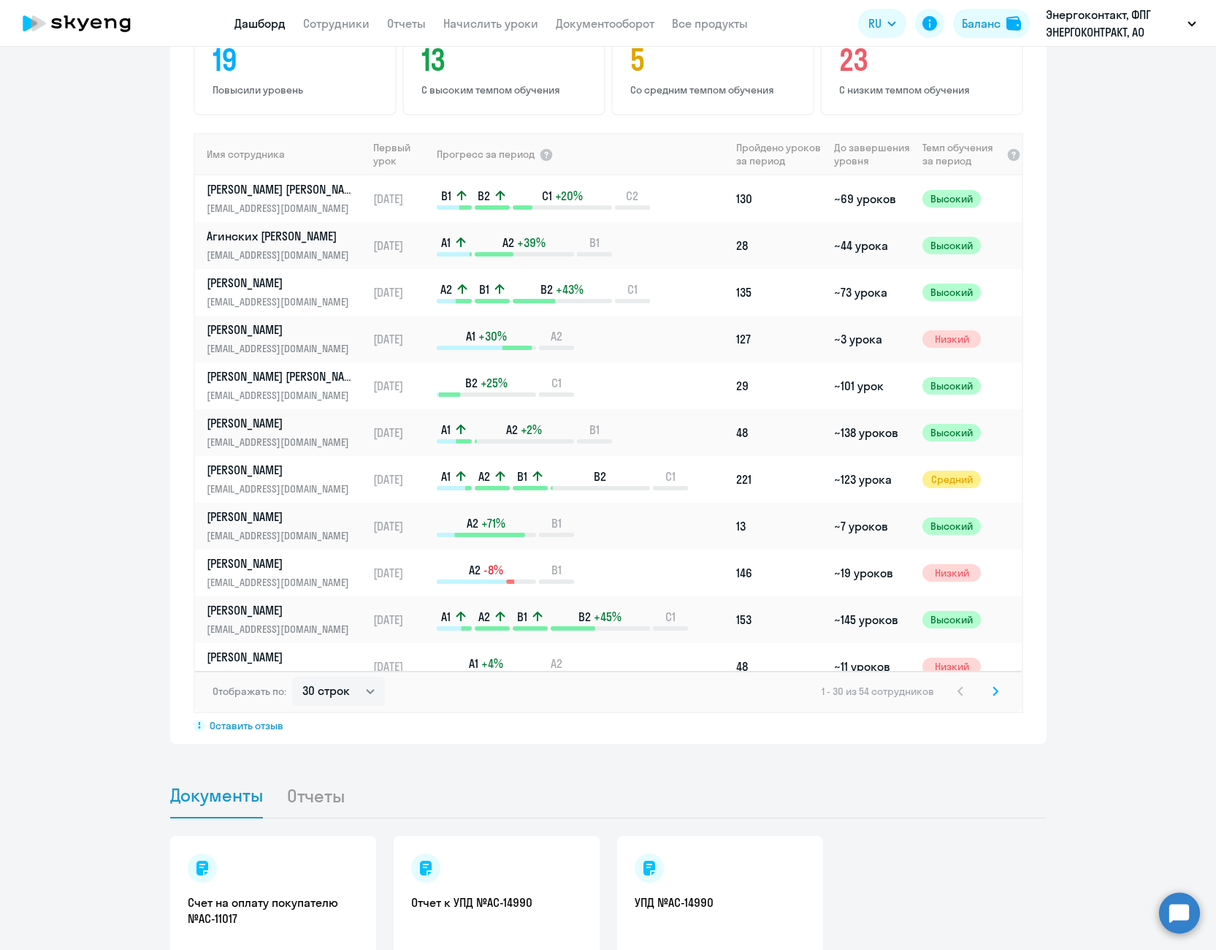
click at [118, 116] on app-progress-dashboard "Прогресс за: Весь период – [DATE] — [DATE] Как мы считаем Скачать отчет Показат…" at bounding box center [608, 333] width 1216 height 821
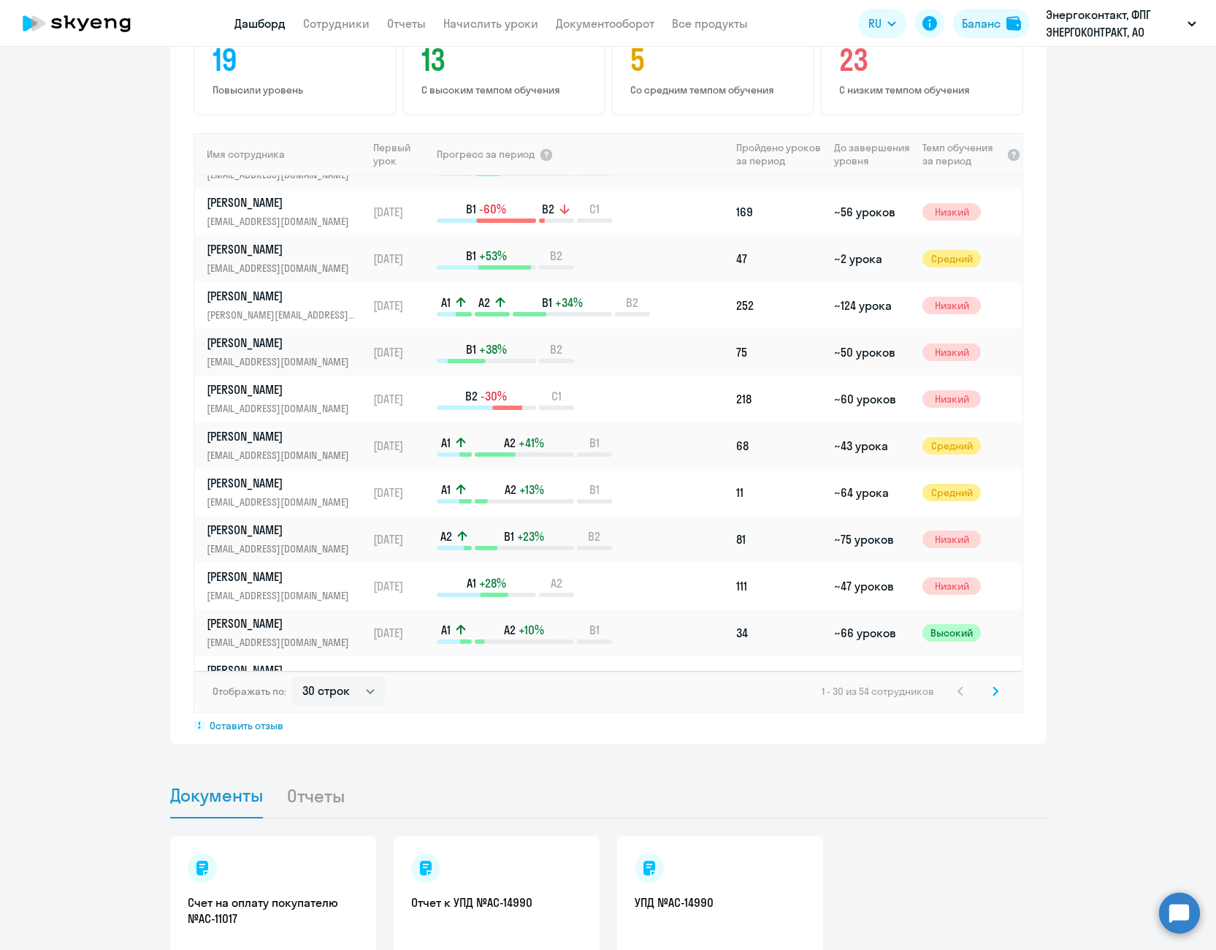
scroll to position [584, 0]
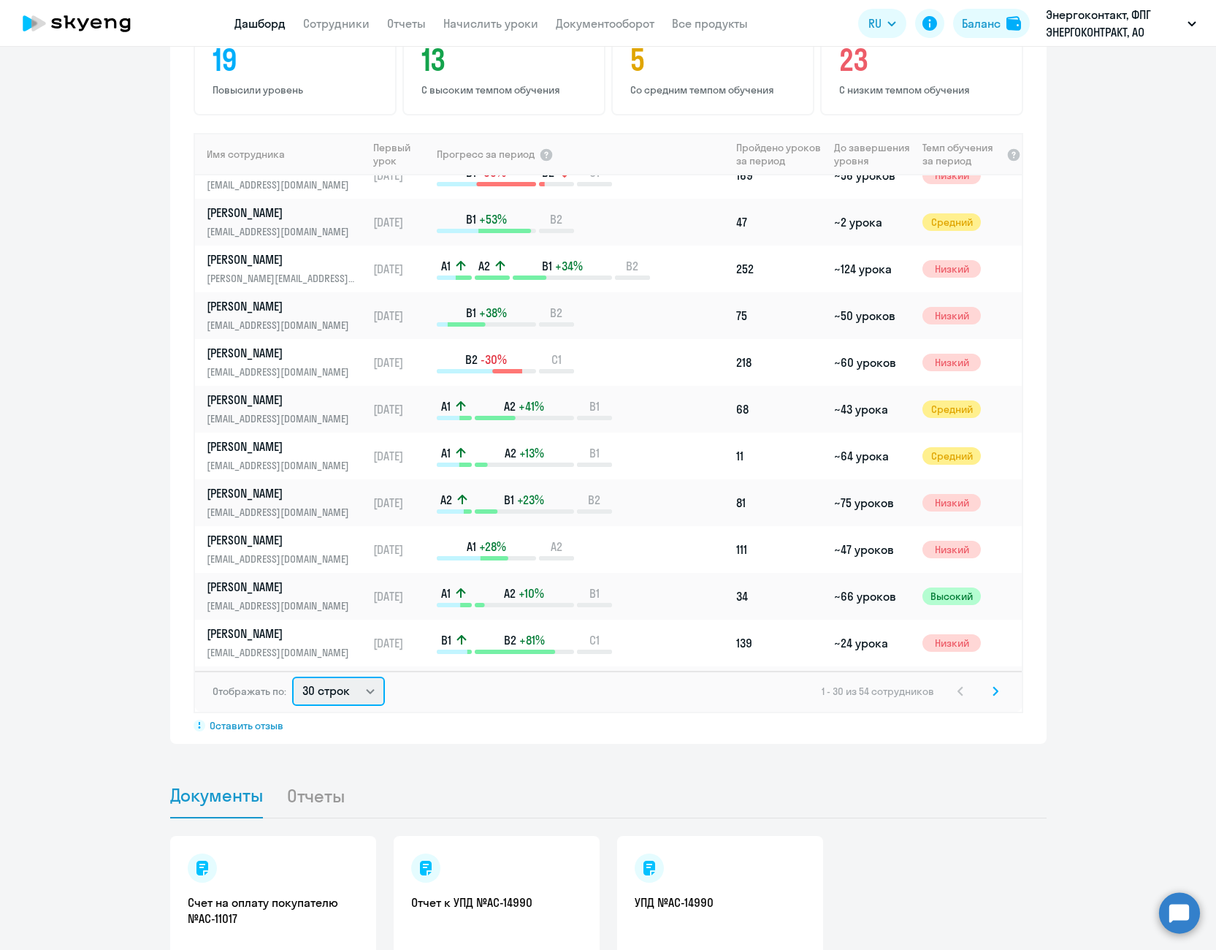
click at [346, 676] on select "30 строк 50 строк 100 строк" at bounding box center [338, 690] width 93 height 29
select select "100"
click at [292, 676] on select "30 строк 50 строк 100 строк" at bounding box center [338, 690] width 93 height 29
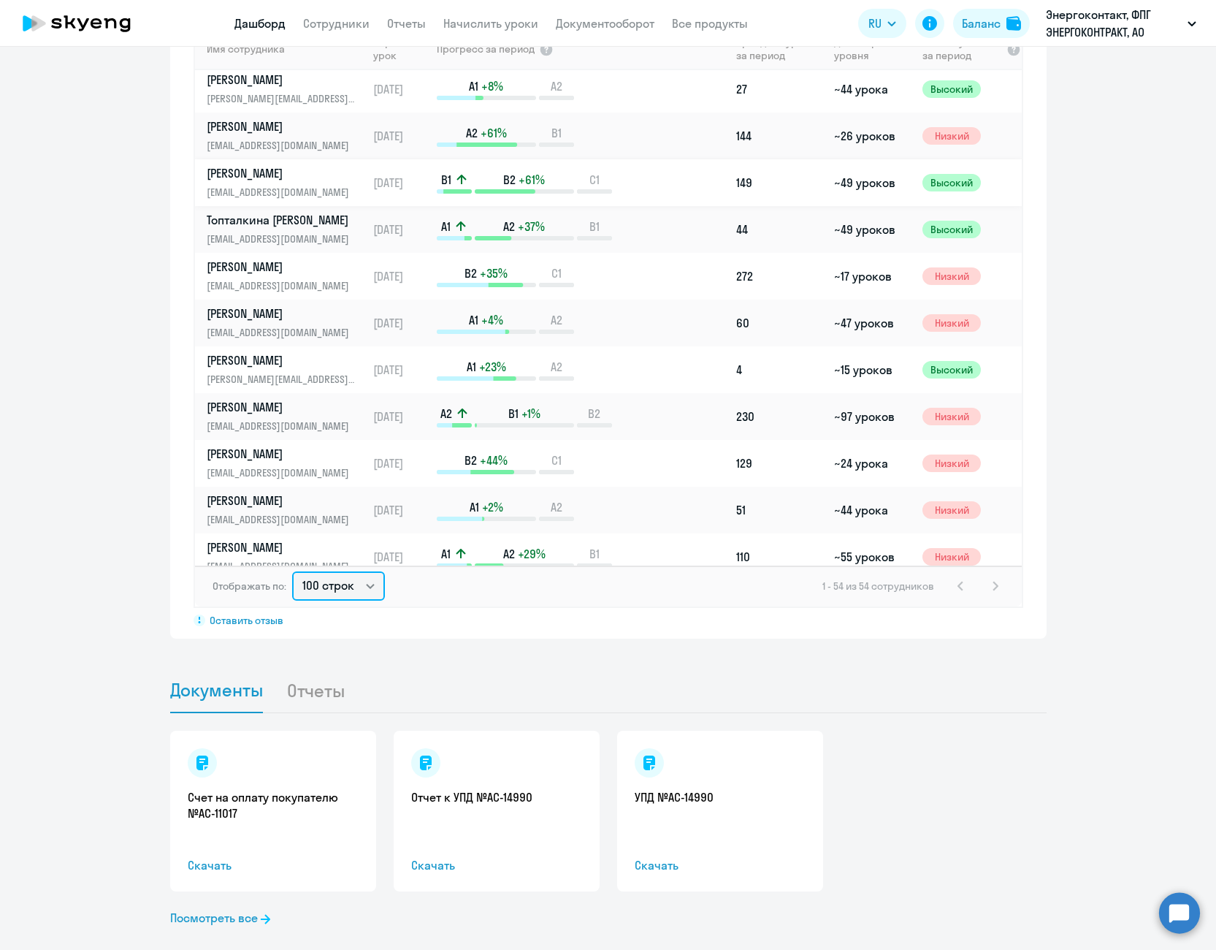
scroll to position [1372, 0]
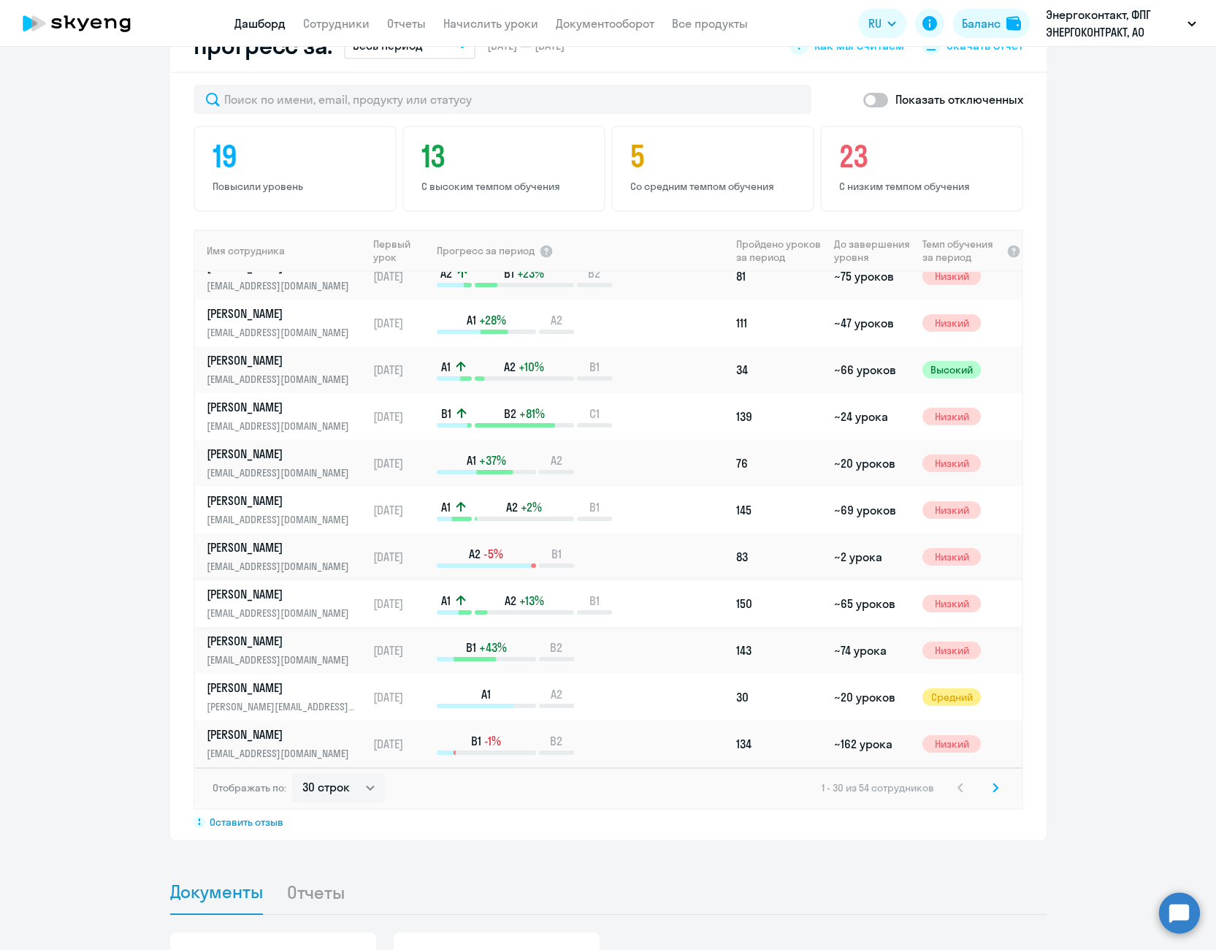
scroll to position [877, 0]
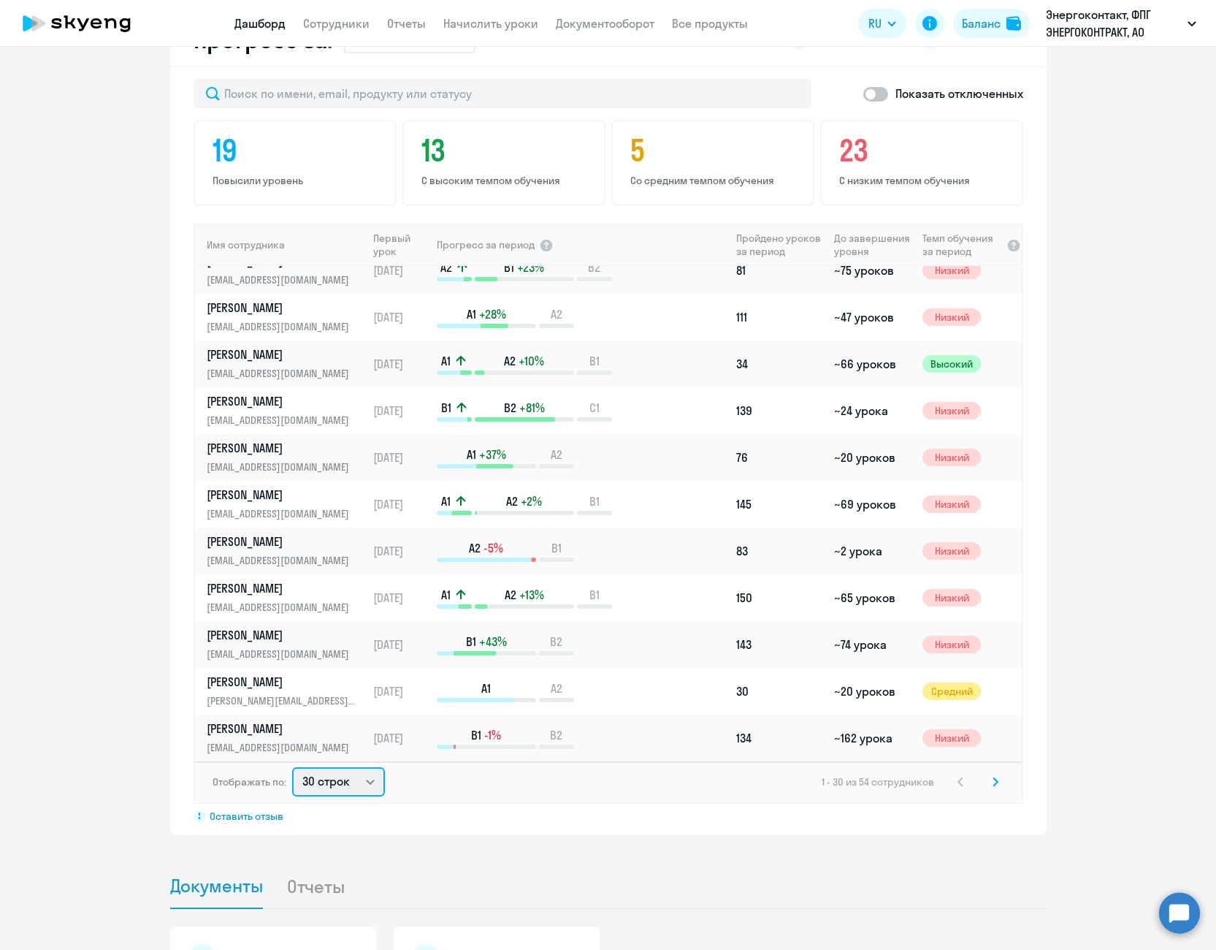
click at [333, 782] on select "30 строк 50 строк 100 строк" at bounding box center [338, 781] width 93 height 29
select select "100"
click at [292, 767] on select "30 строк 50 строк 100 строк" at bounding box center [338, 781] width 93 height 29
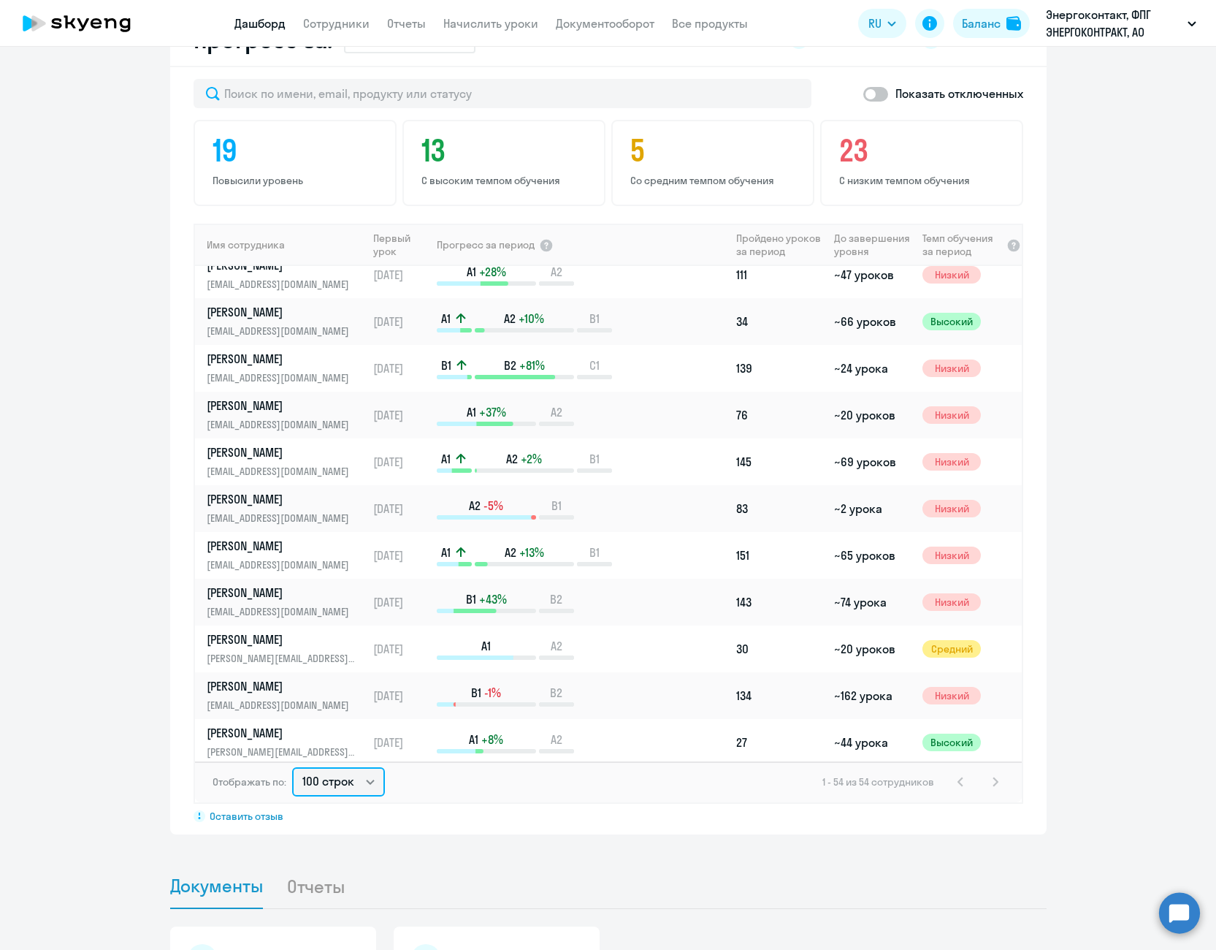
scroll to position [1388, 0]
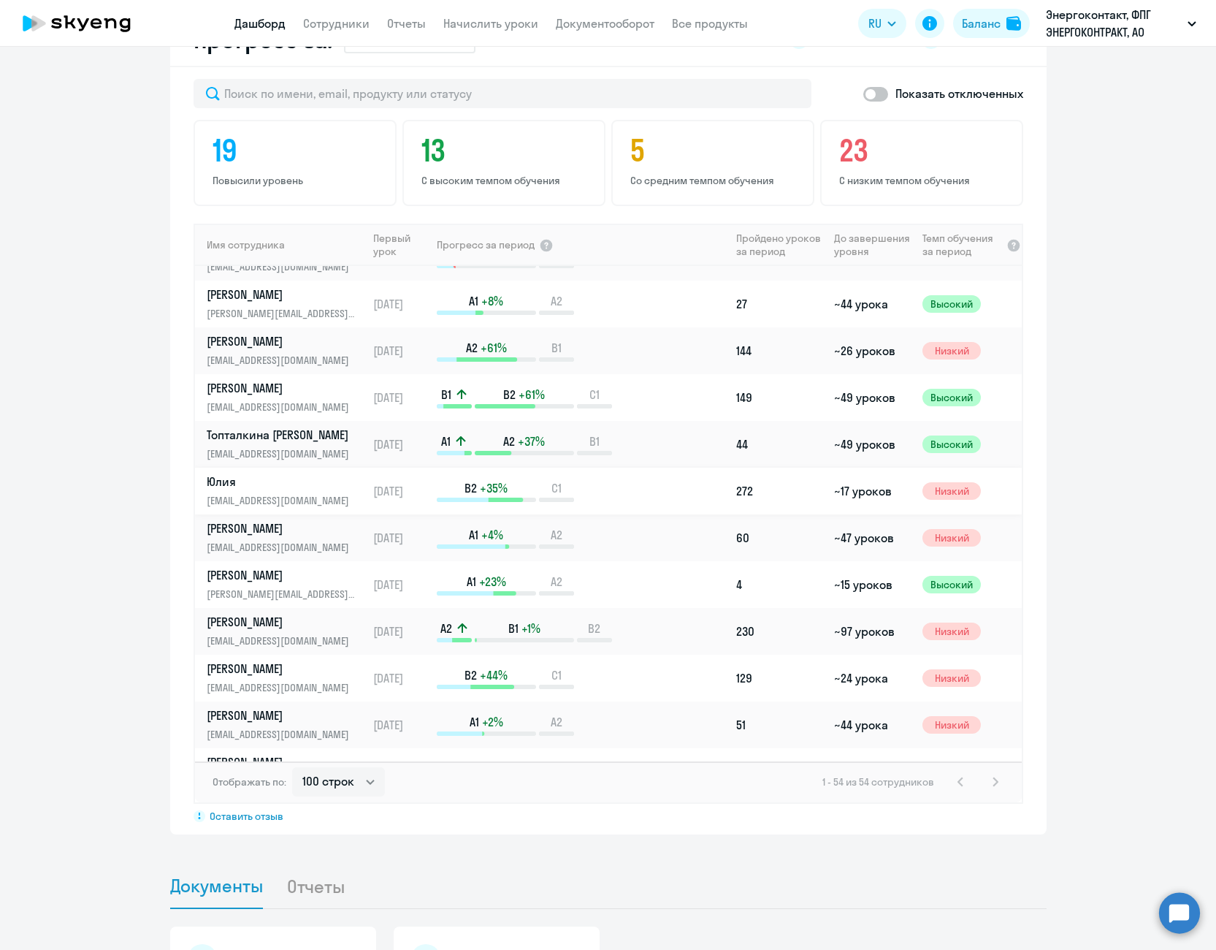
click at [247, 487] on p "Юлия" at bounding box center [282, 481] width 150 height 16
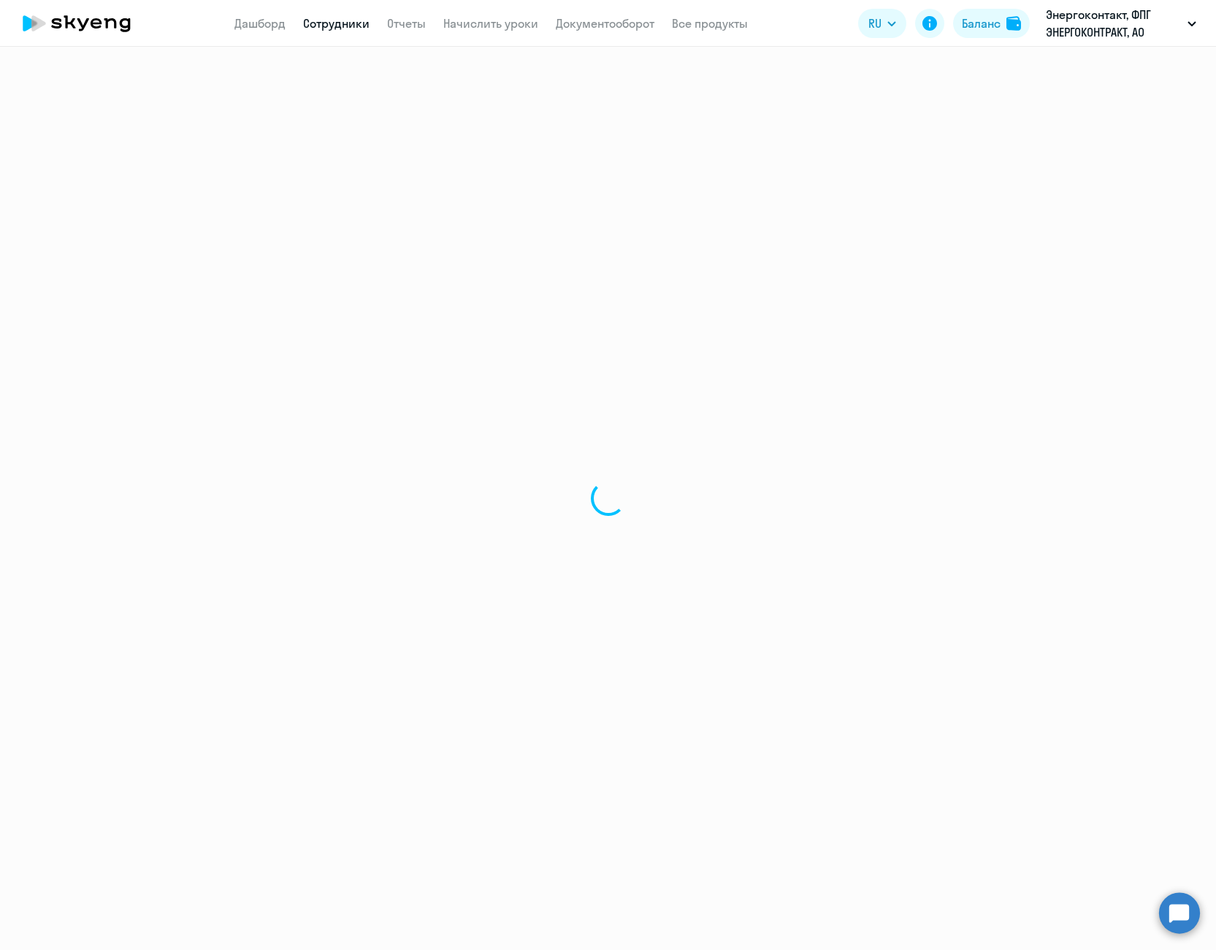
select select "english"
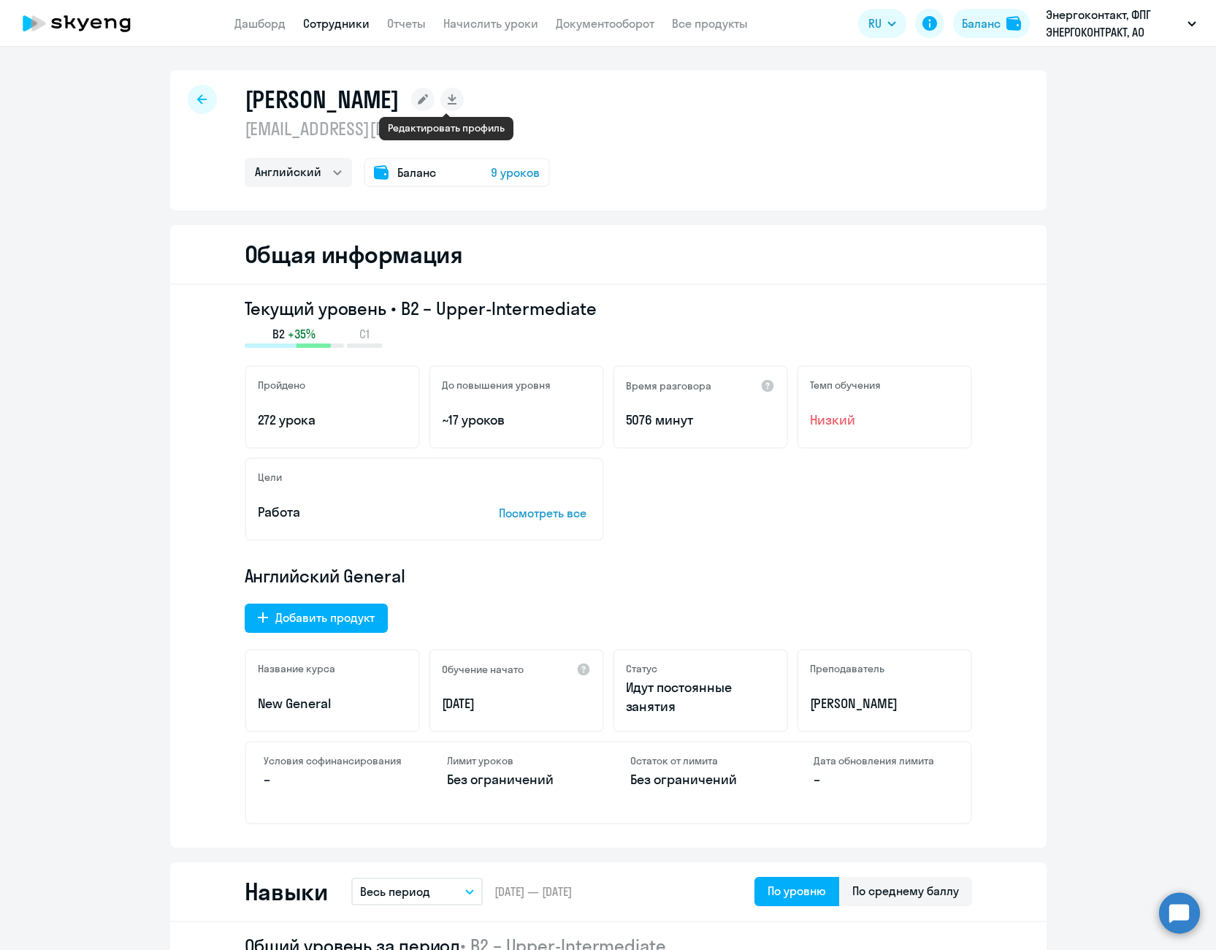
click at [435, 98] on rect at bounding box center [422, 99] width 23 height 23
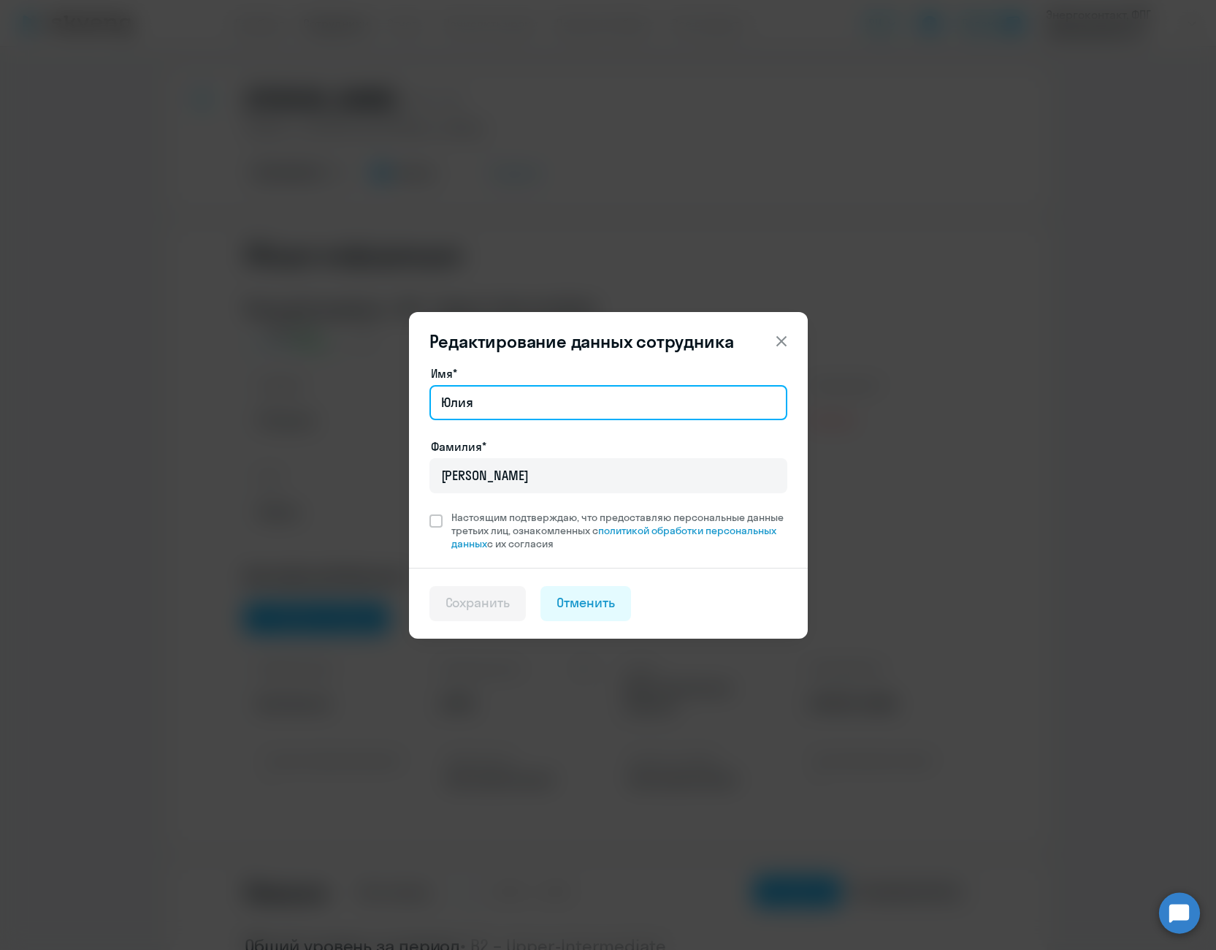
click at [530, 410] on input "Юлия" at bounding box center [609, 402] width 358 height 35
type input "Юлия Сергеевна"
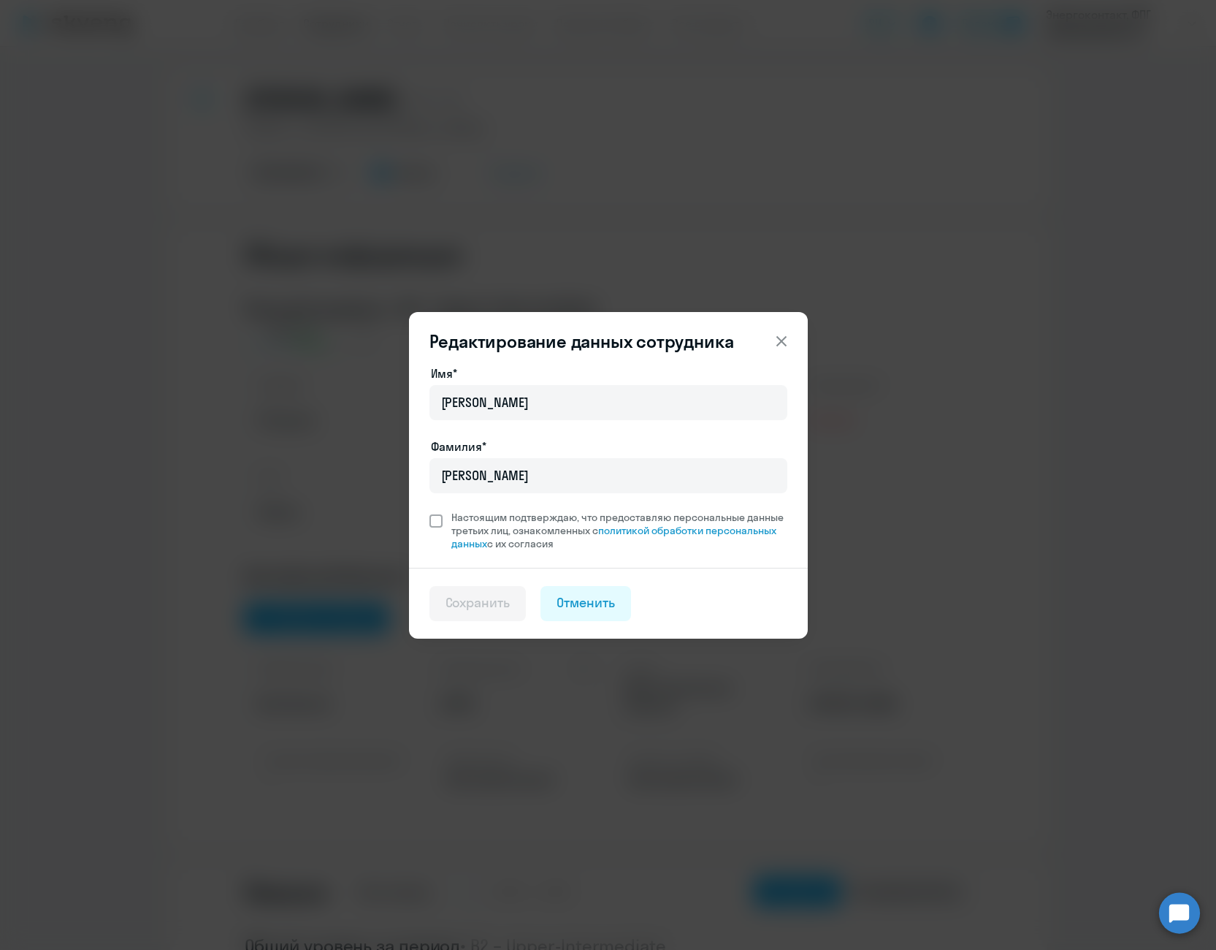
click at [435, 514] on span at bounding box center [436, 520] width 13 height 13
click at [430, 511] on input "Настоящим подтверждаю, что предоставляю персональные данные третьих лиц, ознако…" at bounding box center [429, 510] width 1 height 1
checkbox input "true"
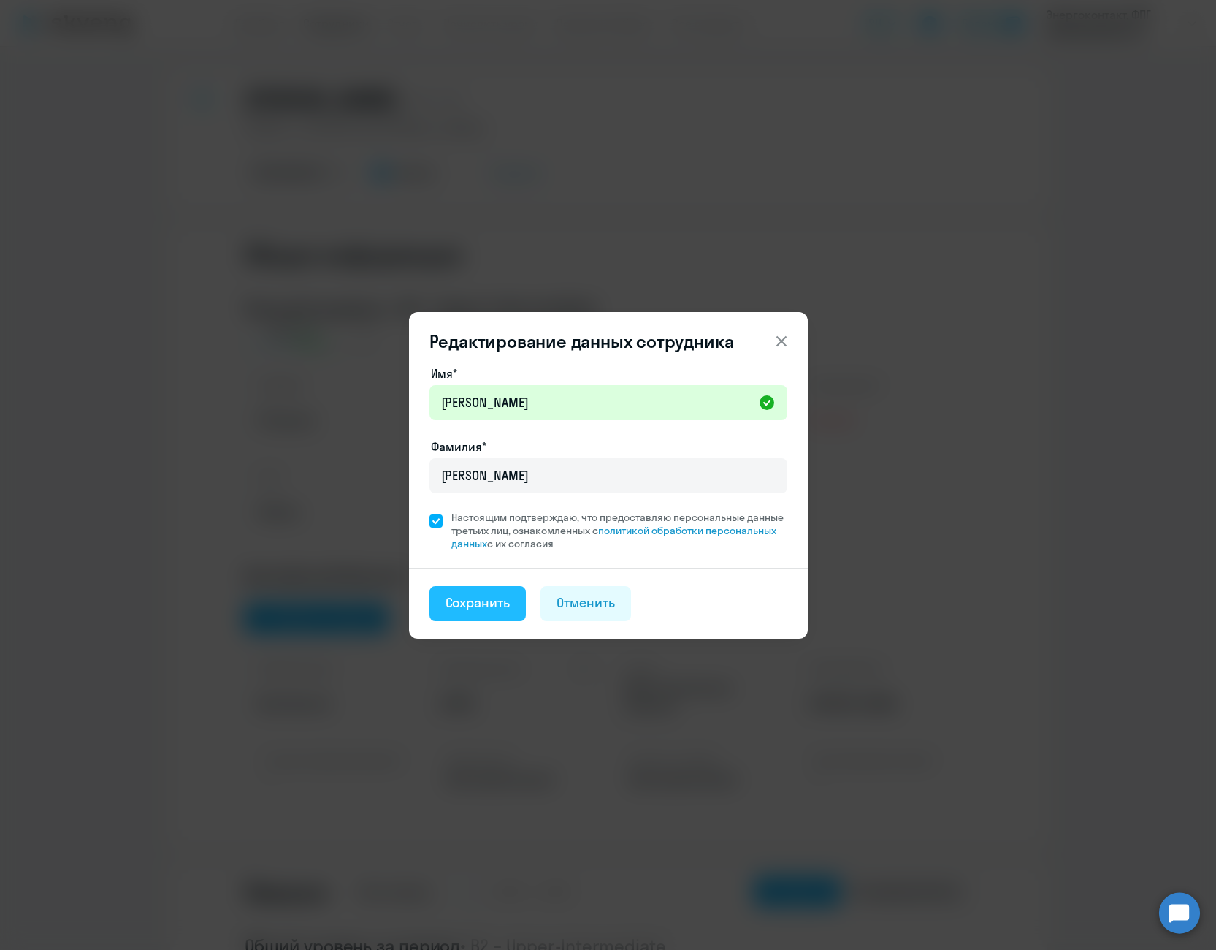
click at [485, 607] on div "Сохранить" at bounding box center [478, 602] width 65 height 19
select select "english"
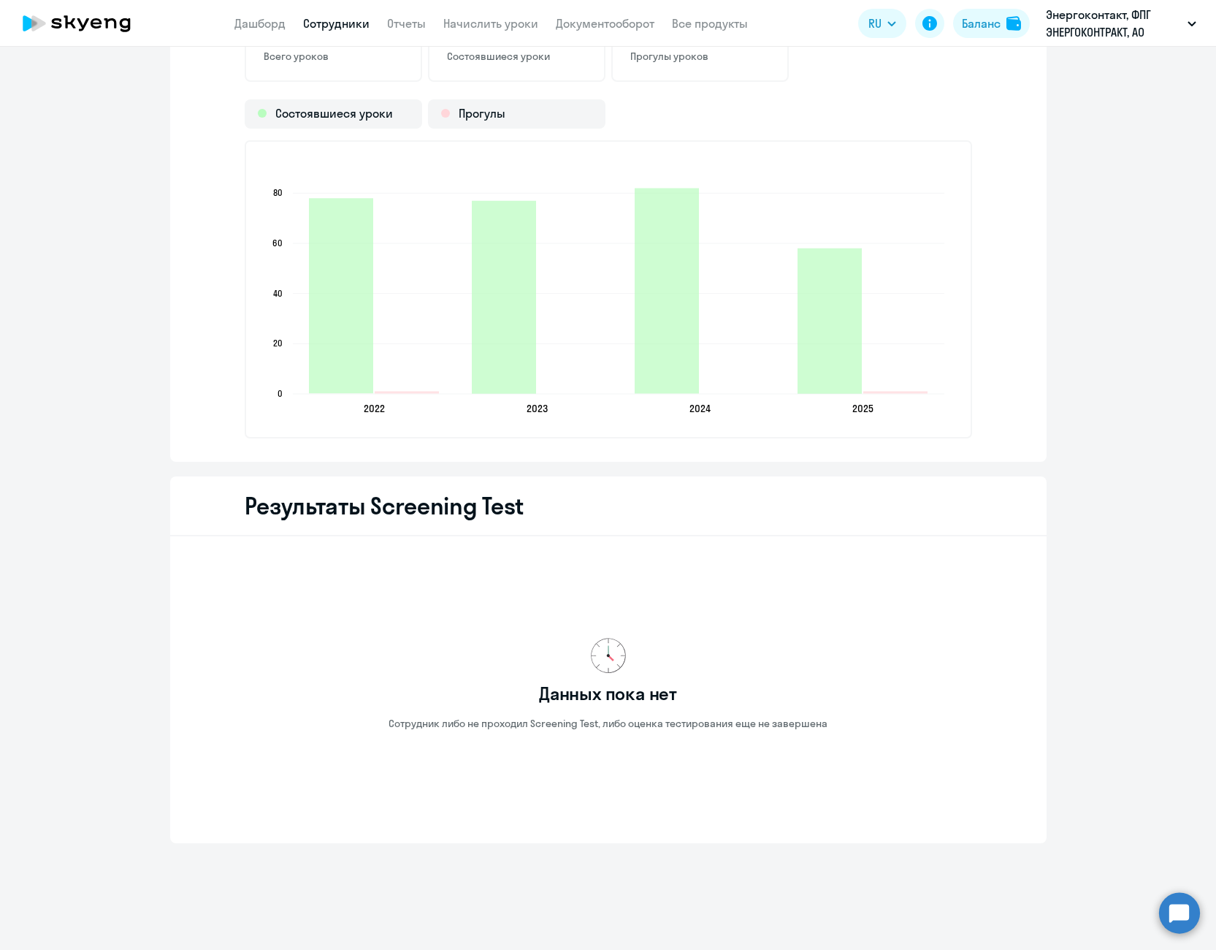
scroll to position [1628, 0]
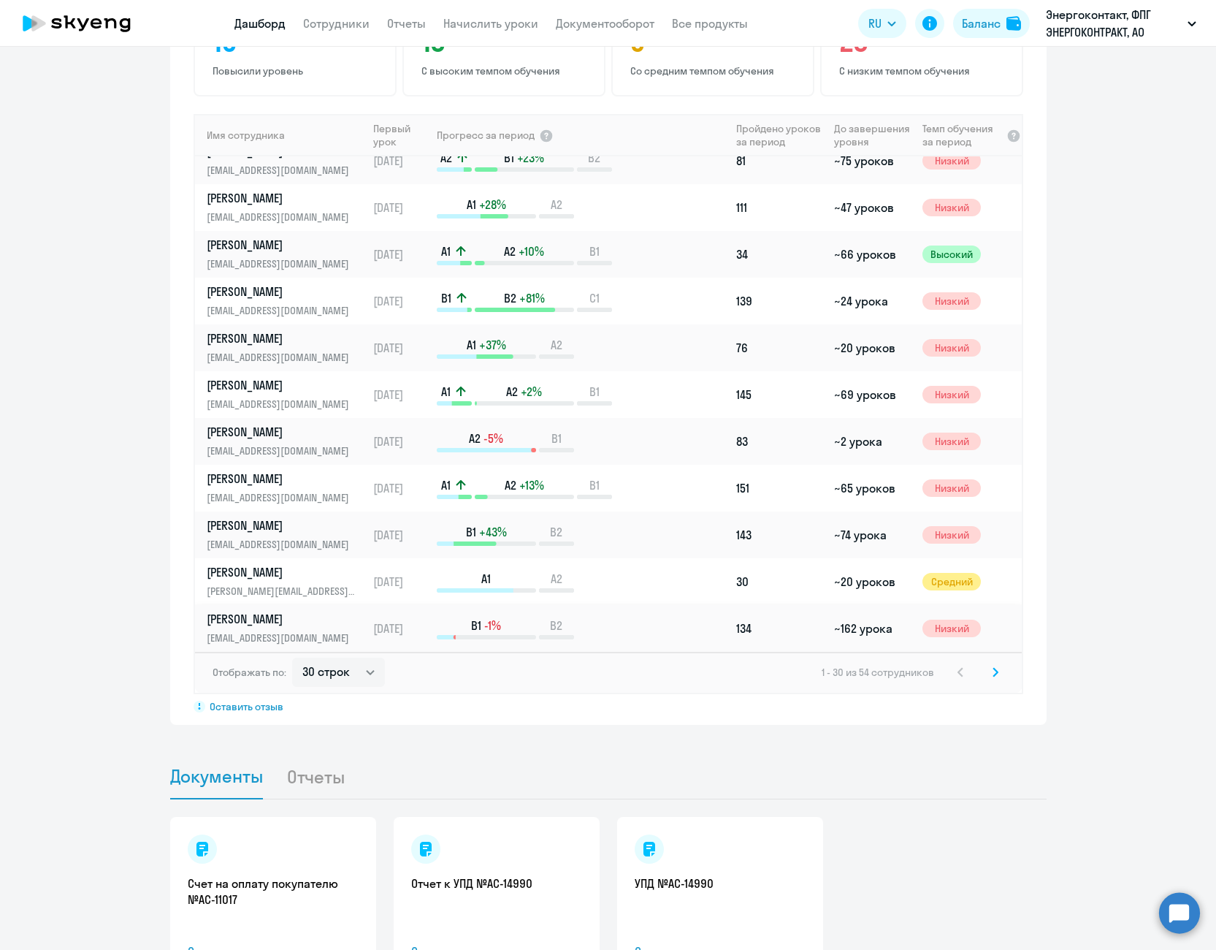
scroll to position [1036, 0]
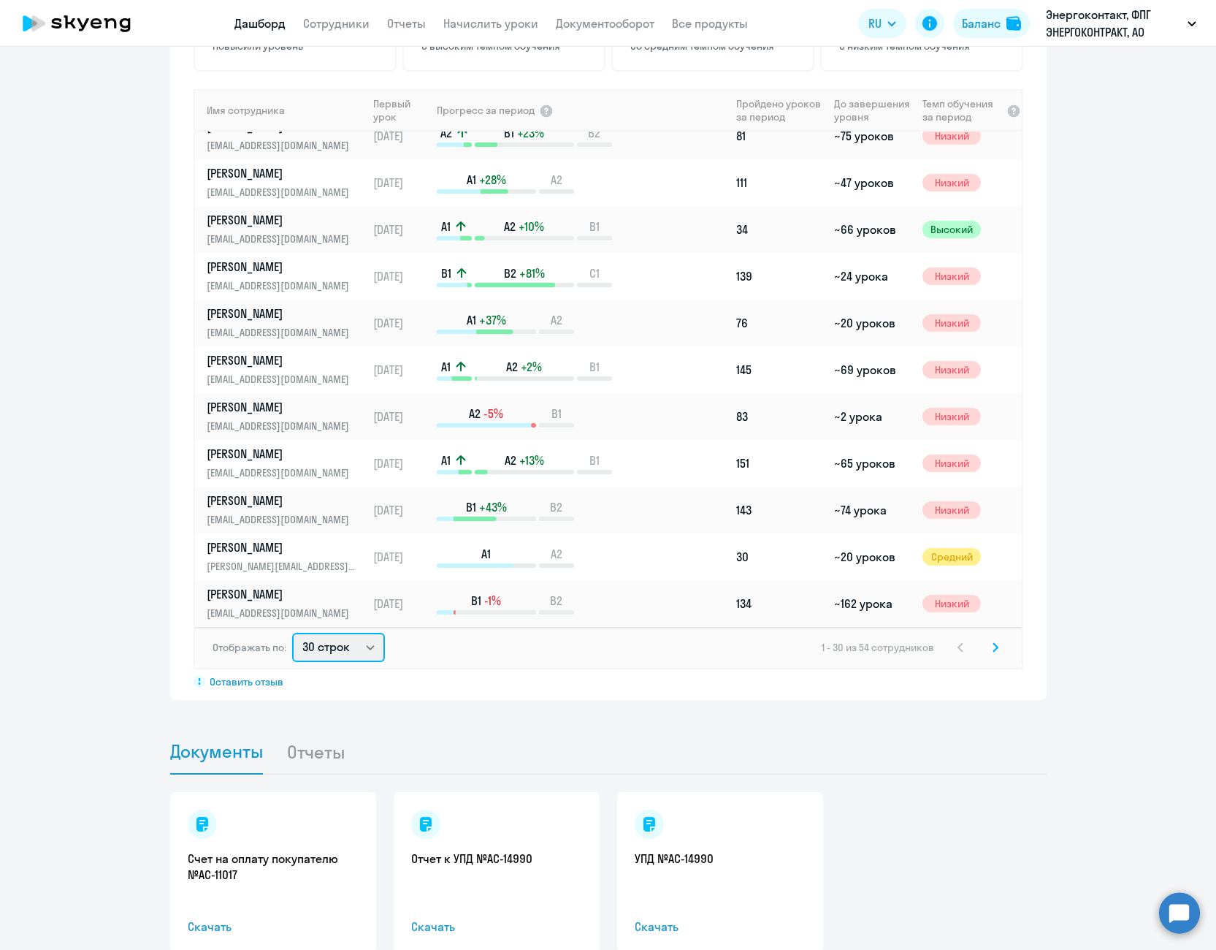
click at [343, 633] on select "30 строк 50 строк 100 строк" at bounding box center [338, 647] width 93 height 29
select select "100"
click at [292, 633] on select "30 строк 50 строк 100 строк" at bounding box center [338, 647] width 93 height 29
